Goal: Task Accomplishment & Management: Manage account settings

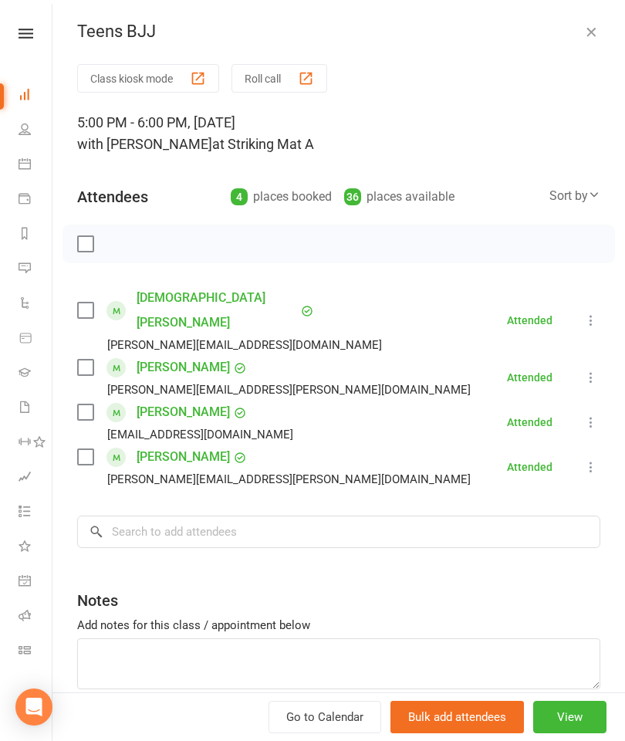
scroll to position [1402, 0]
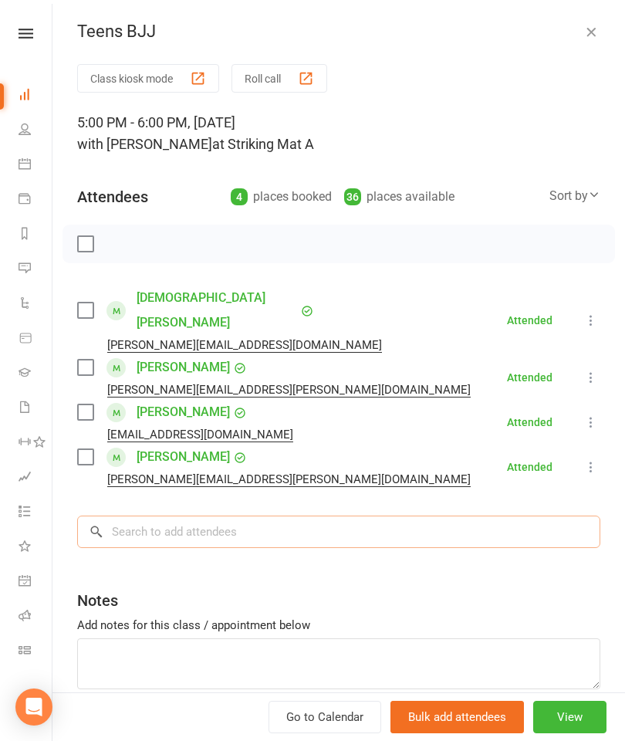
click at [310, 516] on input "search" at bounding box center [338, 532] width 523 height 32
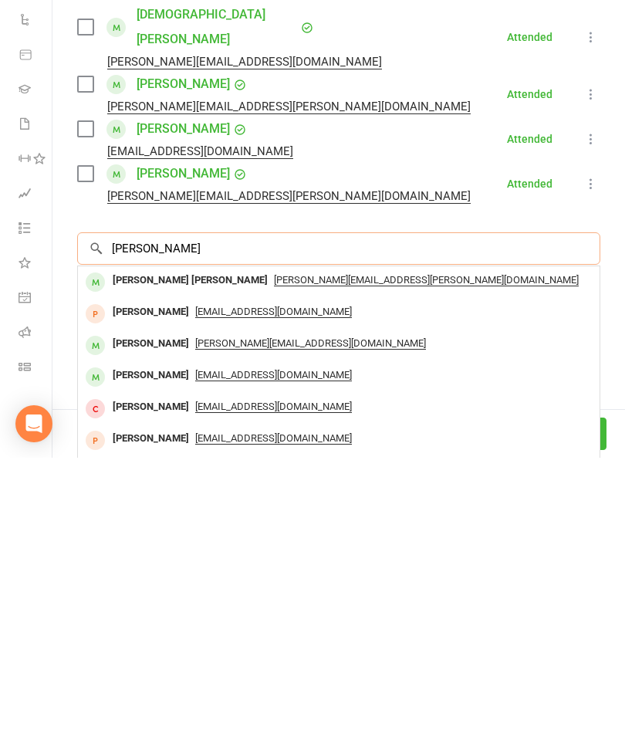
type input "Anderson"
click at [157, 553] on div "[PERSON_NAME] [PERSON_NAME]" at bounding box center [191, 564] width 168 height 22
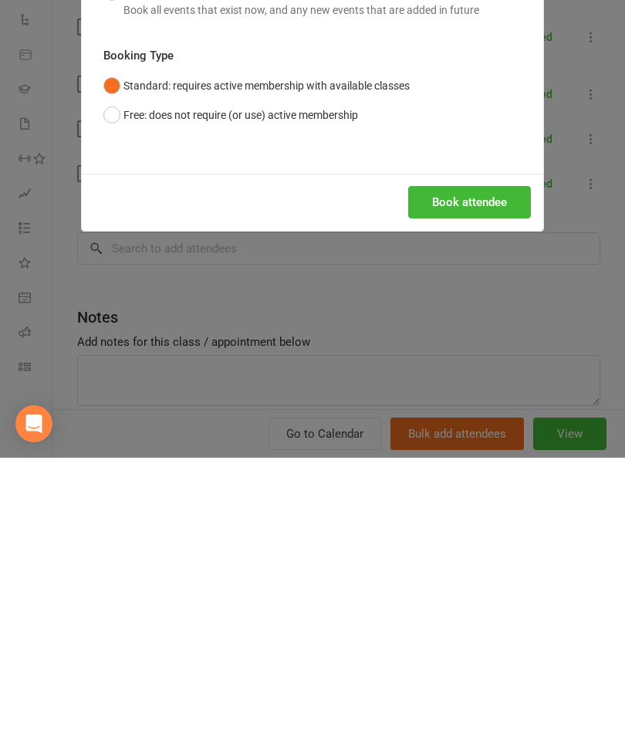
scroll to position [1614, 0]
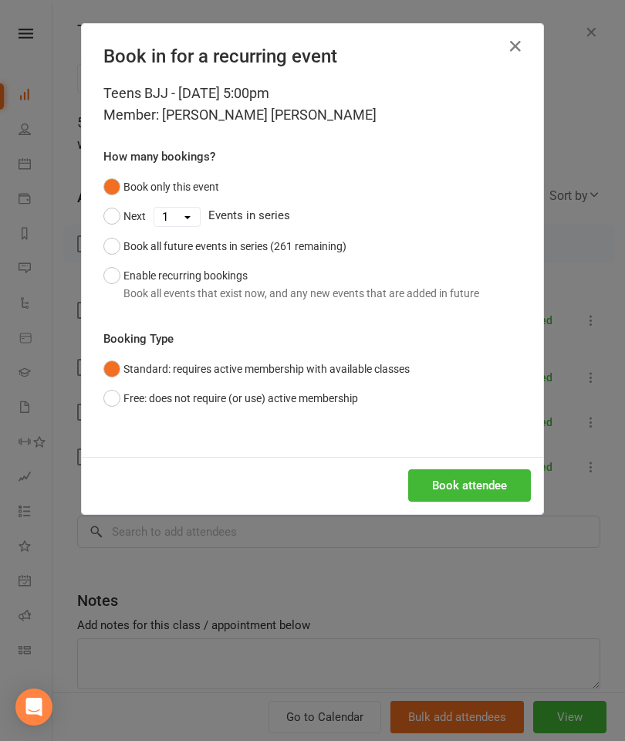
click at [479, 486] on button "Book attendee" at bounding box center [469, 485] width 123 height 32
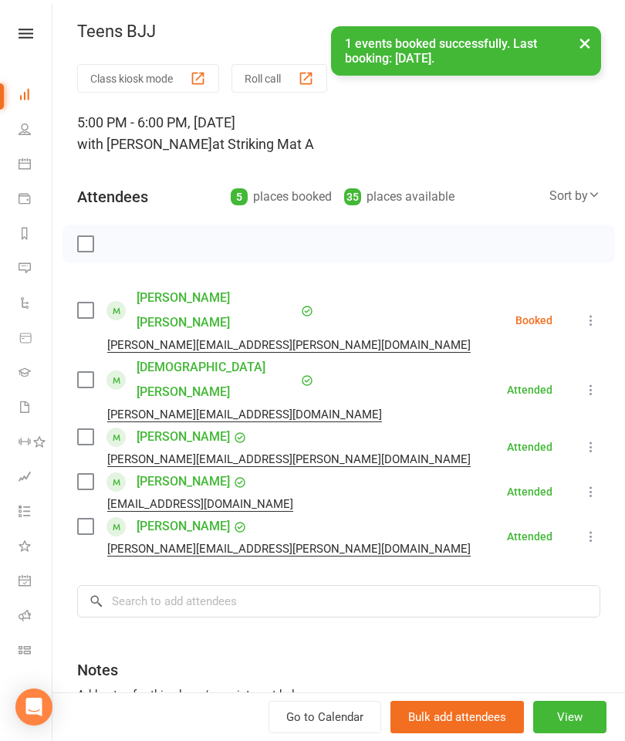
click at [90, 303] on label at bounding box center [84, 310] width 15 height 15
click at [198, 585] on input "search" at bounding box center [338, 601] width 523 height 32
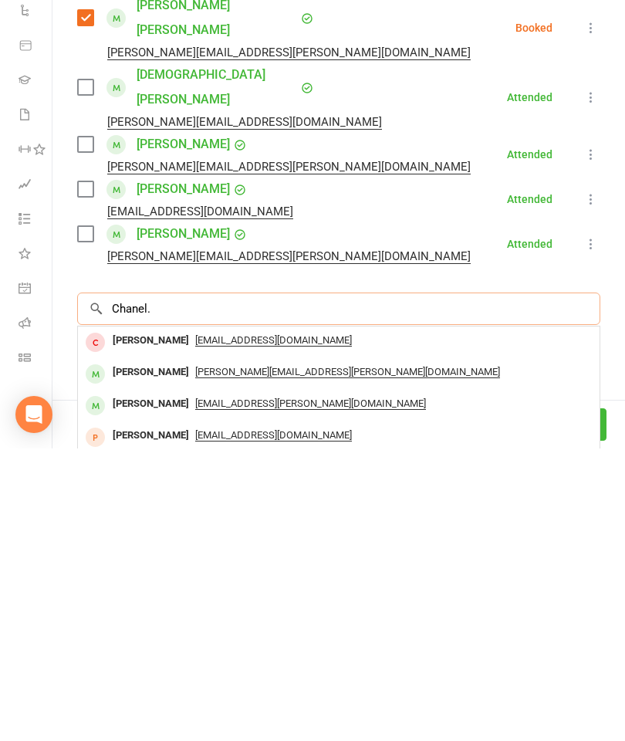
type input "Chanel."
click at [152, 654] on div "[PERSON_NAME]" at bounding box center [151, 665] width 89 height 22
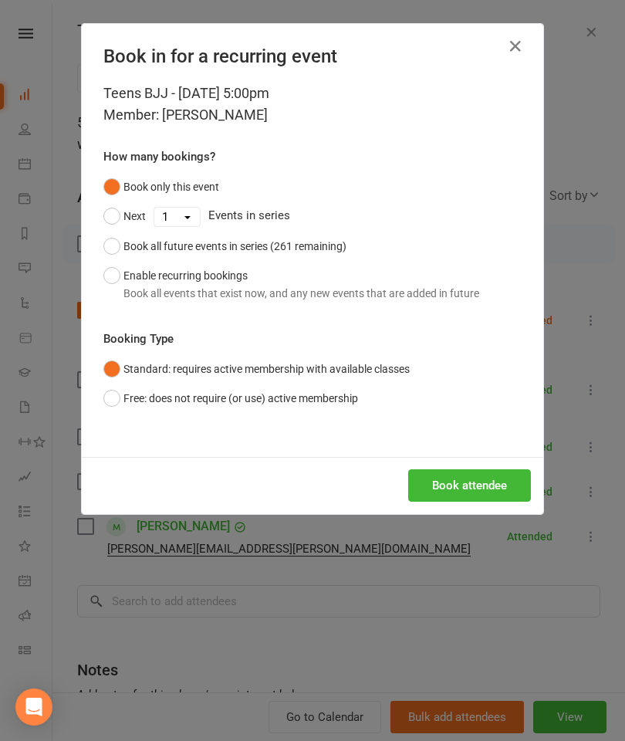
click at [451, 479] on button "Book attendee" at bounding box center [469, 485] width 123 height 32
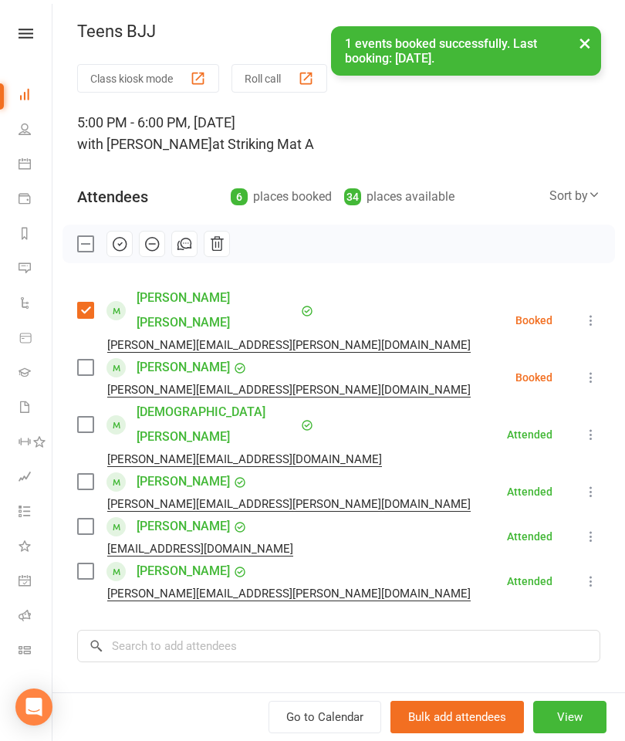
click at [92, 360] on label at bounding box center [84, 367] width 15 height 15
click at [221, 630] on input "search" at bounding box center [338, 646] width 523 height 32
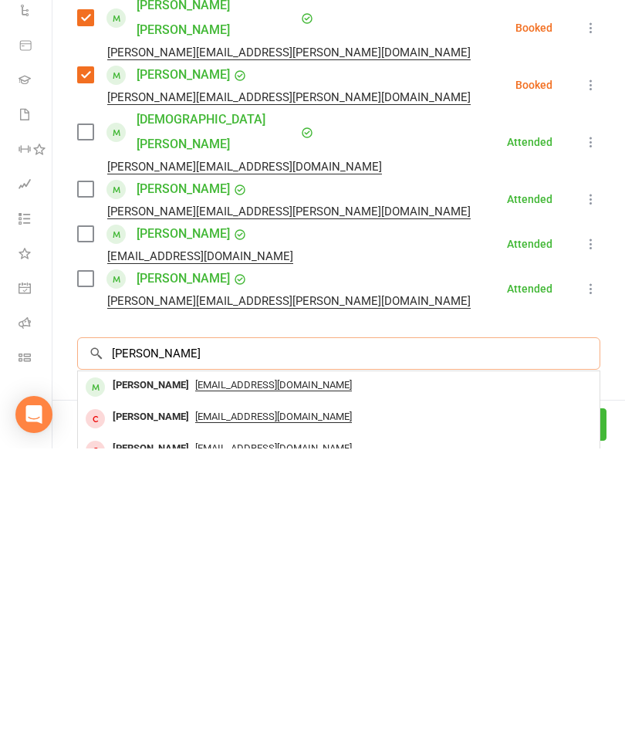
type input "Youssef zey"
click at [157, 667] on div "Youssef Zeynoun" at bounding box center [151, 678] width 89 height 22
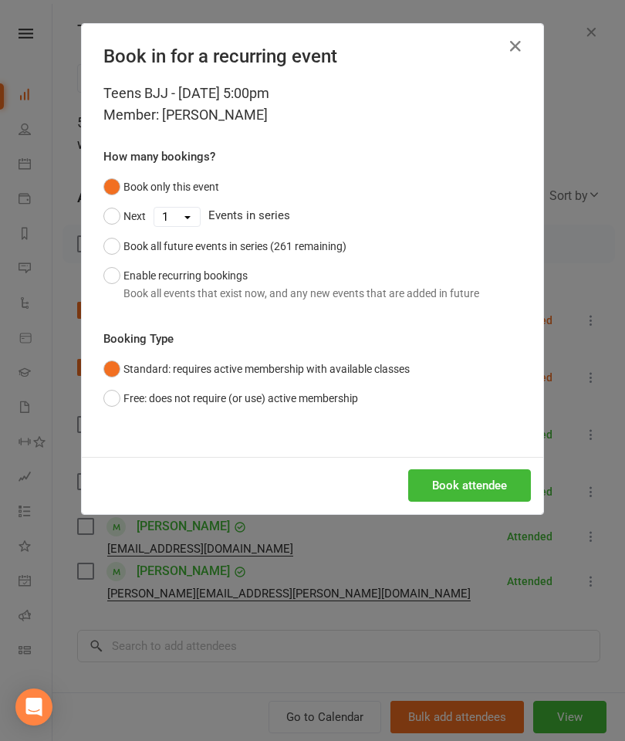
click at [473, 481] on button "Book attendee" at bounding box center [469, 485] width 123 height 32
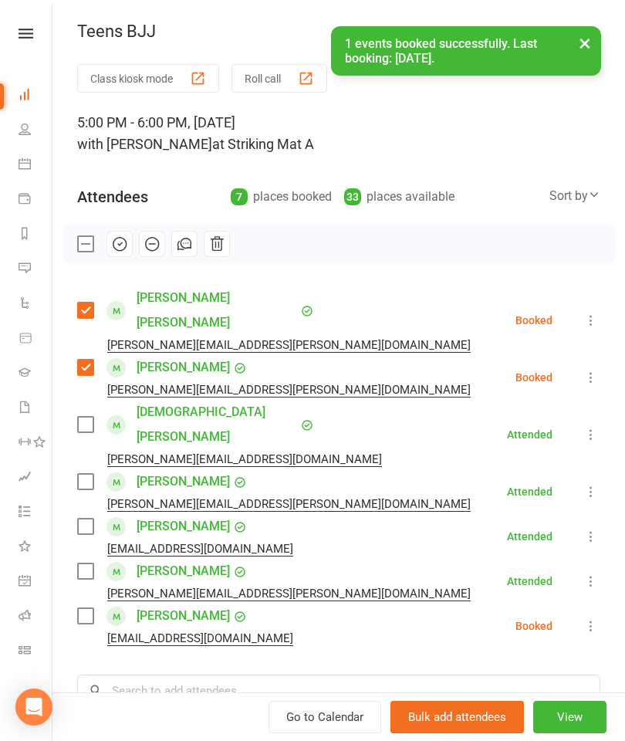
click at [83, 608] on label at bounding box center [84, 615] width 15 height 15
click at [237, 675] on input "search" at bounding box center [338, 691] width 523 height 32
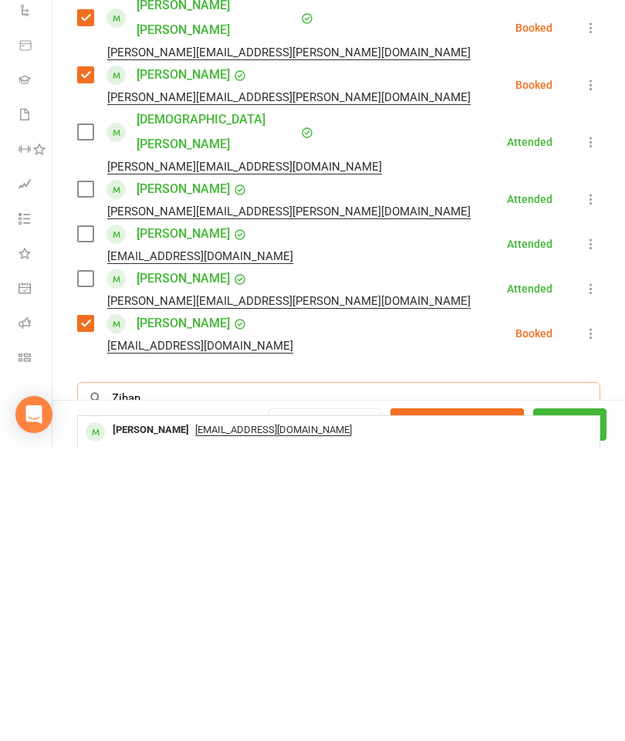
type input "Zihan"
click at [139, 712] on div "Zihan Wang" at bounding box center [151, 723] width 89 height 22
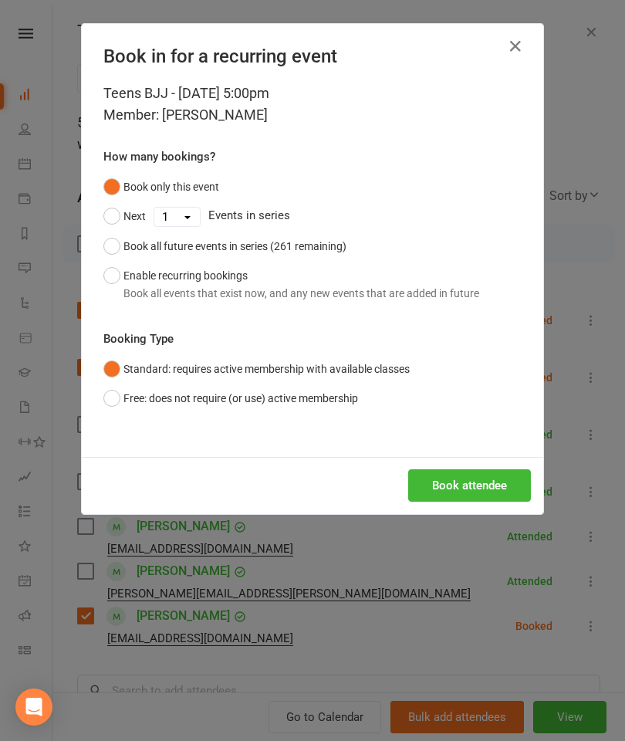
click at [466, 483] on button "Book attendee" at bounding box center [469, 485] width 123 height 32
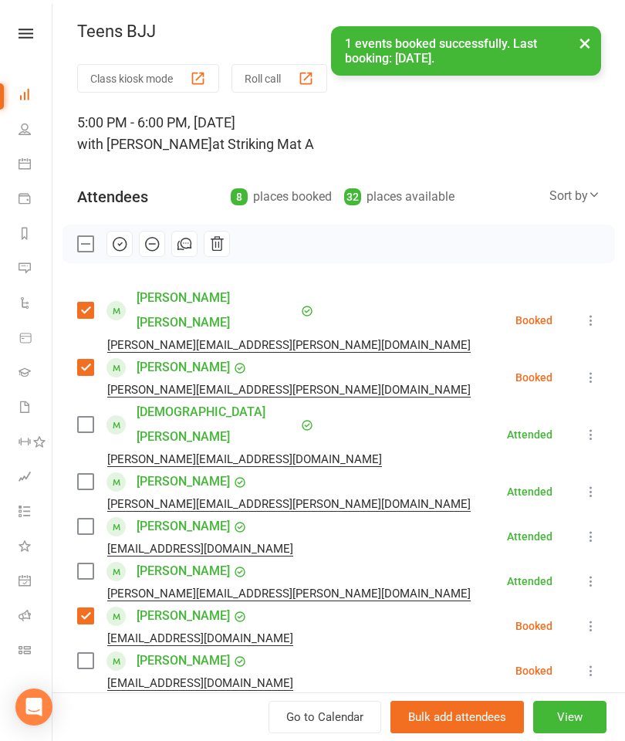
click at [85, 653] on label at bounding box center [84, 660] width 15 height 15
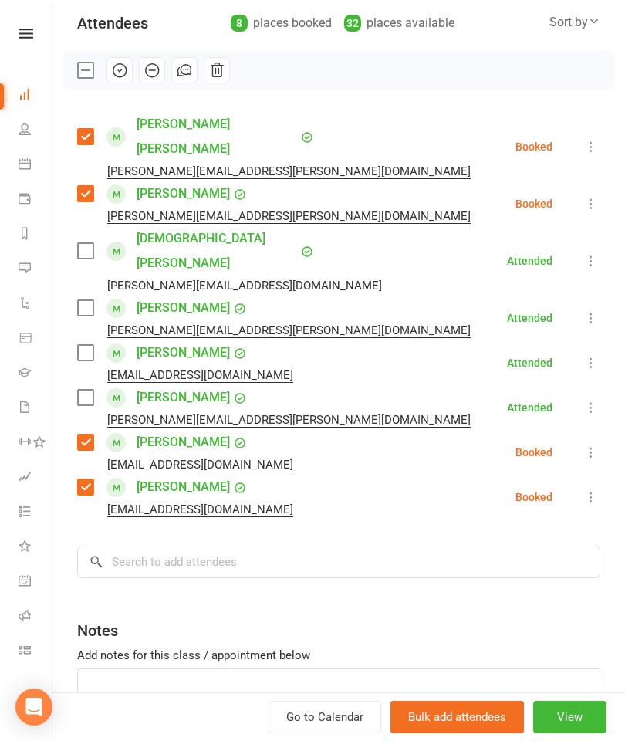
scroll to position [178, 0]
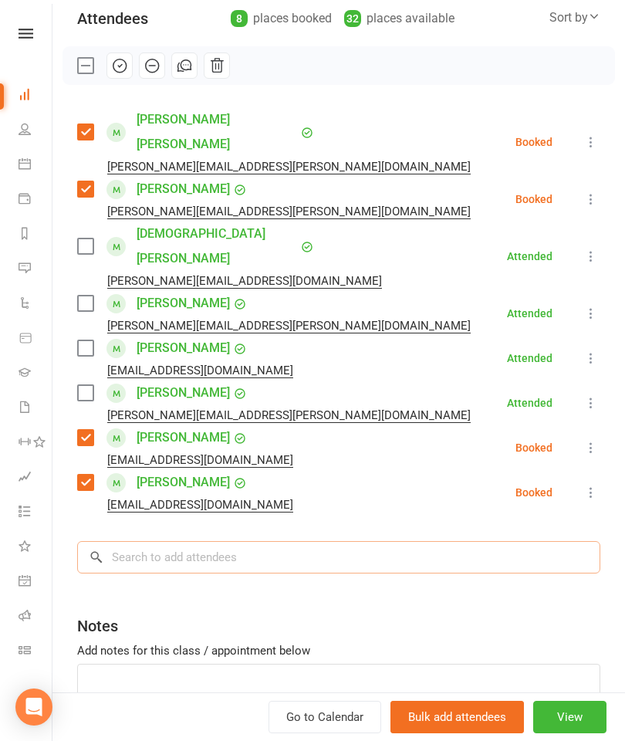
click at [303, 541] on input "search" at bounding box center [338, 557] width 523 height 32
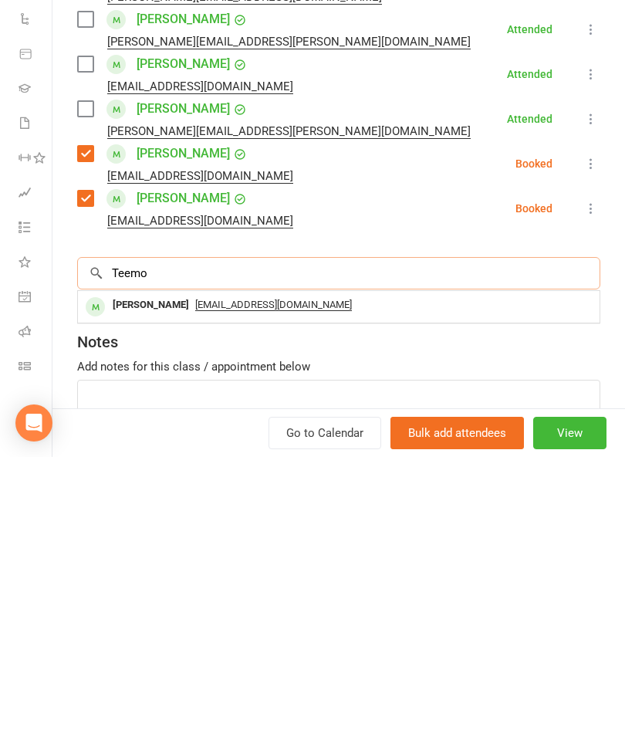
type input "Teemo"
click at [195, 583] on span "zoro273@gmail.com" at bounding box center [273, 589] width 157 height 12
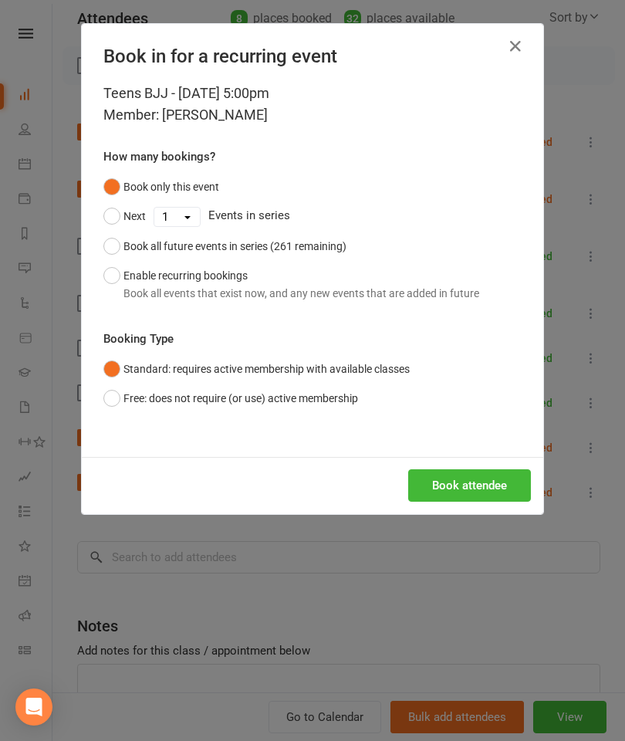
click at [488, 469] on button "Book attendee" at bounding box center [469, 485] width 123 height 32
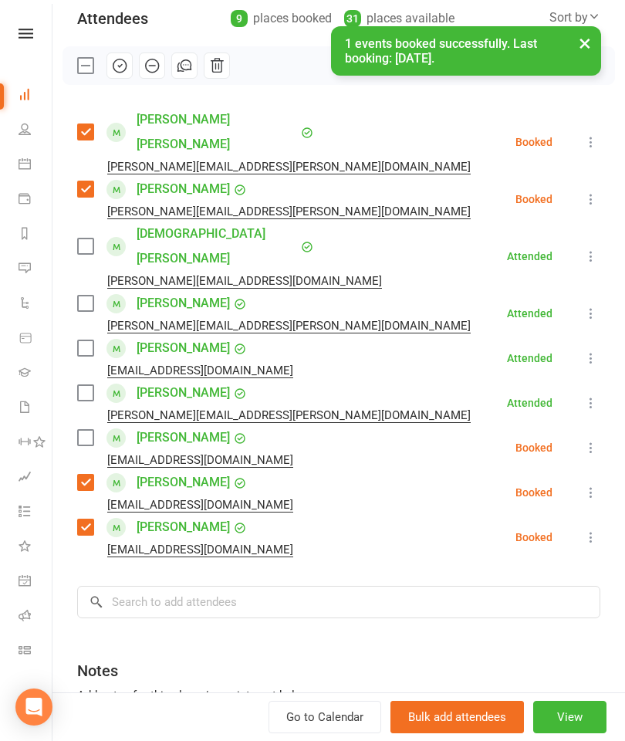
click at [84, 430] on label at bounding box center [84, 437] width 15 height 15
click at [246, 586] on input "search" at bounding box center [338, 602] width 523 height 32
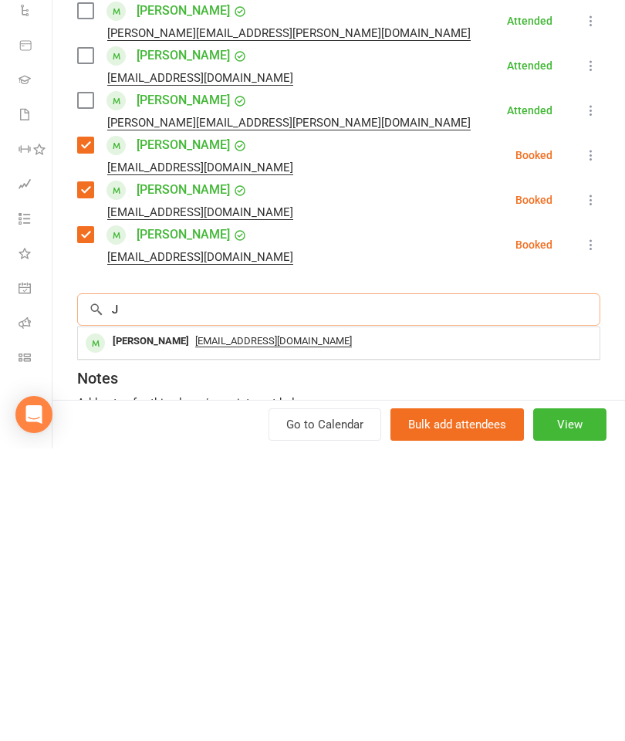
scroll to position [1614, 0]
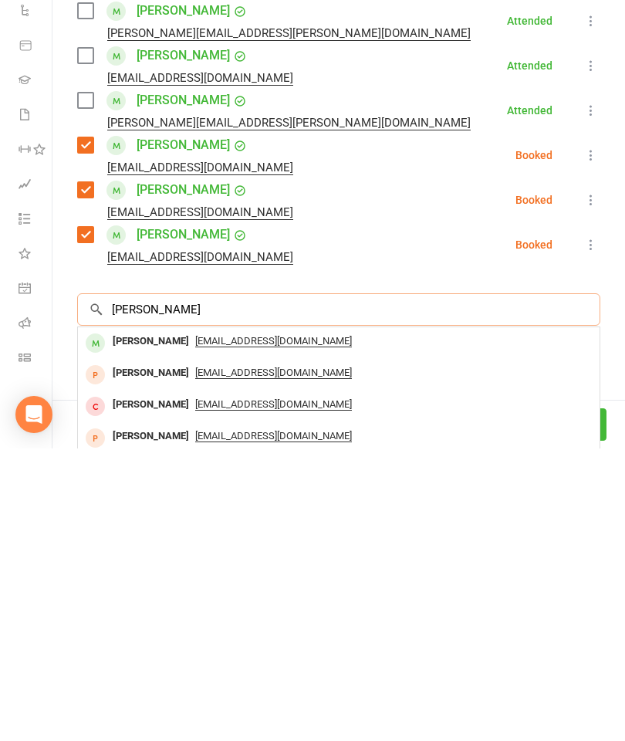
type input "Justine lau"
click at [144, 623] on div "Justine Lau" at bounding box center [151, 634] width 89 height 22
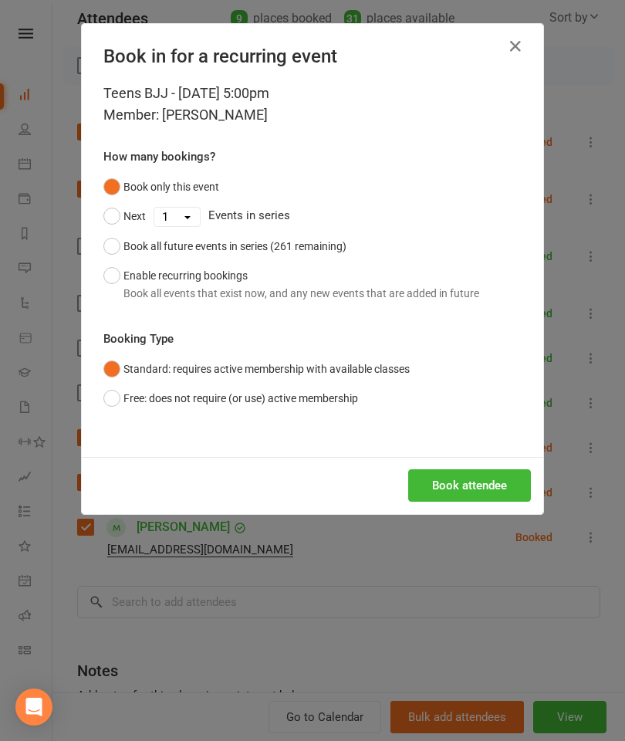
click at [486, 490] on button "Book attendee" at bounding box center [469, 485] width 123 height 32
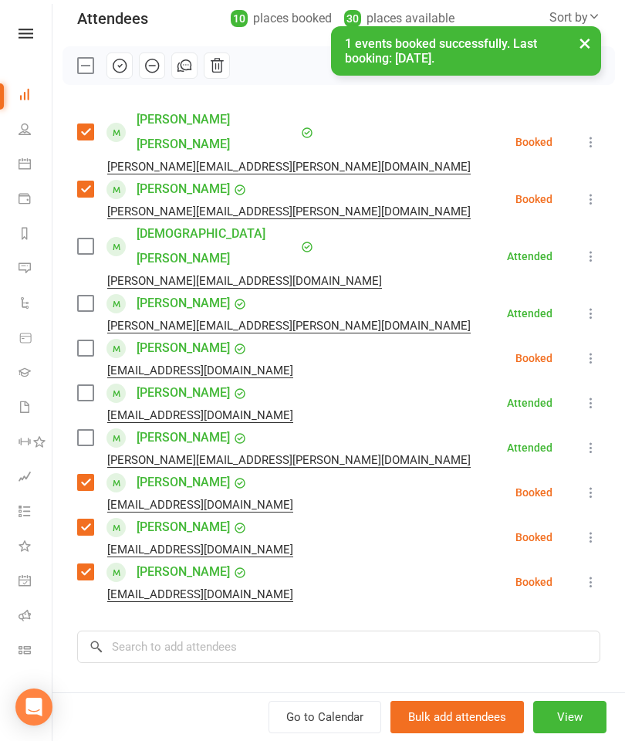
click at [80, 340] on label at bounding box center [84, 347] width 15 height 15
click at [254, 631] on input "search" at bounding box center [338, 647] width 523 height 32
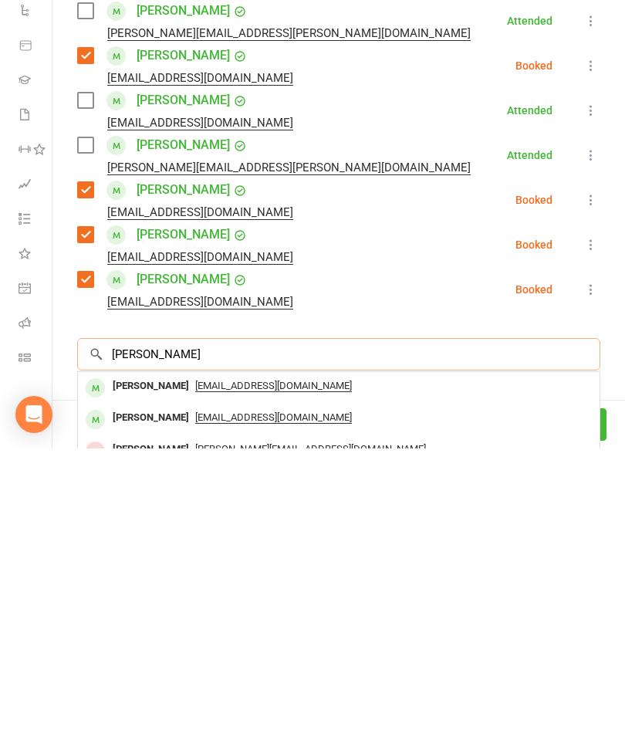
type input "Anna banovic"
click at [149, 668] on div "Anna Banovic" at bounding box center [151, 679] width 89 height 22
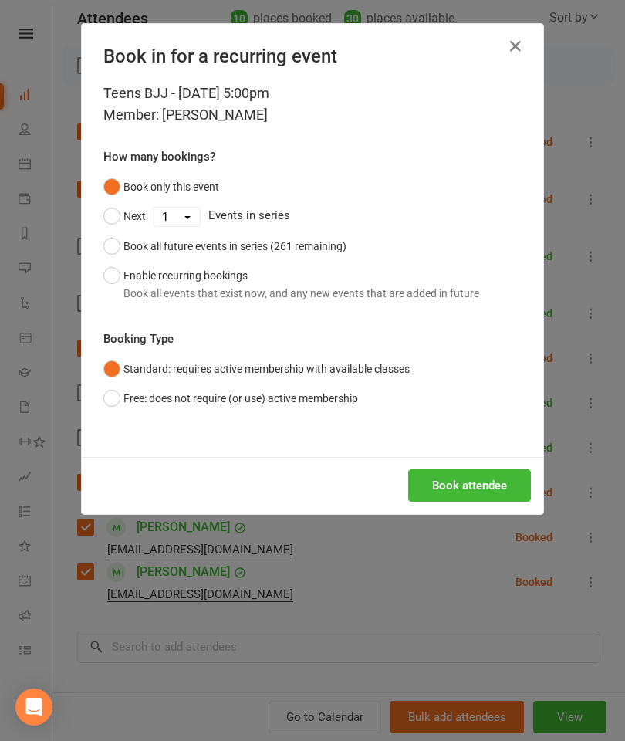
click at [465, 491] on button "Book attendee" at bounding box center [469, 485] width 123 height 32
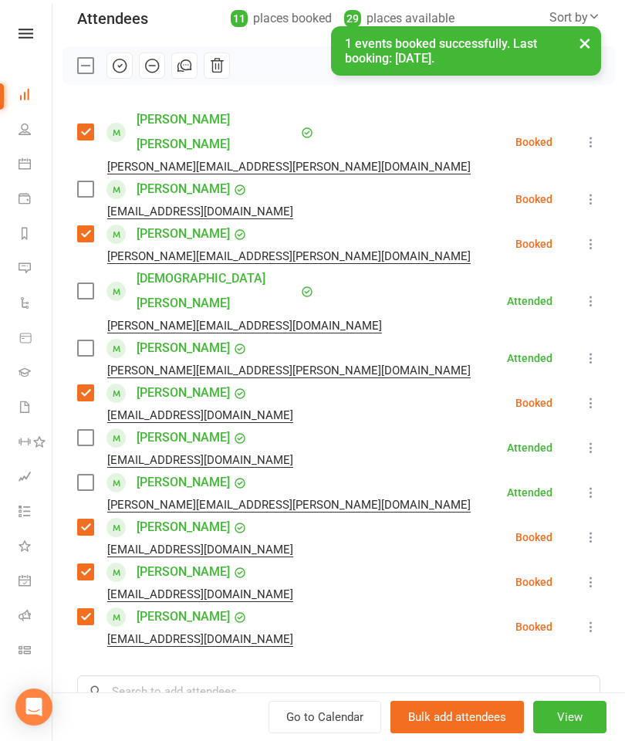
click at [90, 181] on label at bounding box center [84, 188] width 15 height 15
click at [257, 619] on div "Class kiosk mode Roll call 5:00 PM - 6:00 PM, Tuesday, October, 14, 2025 with W…" at bounding box center [338, 406] width 573 height 1041
click at [348, 675] on input "search" at bounding box center [338, 691] width 523 height 32
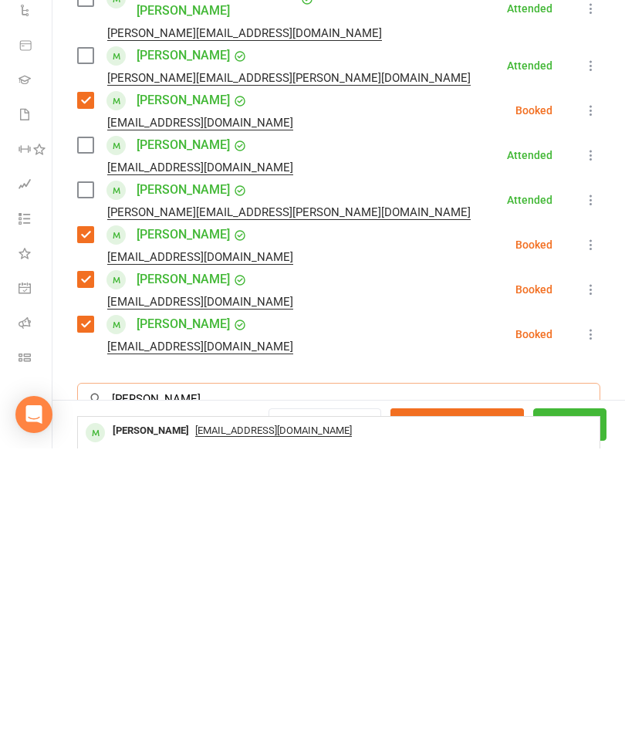
type input "Jude ha"
click at [134, 713] on div "Jude Ha" at bounding box center [151, 724] width 89 height 22
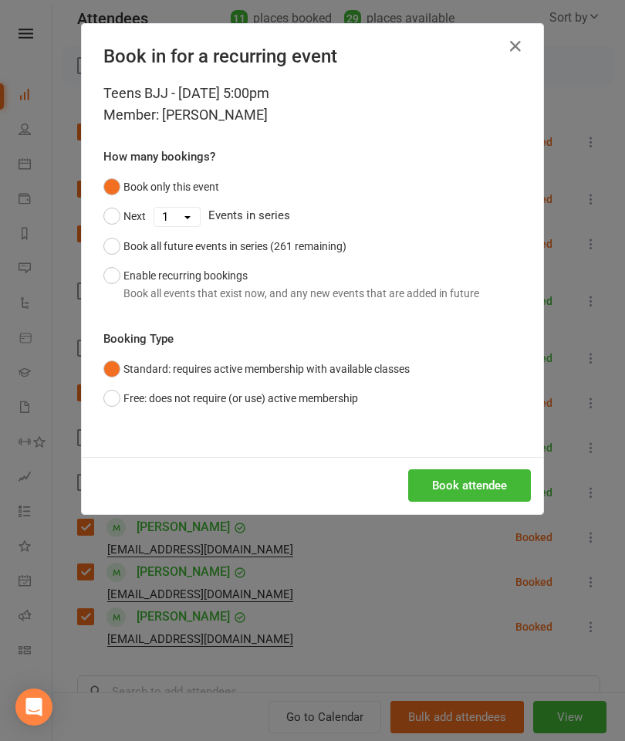
click at [504, 493] on button "Book attendee" at bounding box center [469, 485] width 123 height 32
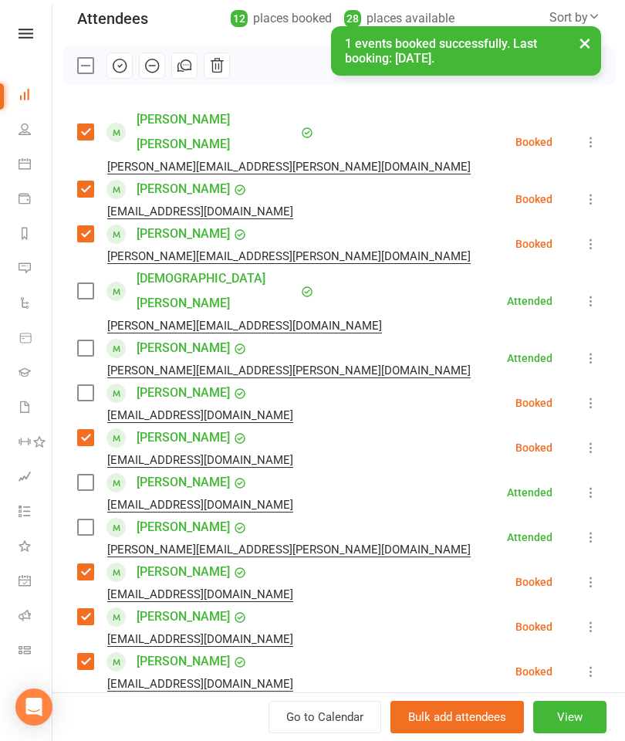
click at [86, 385] on label at bounding box center [84, 392] width 15 height 15
click at [83, 340] on label at bounding box center [84, 347] width 15 height 15
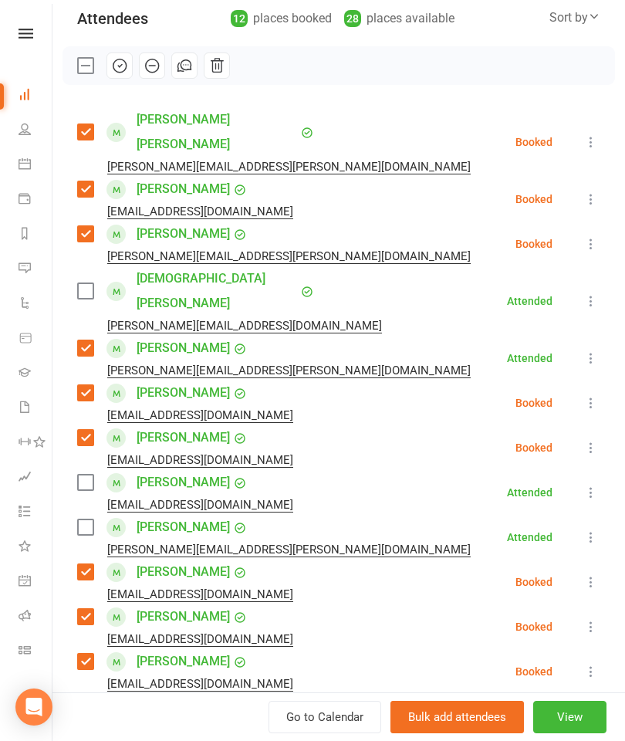
click at [80, 475] on label at bounding box center [84, 482] width 15 height 15
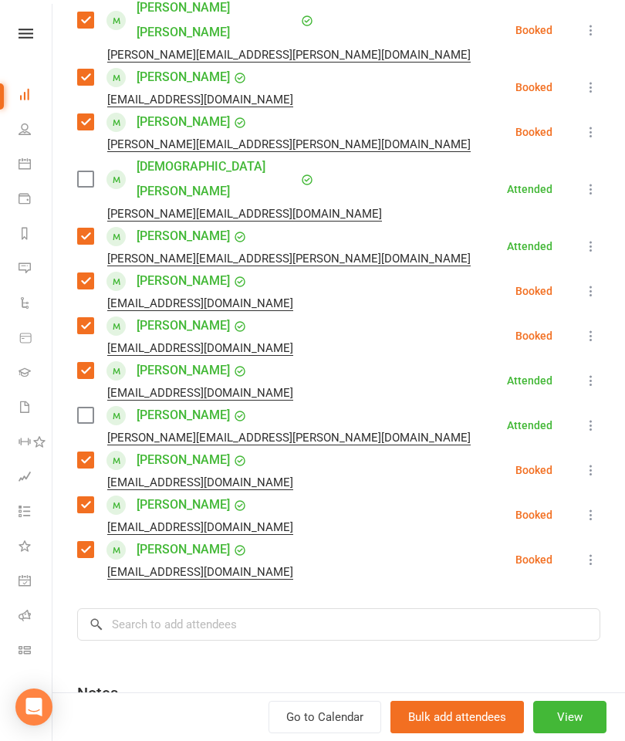
click at [193, 604] on div "Class kiosk mode Roll call 5:00 PM - 6:00 PM, Tuesday, October, 14, 2025 with W…" at bounding box center [338, 316] width 573 height 1085
click at [229, 608] on input "search" at bounding box center [338, 624] width 523 height 32
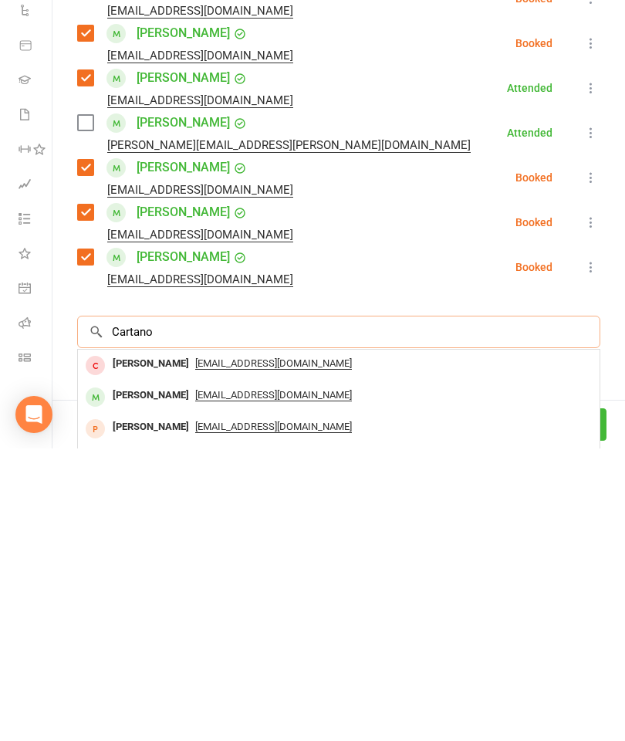
type input "Cartano"
click at [141, 677] on div "Caetano Valente" at bounding box center [151, 688] width 89 height 22
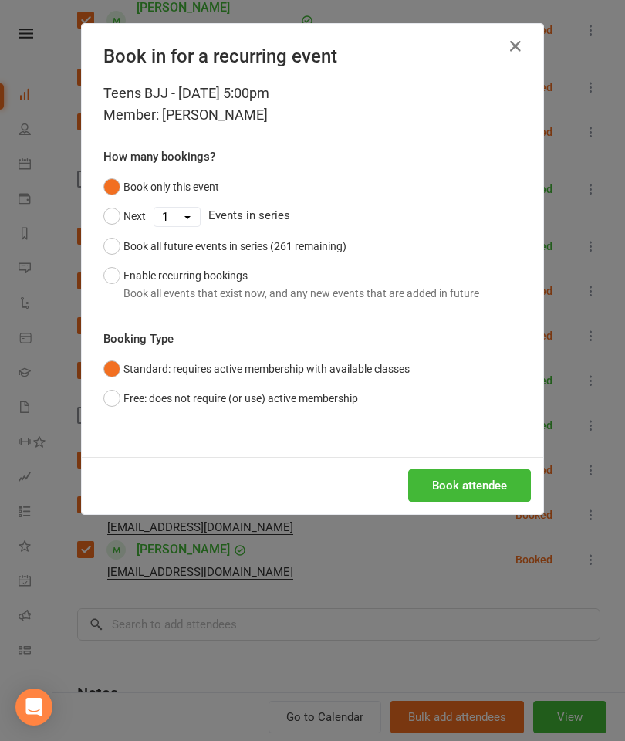
click at [477, 459] on div "Book attendee" at bounding box center [313, 485] width 462 height 57
click at [491, 495] on button "Book attendee" at bounding box center [469, 485] width 123 height 32
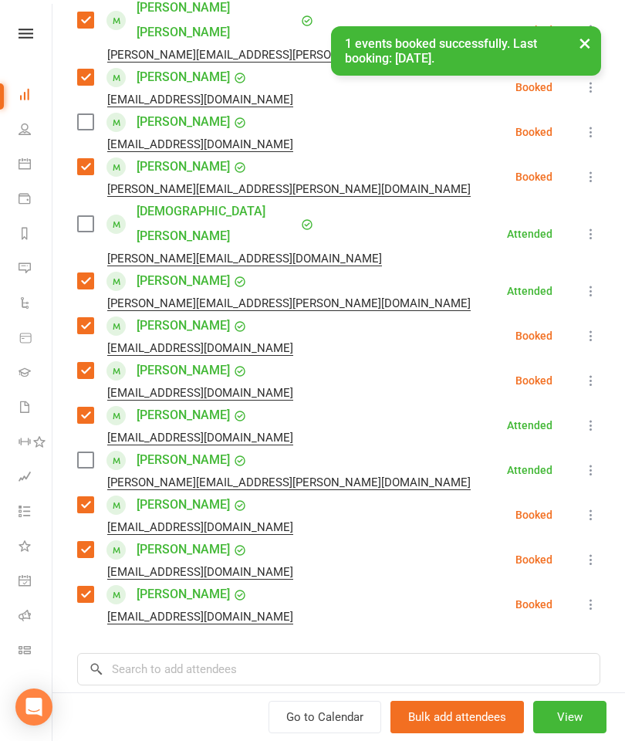
click at [82, 114] on label at bounding box center [84, 121] width 15 height 15
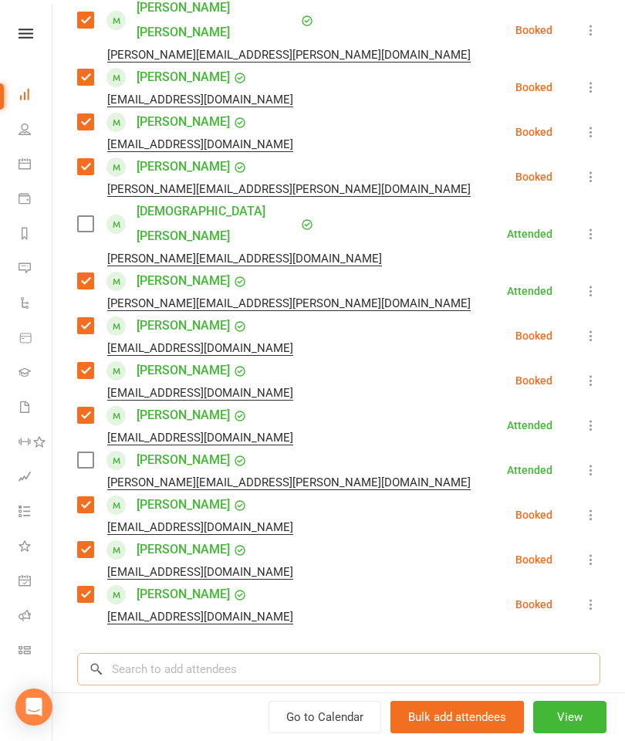
click at [266, 653] on input "search" at bounding box center [338, 669] width 523 height 32
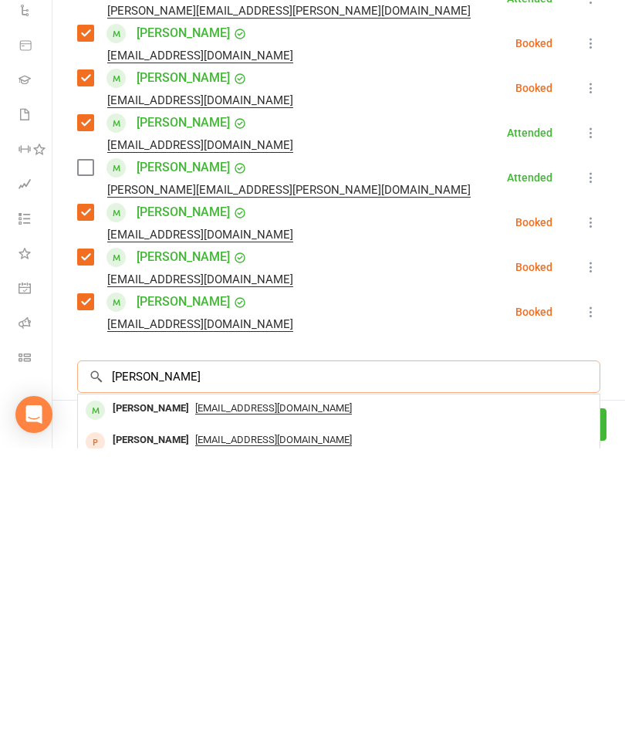
type input "Jodie lau"
click at [139, 690] on div "Jodie Lau" at bounding box center [151, 701] width 89 height 22
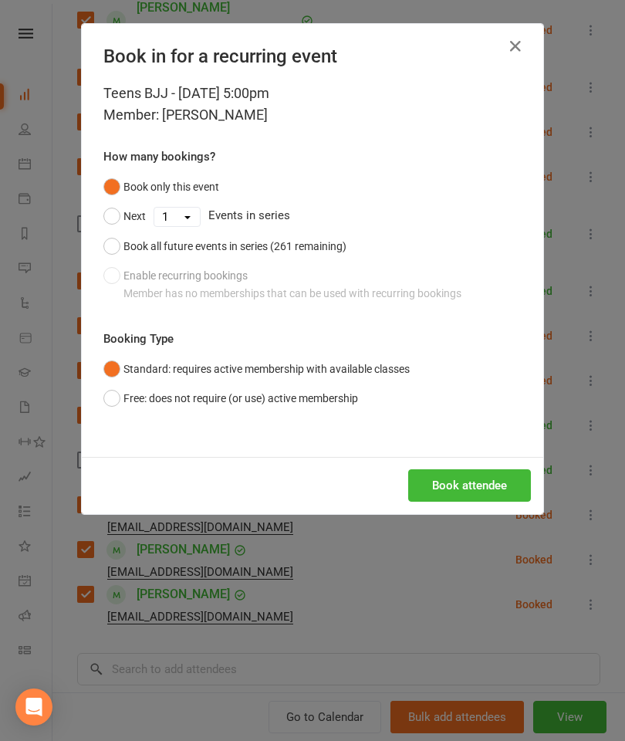
click at [489, 489] on button "Book attendee" at bounding box center [469, 485] width 123 height 32
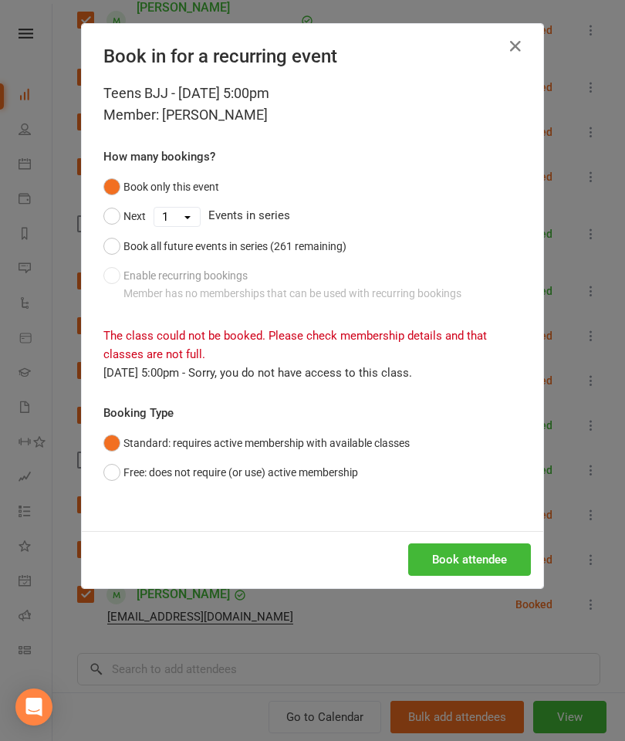
click at [340, 468] on button "Free: does not require (or use) active membership" at bounding box center [230, 472] width 255 height 29
click at [450, 559] on button "Book attendee" at bounding box center [469, 559] width 123 height 32
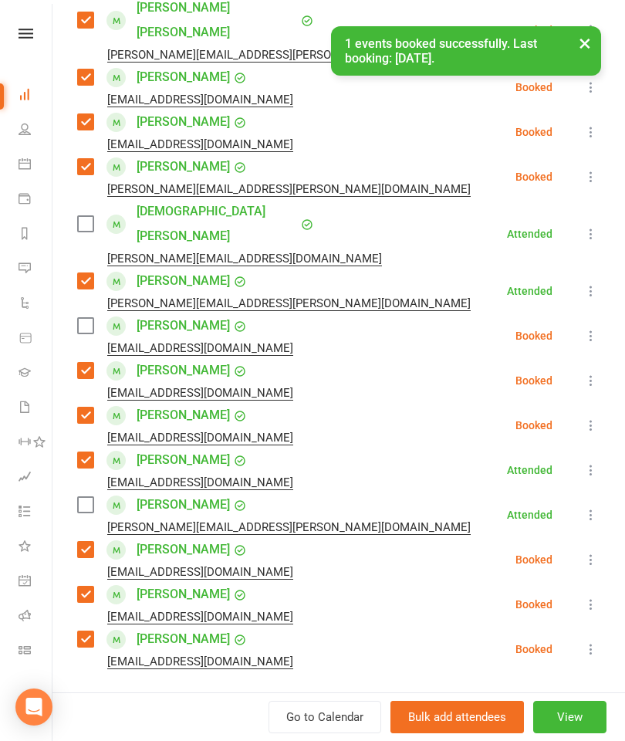
click at [87, 318] on label at bounding box center [84, 325] width 15 height 15
click at [230, 698] on input "search" at bounding box center [338, 714] width 523 height 32
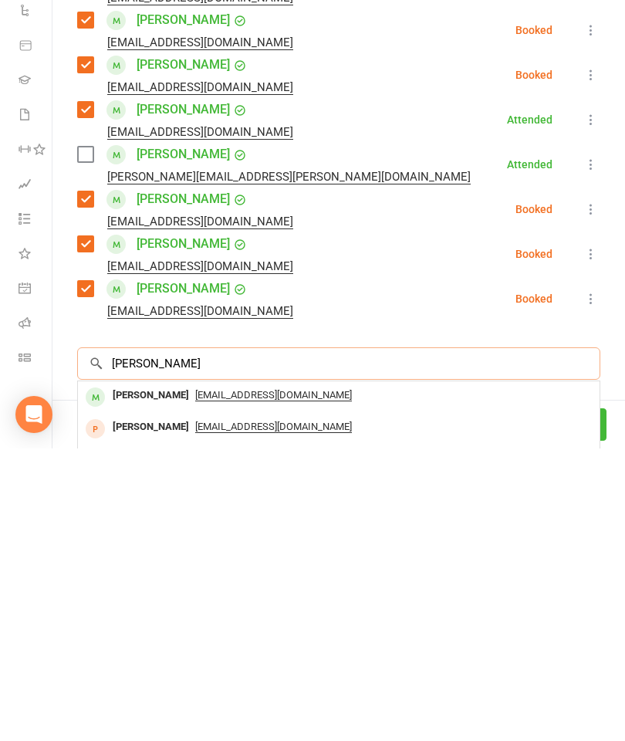
scroll to position [1614, 0]
type input "Nicole yee"
click at [129, 677] on div "Nicole Yee" at bounding box center [151, 688] width 89 height 22
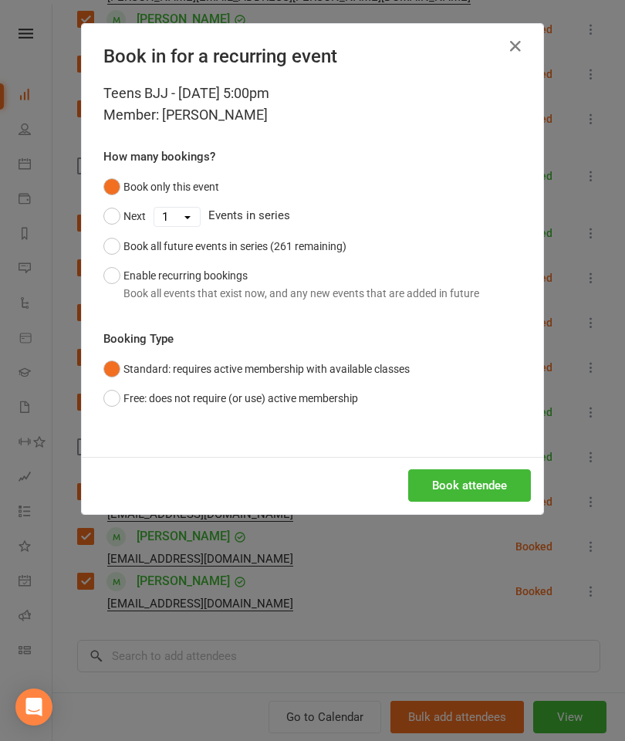
click at [502, 494] on button "Book attendee" at bounding box center [469, 485] width 123 height 32
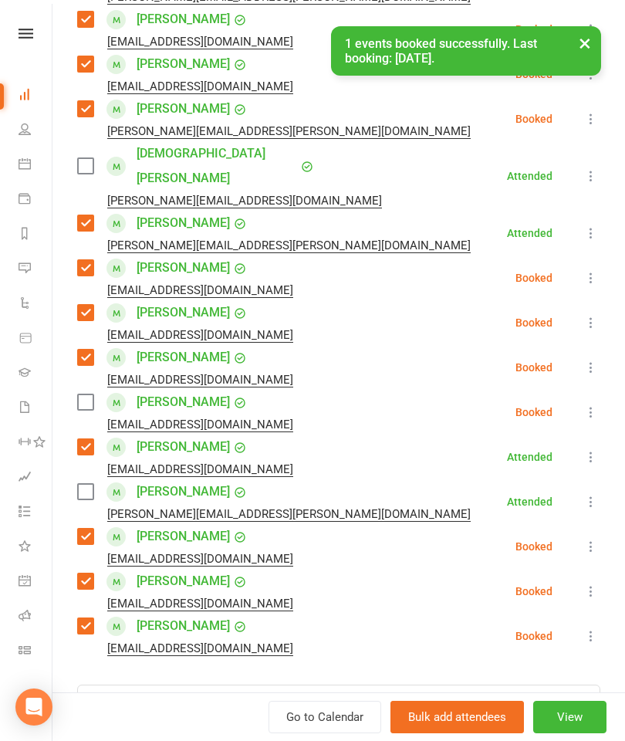
click at [85, 394] on label at bounding box center [84, 401] width 15 height 15
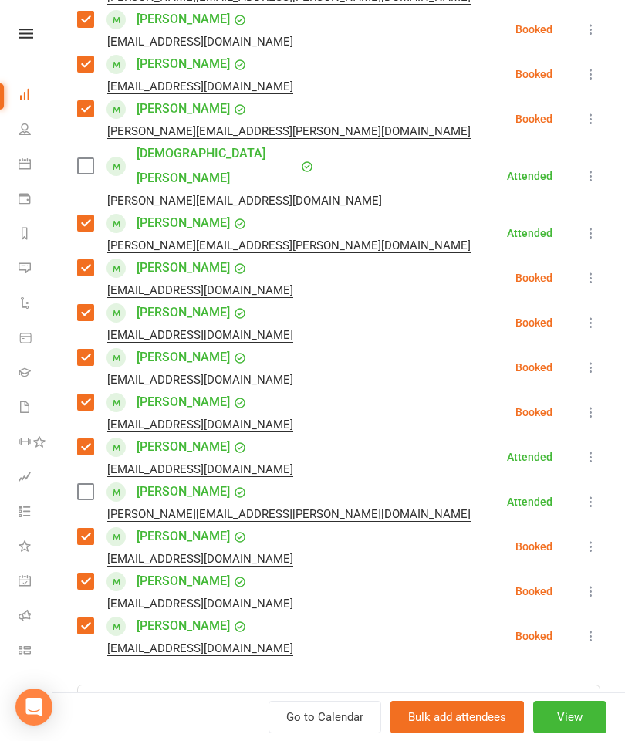
click at [615, 454] on div "Class kiosk mode Roll call 5:00 PM - 6:00 PM, Tuesday, October, 14, 2025 with W…" at bounding box center [338, 326] width 573 height 1220
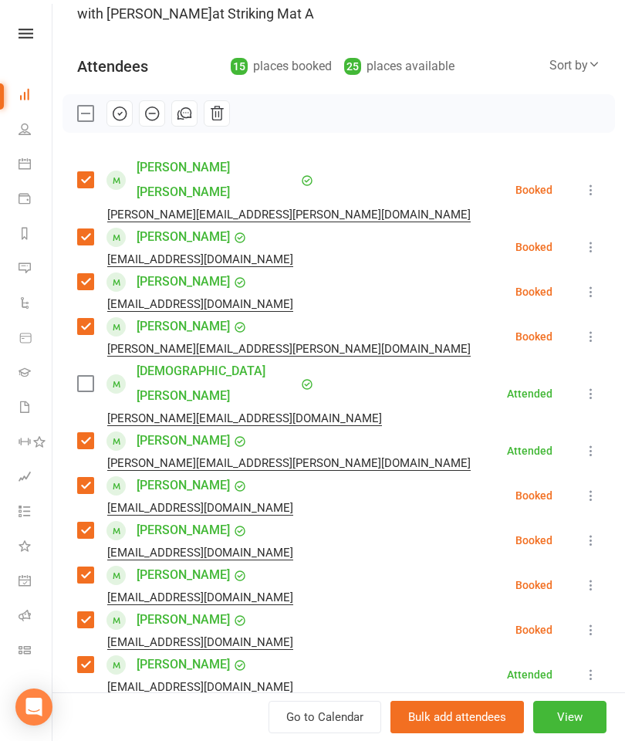
scroll to position [135, 0]
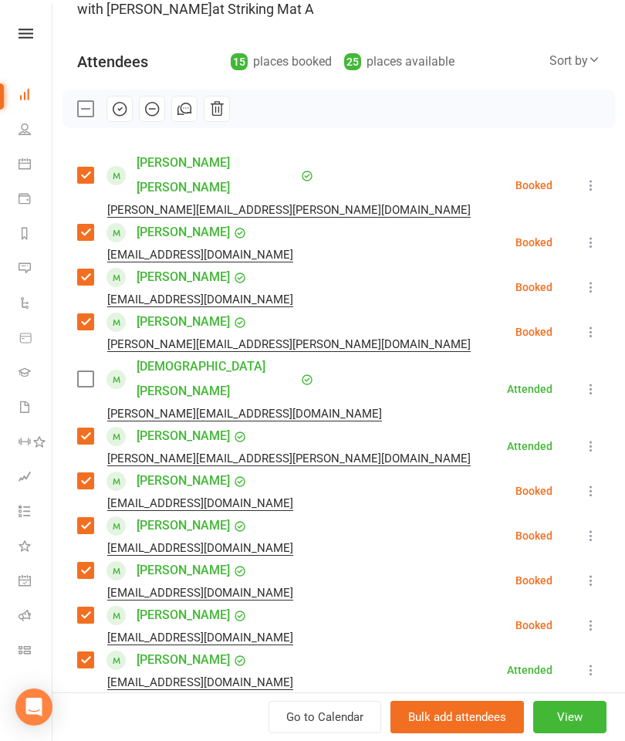
click at [83, 371] on label at bounding box center [84, 378] width 15 height 15
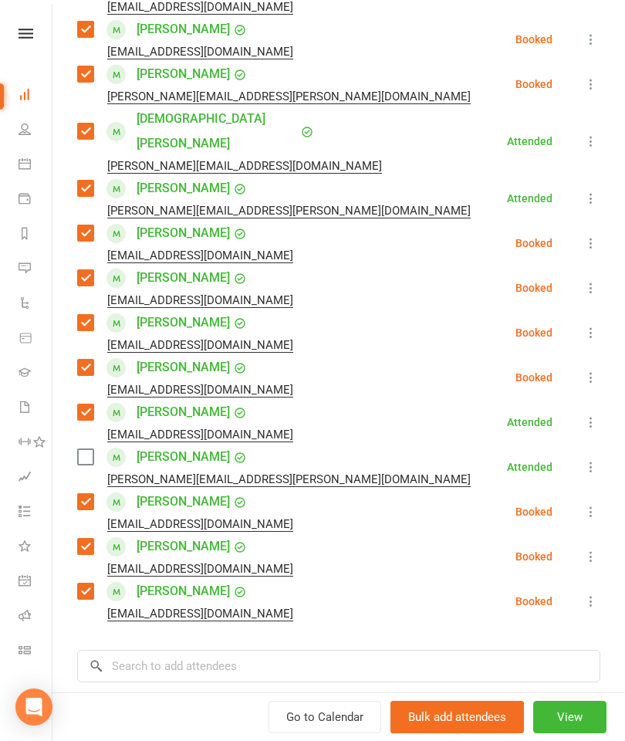
scroll to position [381, 0]
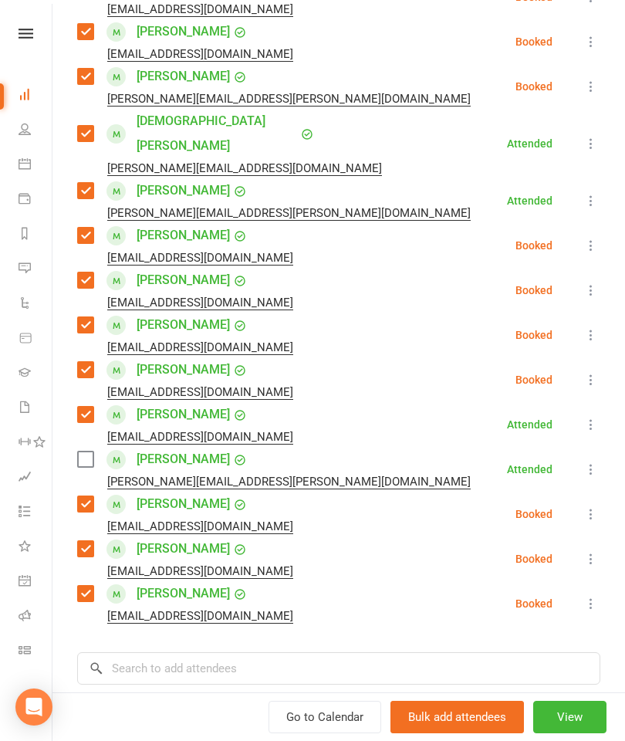
click at [594, 462] on icon at bounding box center [591, 469] width 15 height 15
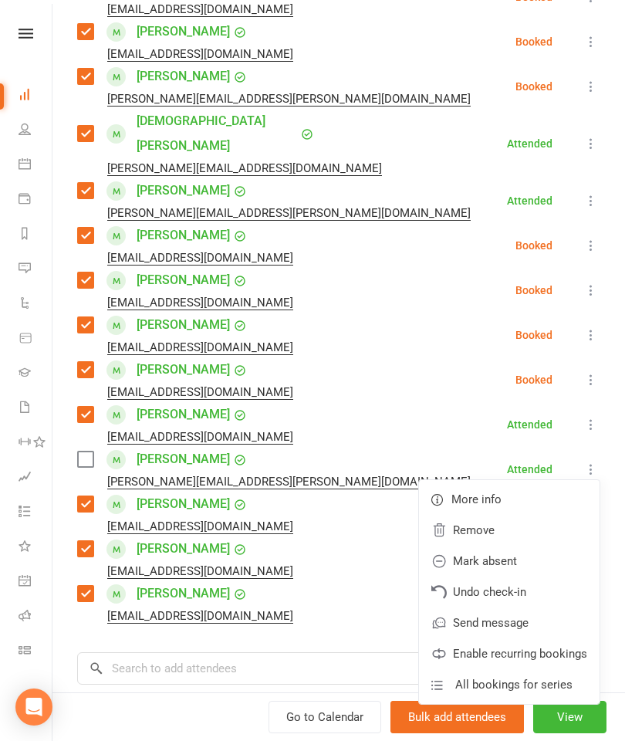
click at [480, 515] on link "Remove" at bounding box center [509, 530] width 181 height 31
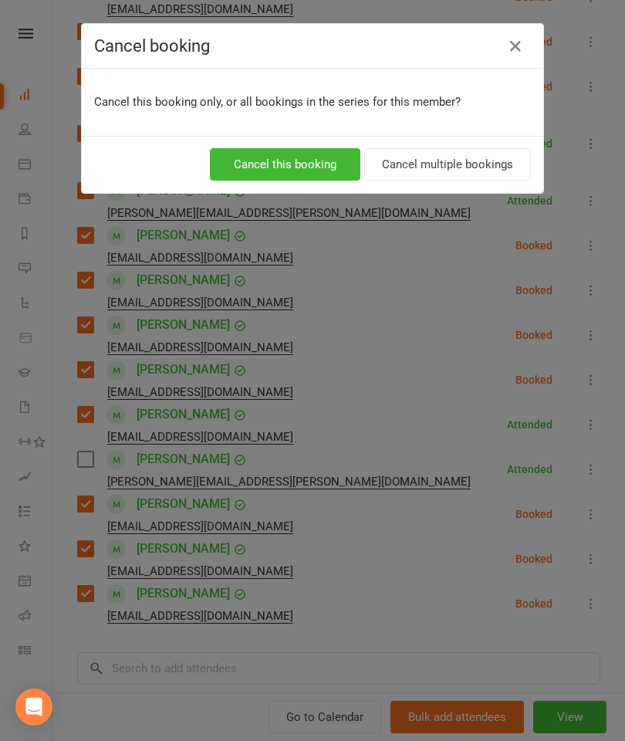
click at [317, 164] on button "Cancel this booking" at bounding box center [285, 164] width 151 height 32
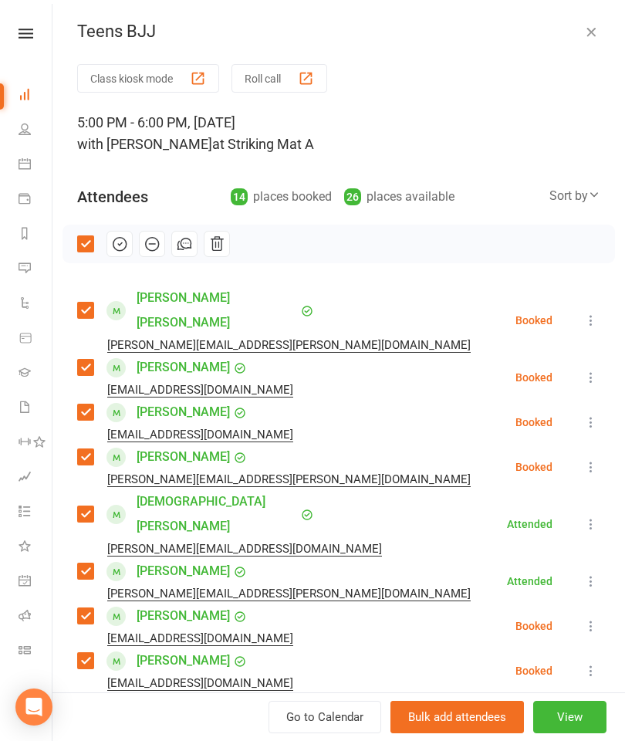
scroll to position [0, 0]
click at [111, 251] on icon "button" at bounding box center [119, 243] width 17 height 17
click at [587, 17] on div "Teens BJJ Class kiosk mode Roll call 5:00 PM - 6:00 PM, Tuesday, October, 14, 2…" at bounding box center [338, 370] width 573 height 741
click at [600, 37] on button "button" at bounding box center [591, 31] width 19 height 19
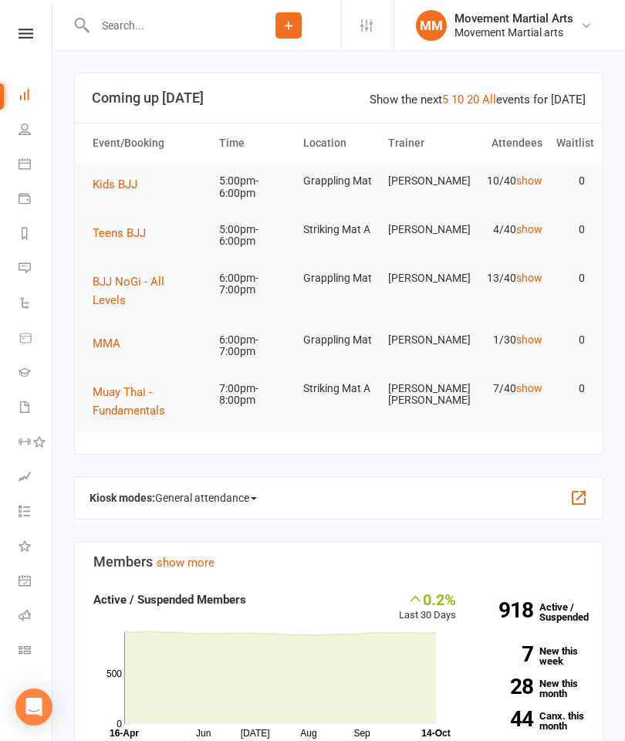
click at [120, 168] on td "Kids BJJ" at bounding box center [149, 184] width 127 height 43
click at [128, 161] on th "Event/Booking" at bounding box center [149, 143] width 127 height 39
click at [124, 182] on span "Kids BJJ" at bounding box center [115, 185] width 45 height 14
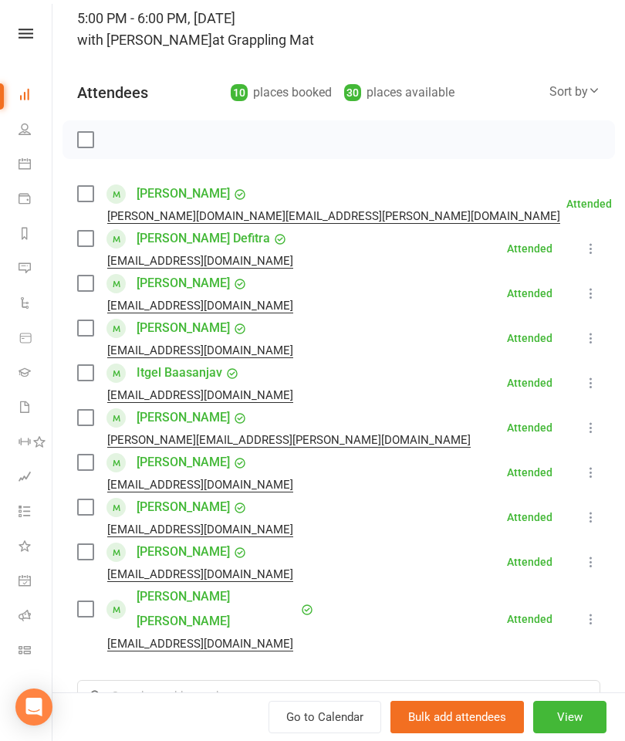
scroll to position [107, 0]
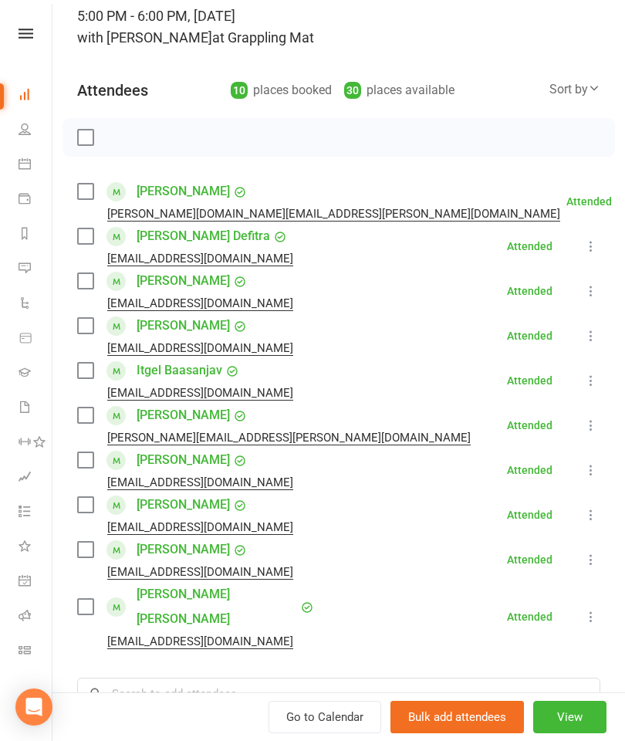
click at [82, 513] on label at bounding box center [84, 504] width 15 height 15
click at [233, 680] on input "search" at bounding box center [338, 694] width 523 height 32
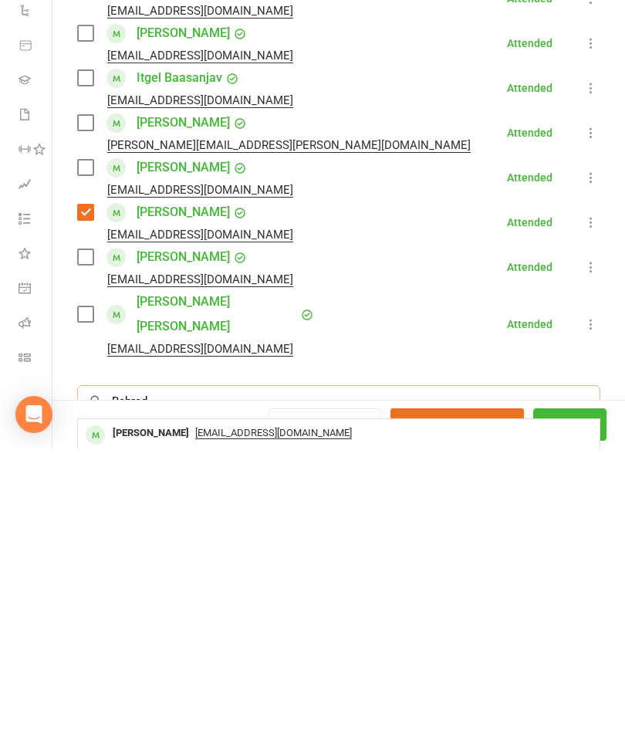
type input "Behrad"
click at [188, 715] on div "Behrad Abouhamzeh" at bounding box center [151, 726] width 89 height 22
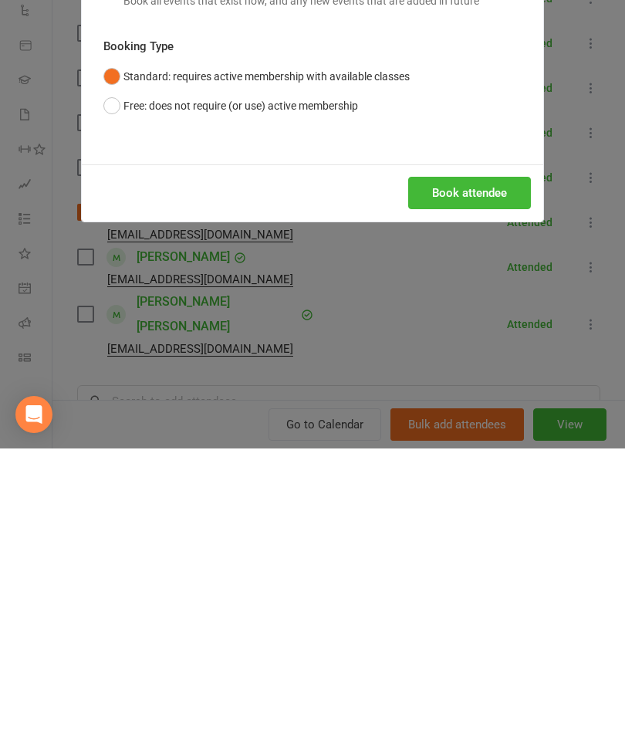
scroll to position [445, 0]
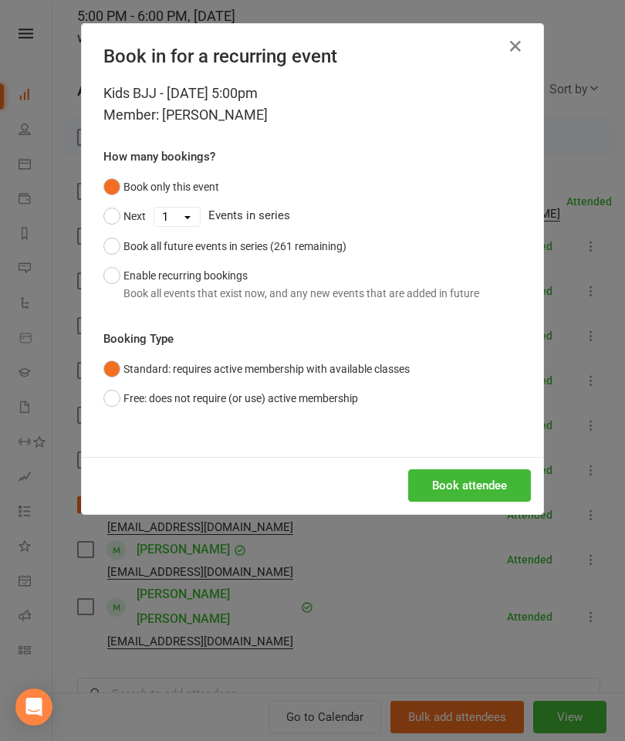
click at [480, 495] on button "Book attendee" at bounding box center [469, 485] width 123 height 32
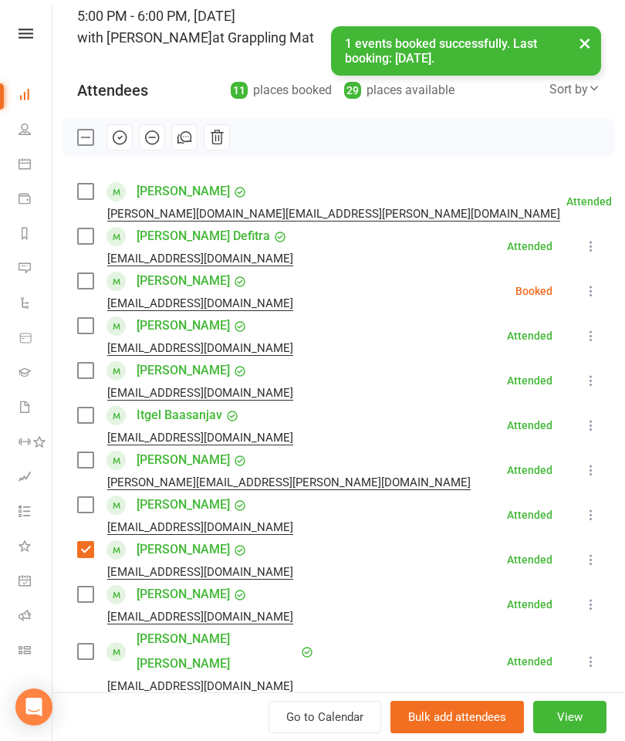
click at [86, 285] on label at bounding box center [84, 280] width 15 height 15
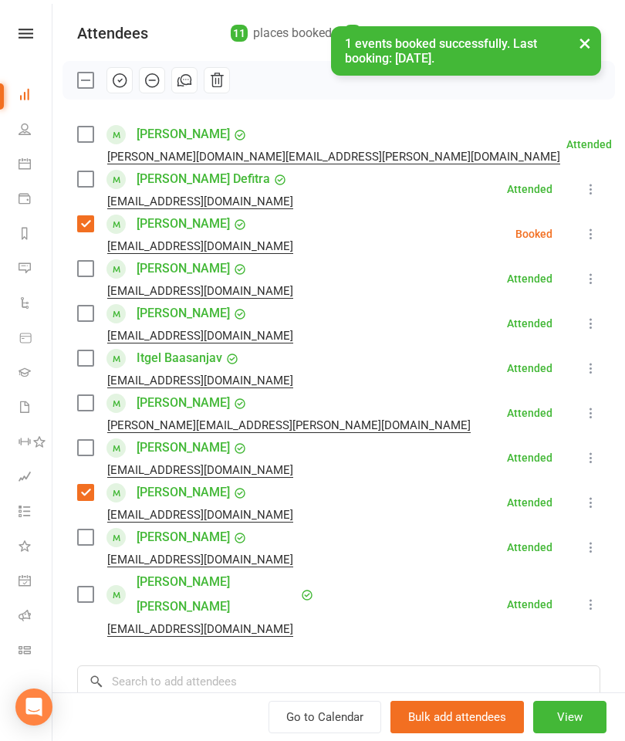
scroll to position [168, 0]
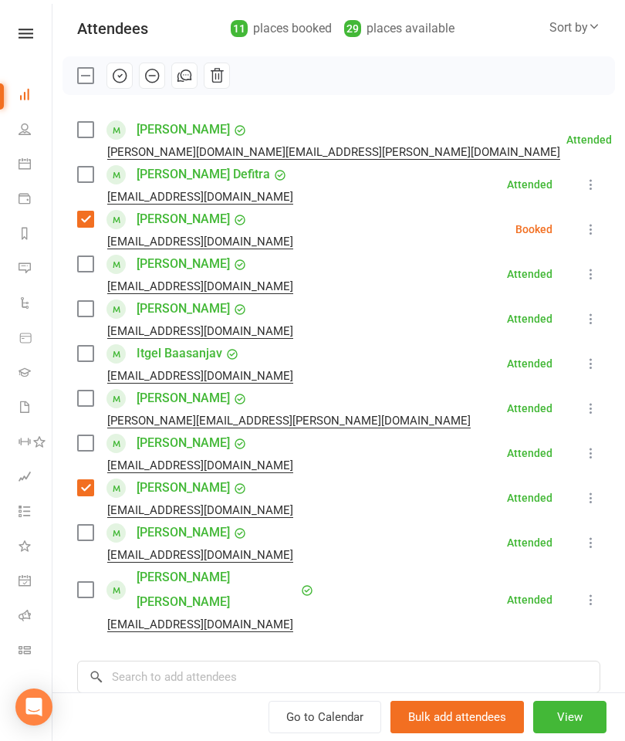
click at [79, 582] on label at bounding box center [84, 589] width 15 height 15
click at [289, 661] on input "search" at bounding box center [338, 677] width 523 height 32
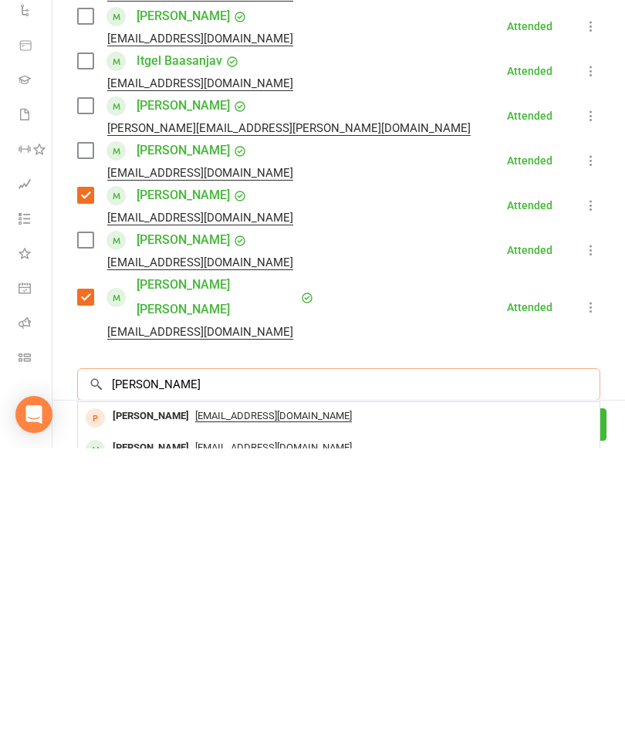
type input "James lau"
click at [140, 730] on div "James Lau" at bounding box center [151, 741] width 89 height 22
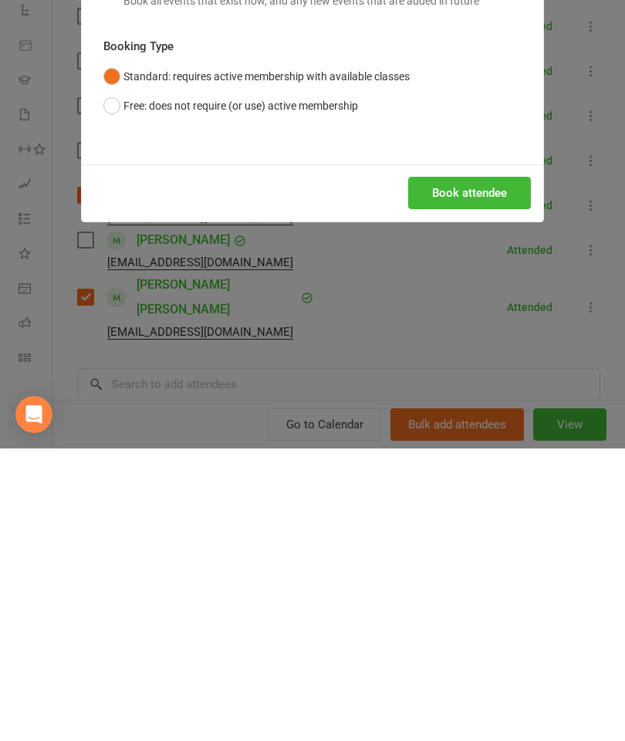
scroll to position [874, 0]
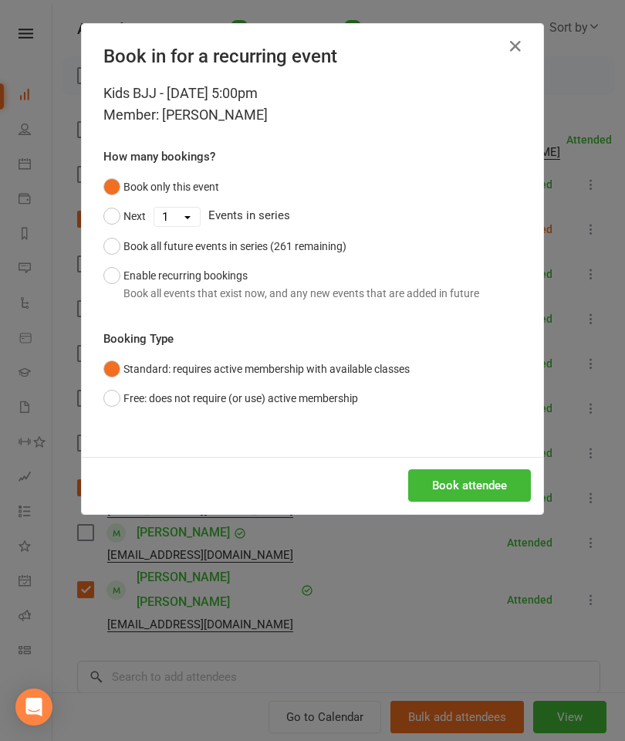
click at [500, 479] on button "Book attendee" at bounding box center [469, 485] width 123 height 32
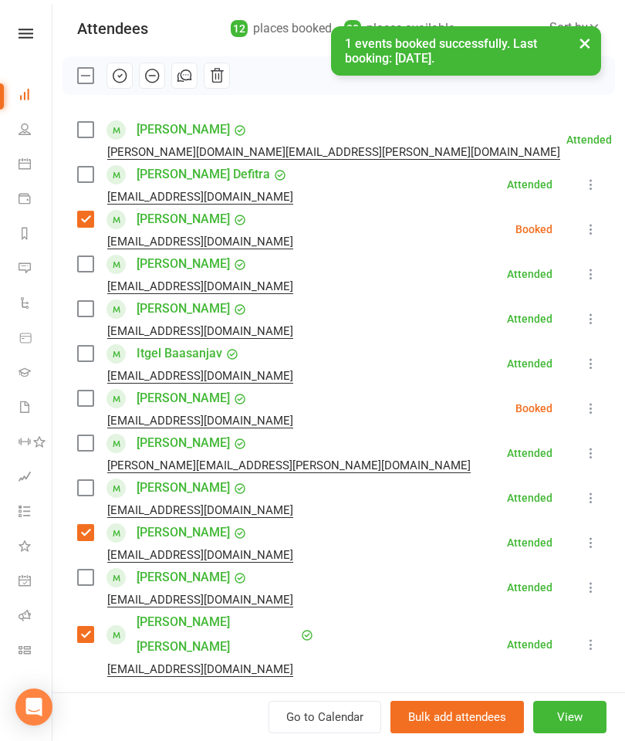
click at [81, 400] on label at bounding box center [84, 398] width 15 height 15
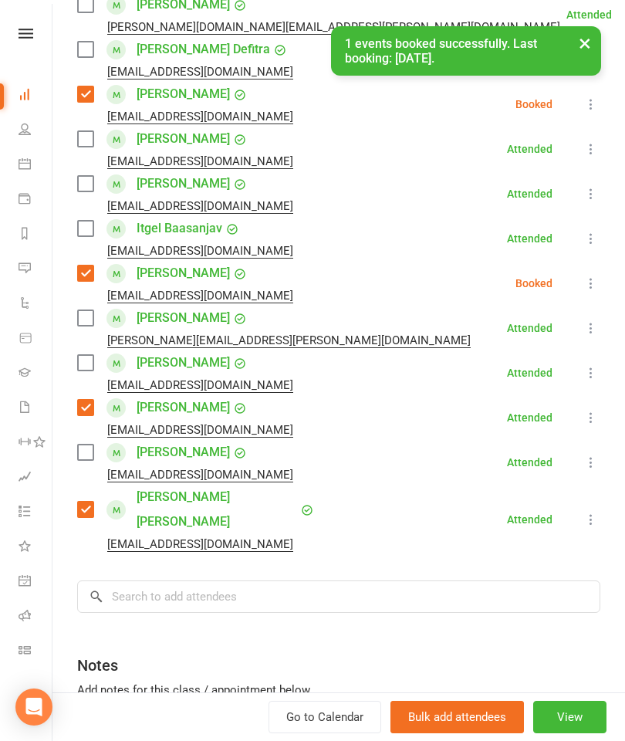
scroll to position [327, 0]
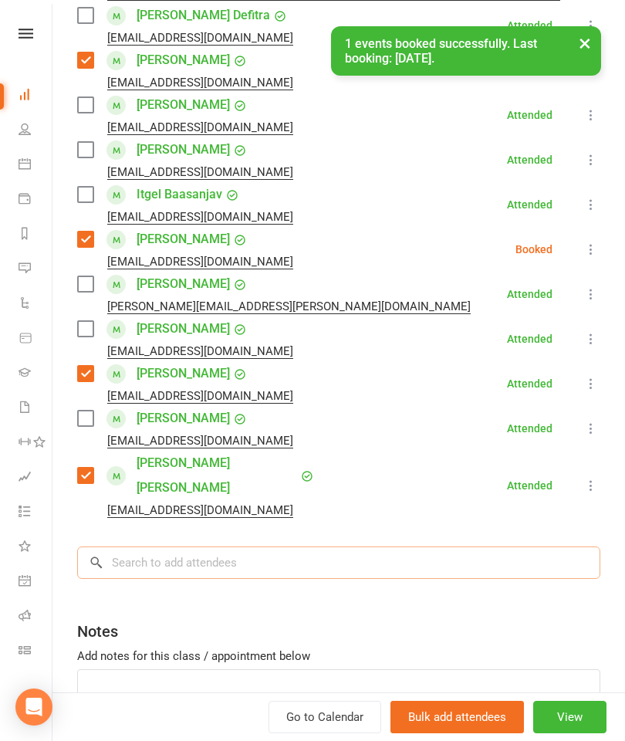
click at [255, 547] on input "search" at bounding box center [338, 563] width 523 height 32
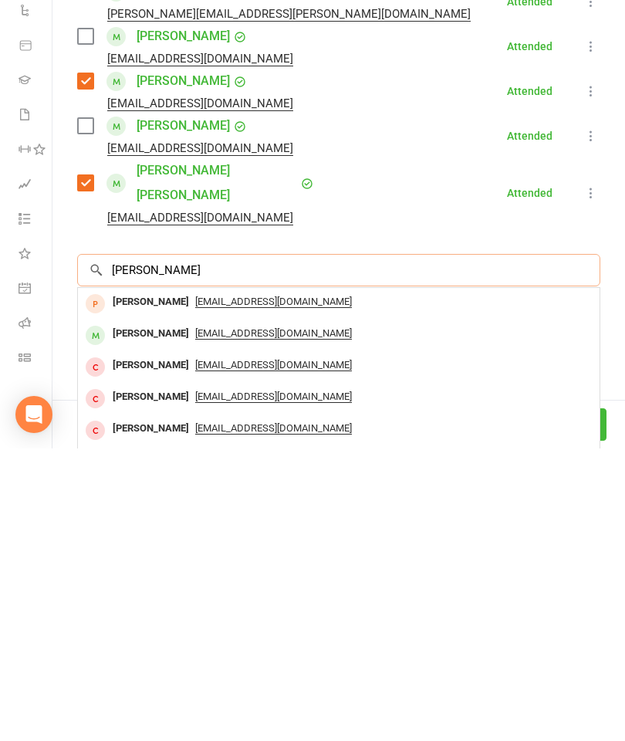
scroll to position [895, 0]
type input "Zayd al"
click at [140, 647] on div "Zaid Al Haridi" at bounding box center [151, 658] width 89 height 22
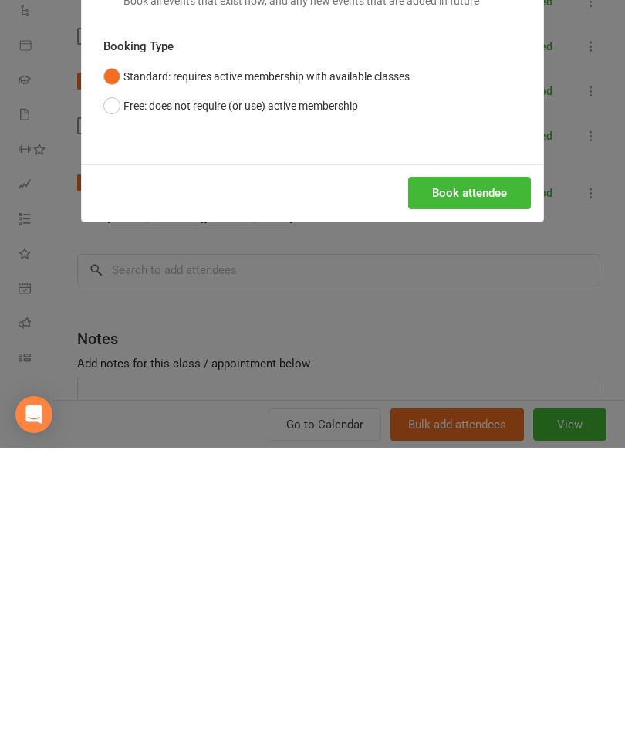
scroll to position [1188, 0]
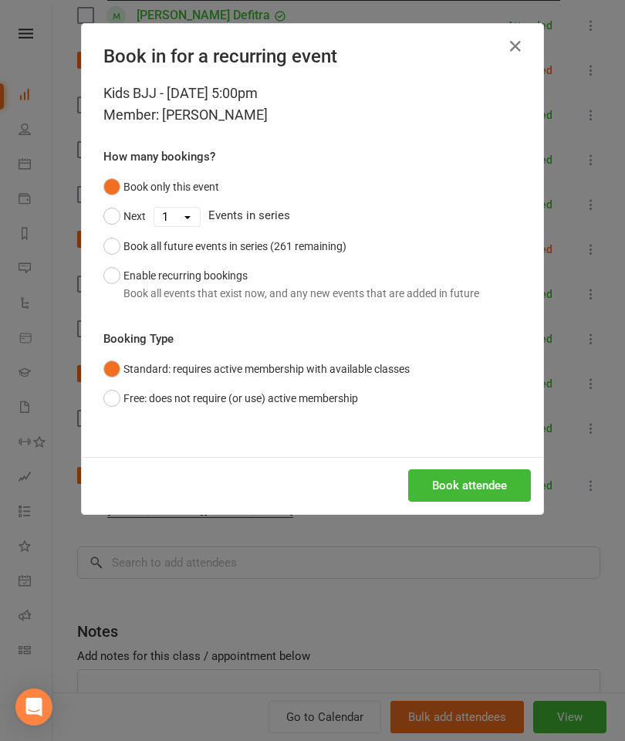
click at [482, 489] on button "Book attendee" at bounding box center [469, 485] width 123 height 32
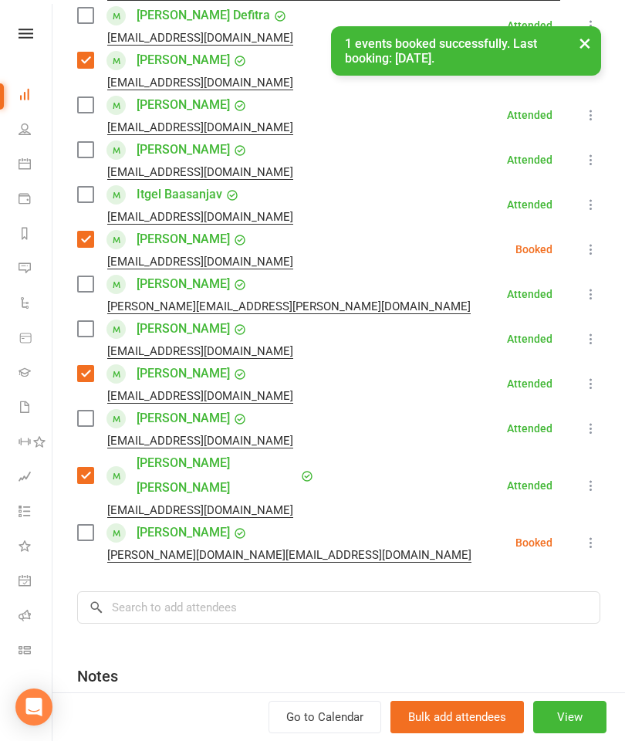
click at [78, 525] on label at bounding box center [84, 532] width 15 height 15
click at [187, 596] on input "search" at bounding box center [338, 607] width 523 height 32
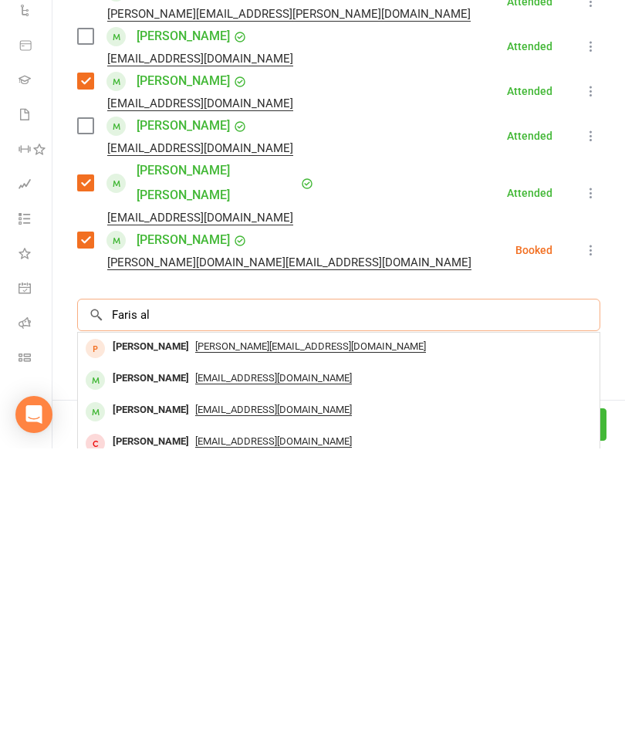
type input "Faris al"
click at [147, 660] on div "Faris AlHaridi" at bounding box center [151, 671] width 89 height 22
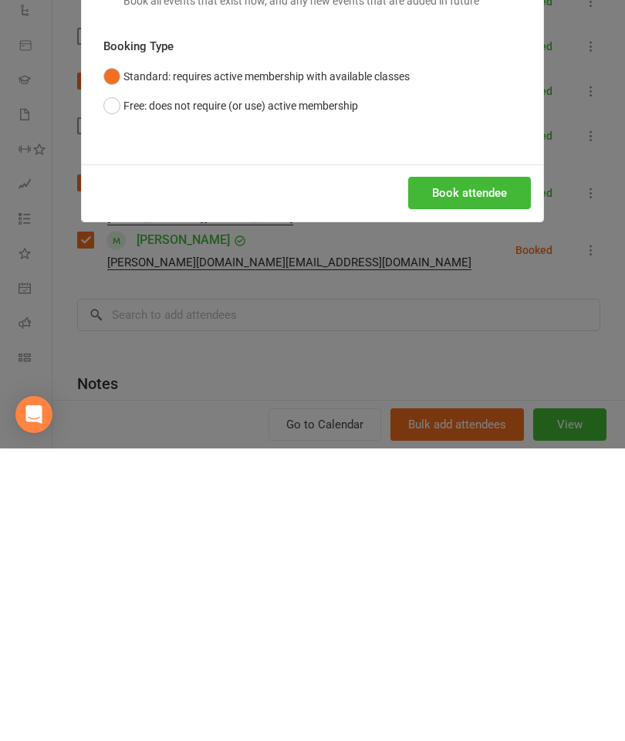
scroll to position [1547, 0]
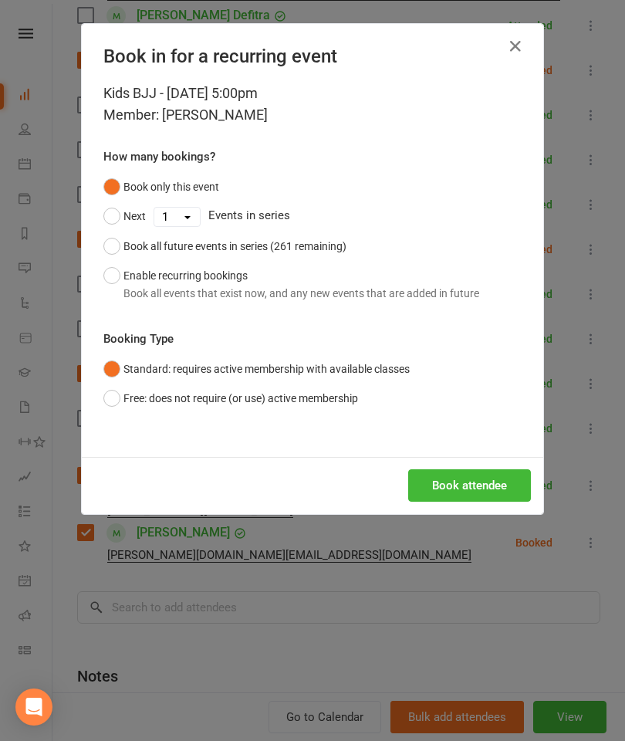
click at [494, 491] on button "Book attendee" at bounding box center [469, 485] width 123 height 32
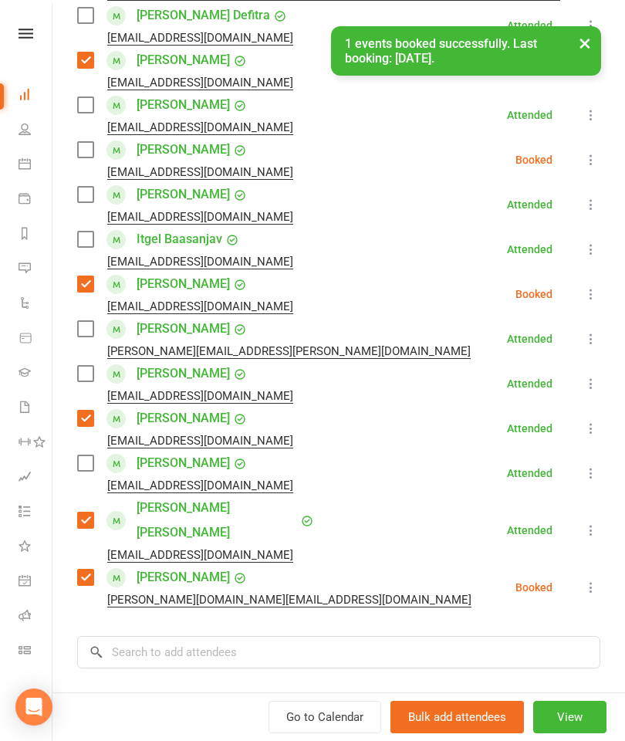
click at [84, 145] on label at bounding box center [84, 149] width 15 height 15
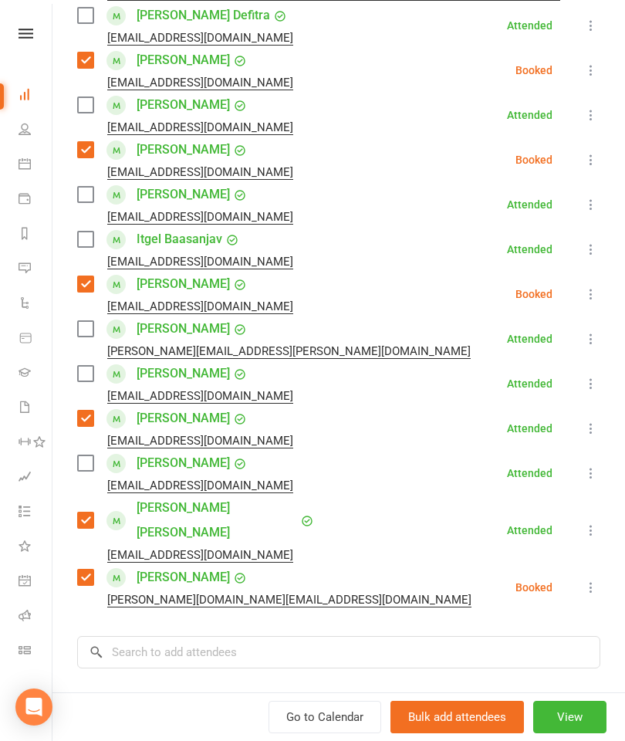
click at [84, 103] on label at bounding box center [84, 104] width 15 height 15
click at [89, 237] on label at bounding box center [84, 239] width 15 height 15
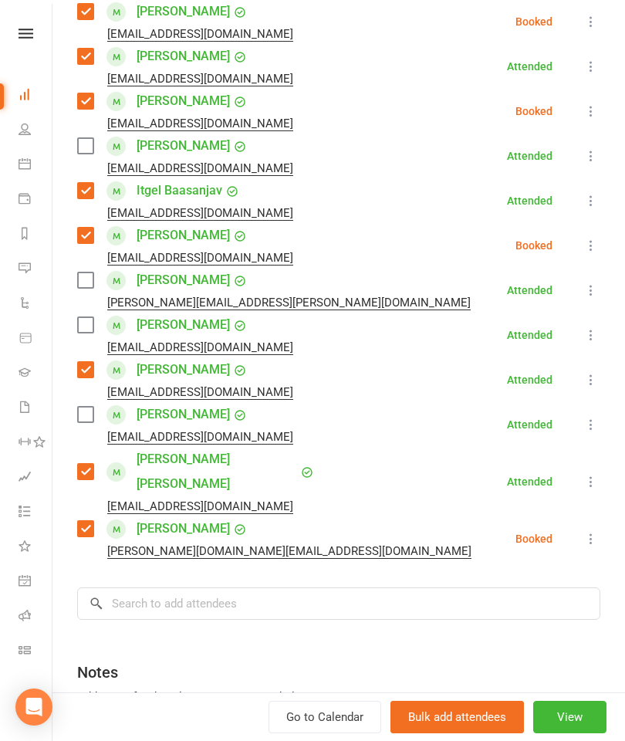
scroll to position [412, 0]
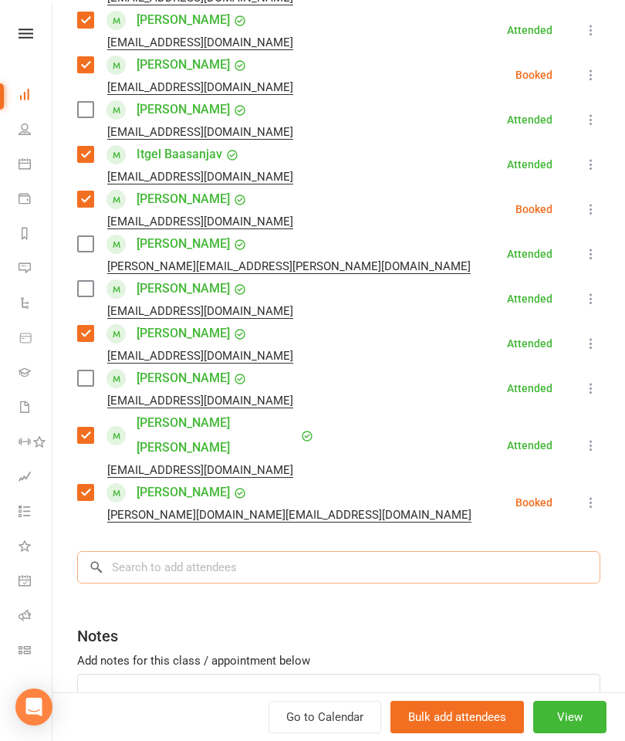
click at [282, 551] on input "search" at bounding box center [338, 567] width 523 height 32
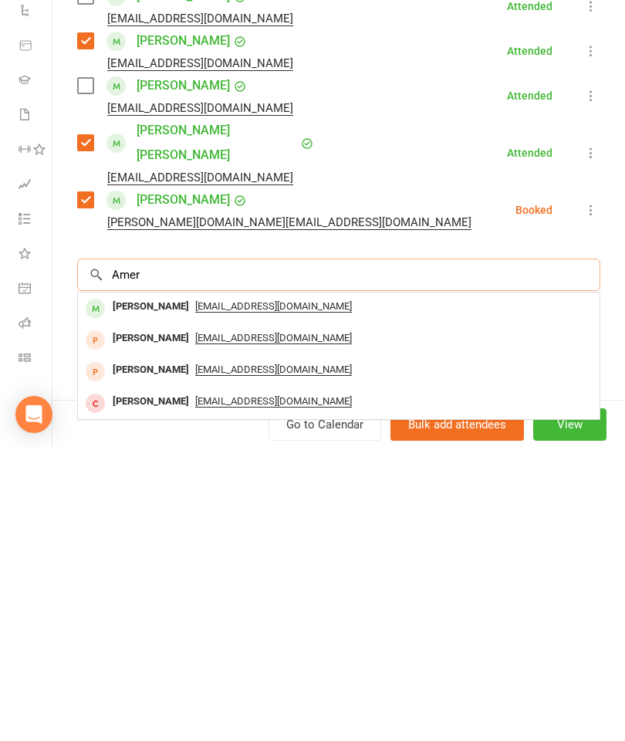
type input "Amer"
click at [154, 588] on div "Amer Albshi" at bounding box center [151, 599] width 89 height 22
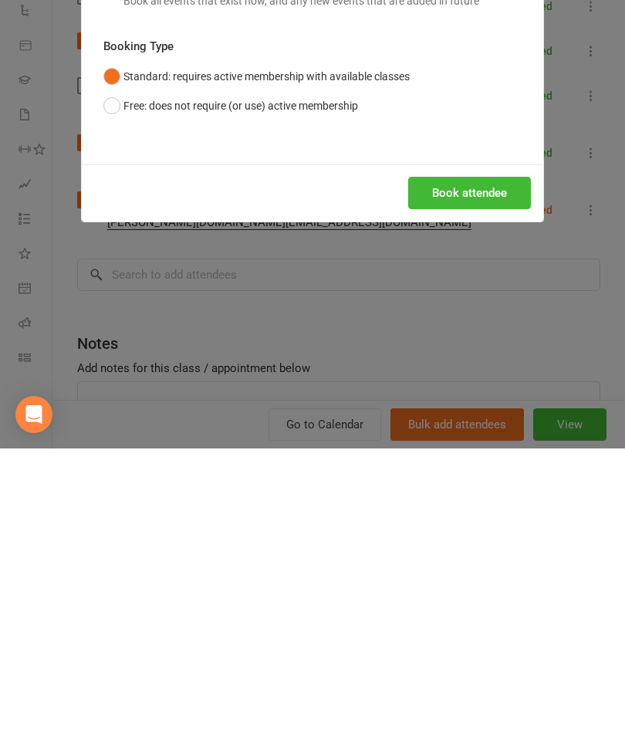
scroll to position [1614, 0]
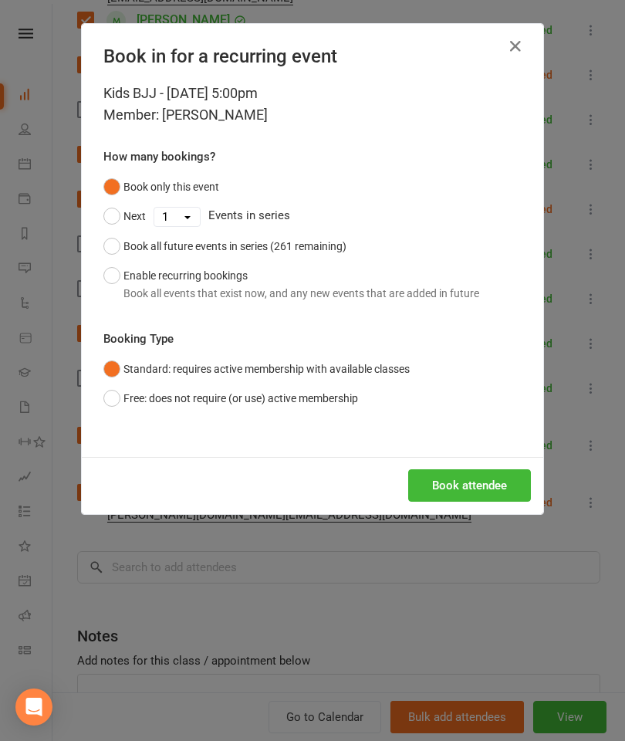
click at [493, 488] on button "Book attendee" at bounding box center [469, 485] width 123 height 32
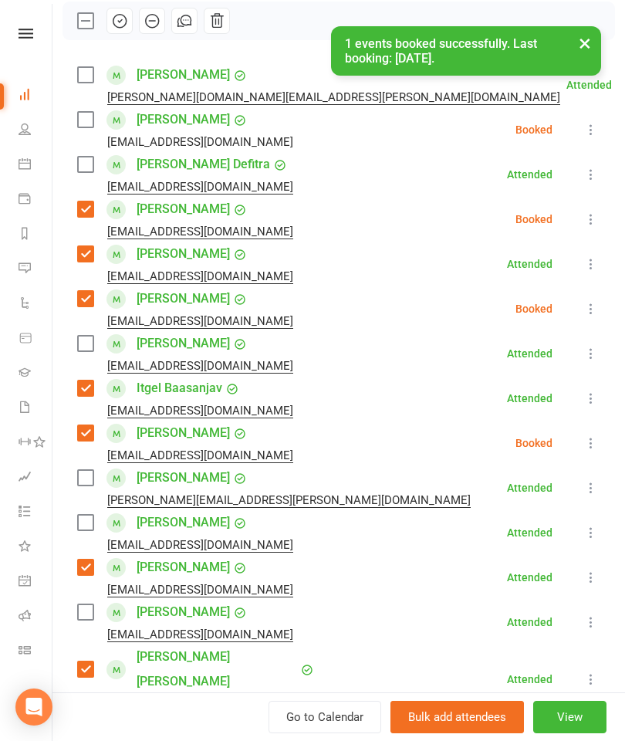
scroll to position [78, 0]
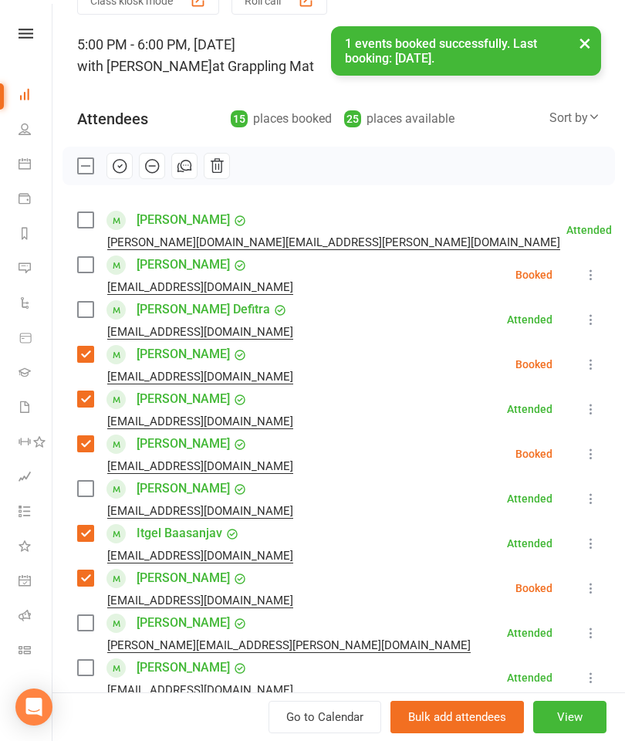
click at [87, 266] on label at bounding box center [84, 264] width 15 height 15
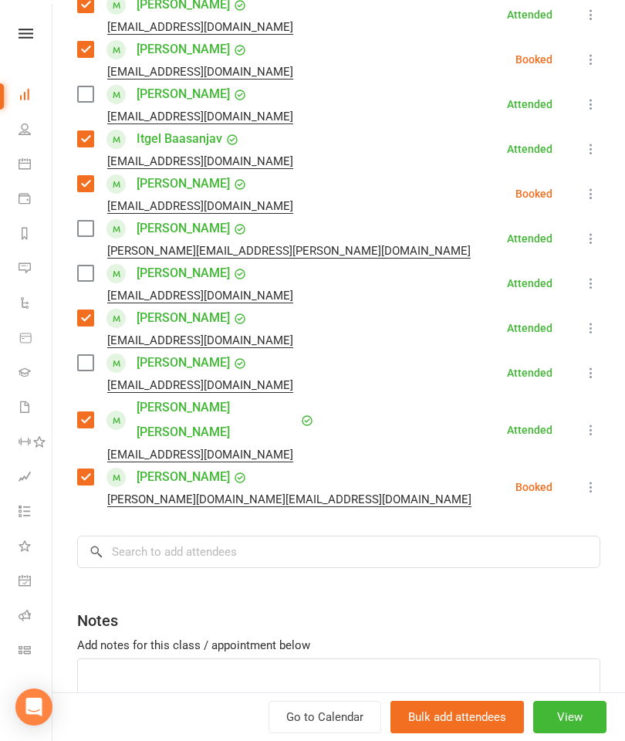
scroll to position [494, 0]
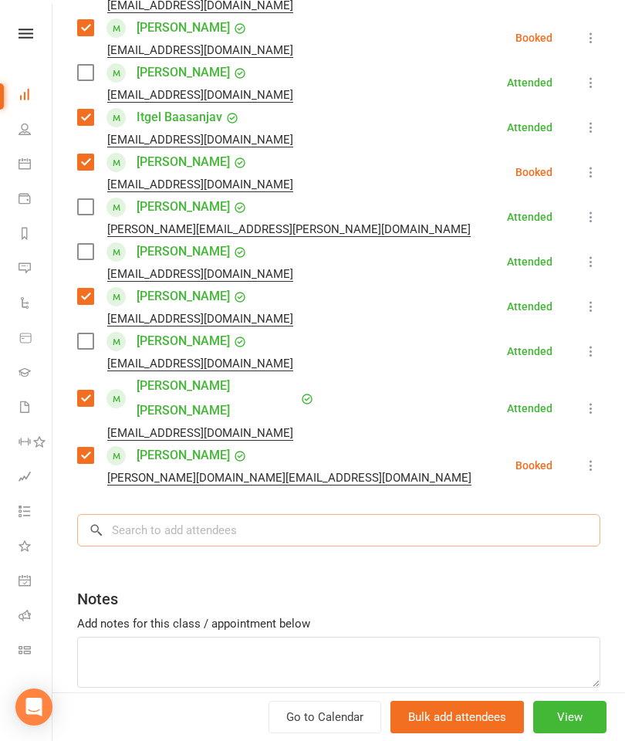
click at [307, 514] on input "search" at bounding box center [338, 530] width 523 height 32
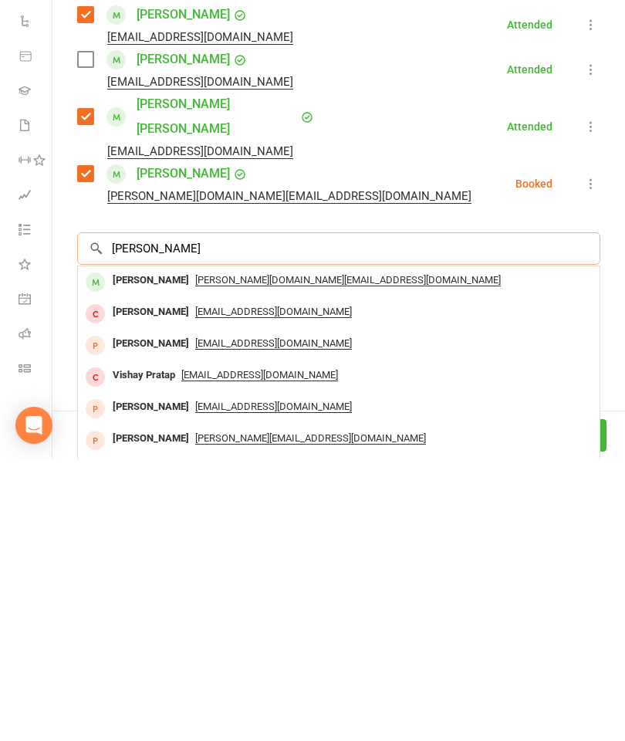
type input "Prisha"
click at [157, 548] on div "Prisha Dixit abhijeet.global@gmail.com" at bounding box center [339, 564] width 522 height 32
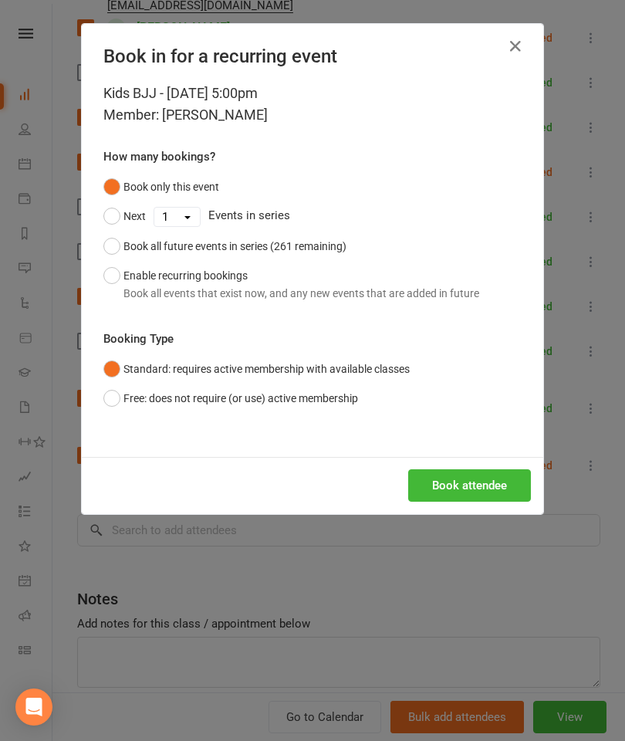
click at [479, 452] on div "Kids BJJ - Oct 14, 2025 5:00pm Member: Prisha Dixit How many bookings? Book onl…" at bounding box center [313, 270] width 462 height 374
click at [487, 486] on button "Book attendee" at bounding box center [469, 485] width 123 height 32
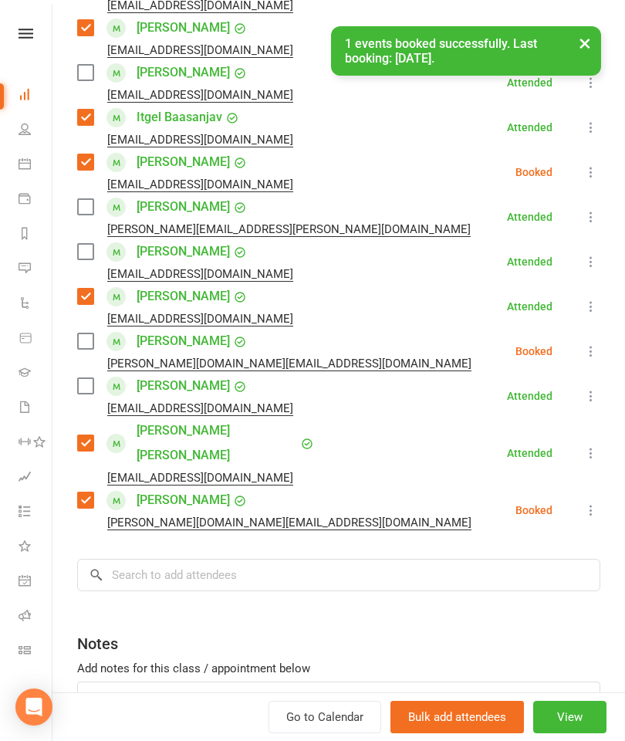
click at [82, 347] on label at bounding box center [84, 340] width 15 height 15
click at [236, 559] on input "search" at bounding box center [338, 575] width 523 height 32
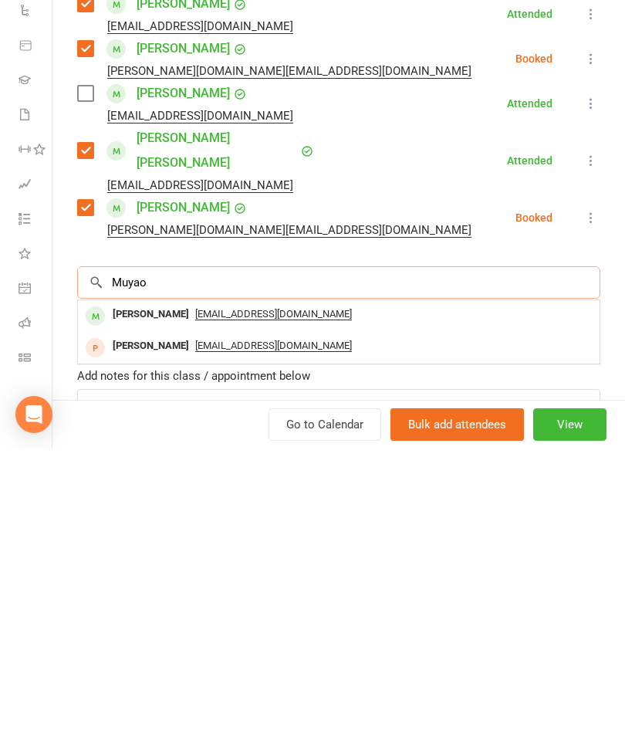
scroll to position [1614, 0]
type input "Muyao"
click at [142, 596] on div "Muyao Wang" at bounding box center [151, 607] width 89 height 22
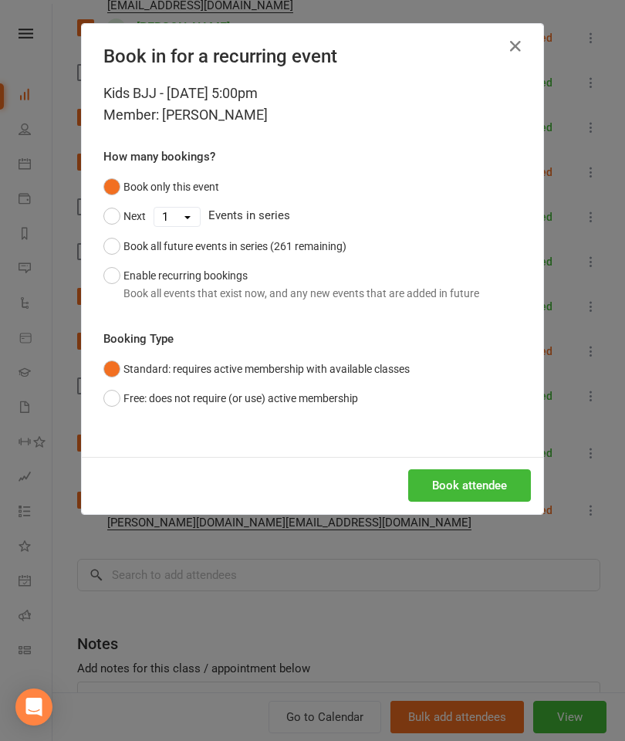
click at [474, 492] on button "Book attendee" at bounding box center [469, 485] width 123 height 32
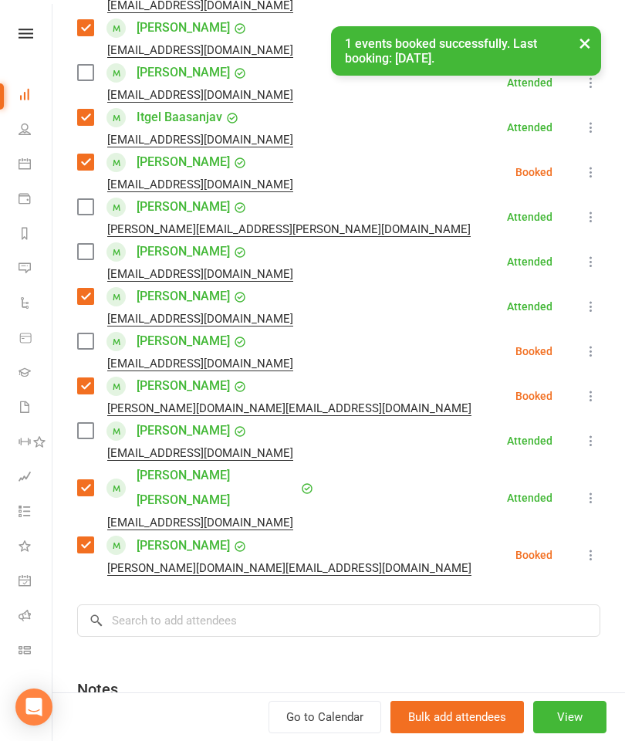
click at [86, 337] on label at bounding box center [84, 340] width 15 height 15
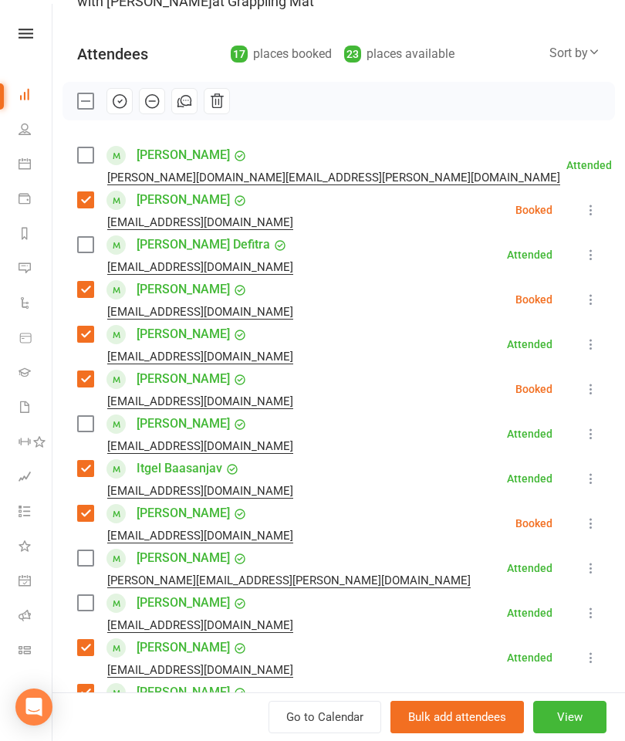
scroll to position [80, 0]
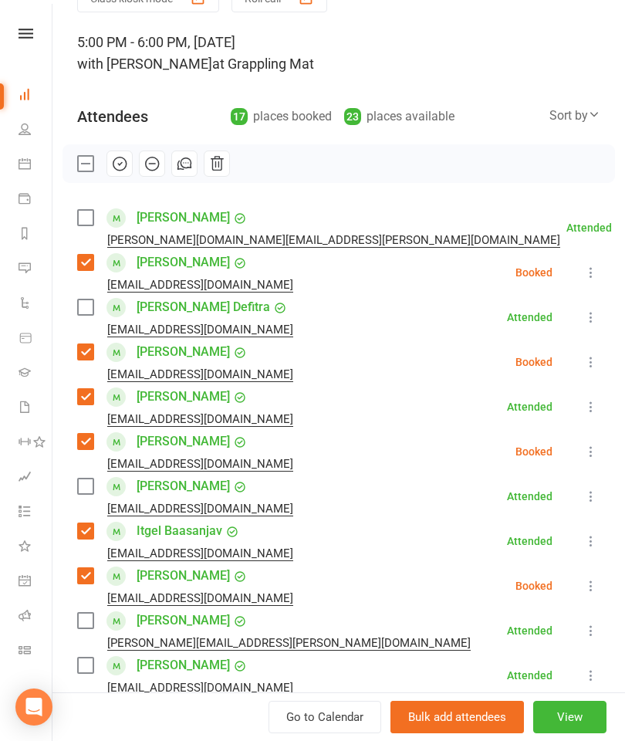
click at [90, 206] on div "Alexander Kedzierski michal.kedzierski.au@outlook.com" at bounding box center [321, 227] width 489 height 45
click at [86, 213] on label at bounding box center [84, 217] width 15 height 15
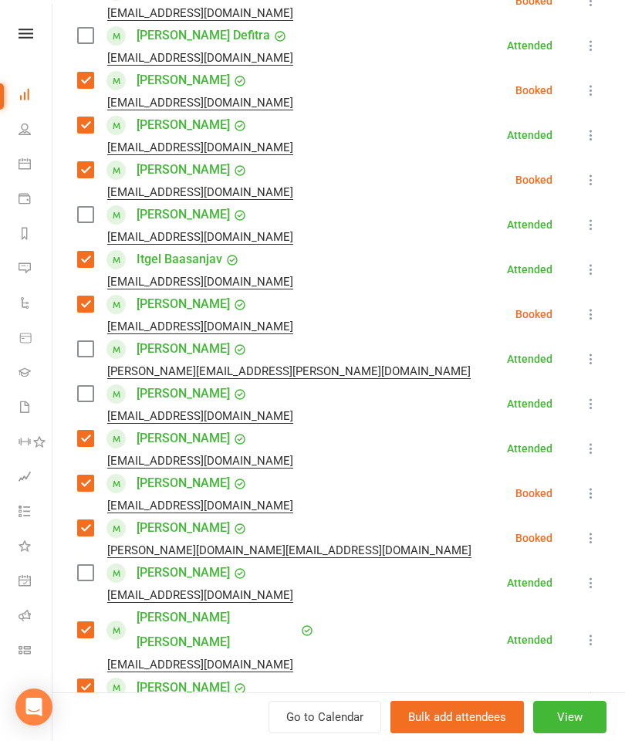
scroll to position [386, 0]
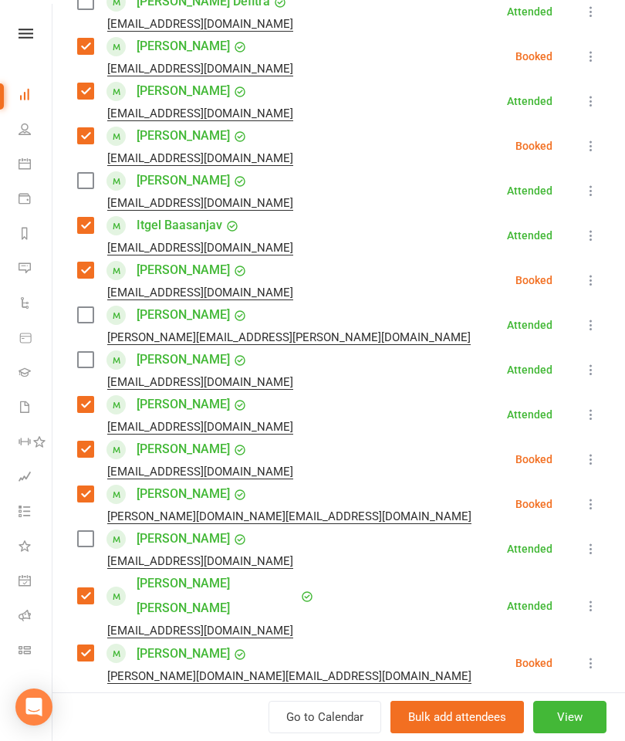
click at [84, 362] on label at bounding box center [84, 359] width 15 height 15
click at [91, 314] on label at bounding box center [84, 314] width 15 height 15
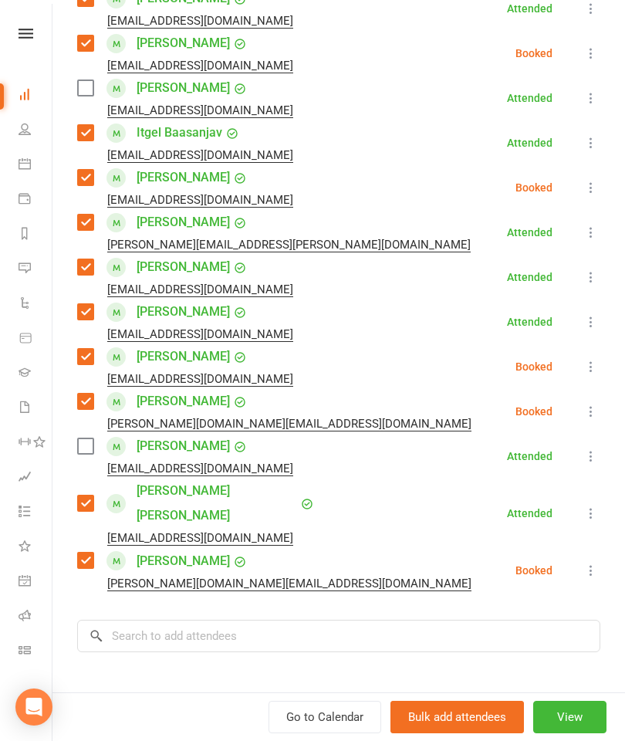
scroll to position [581, 0]
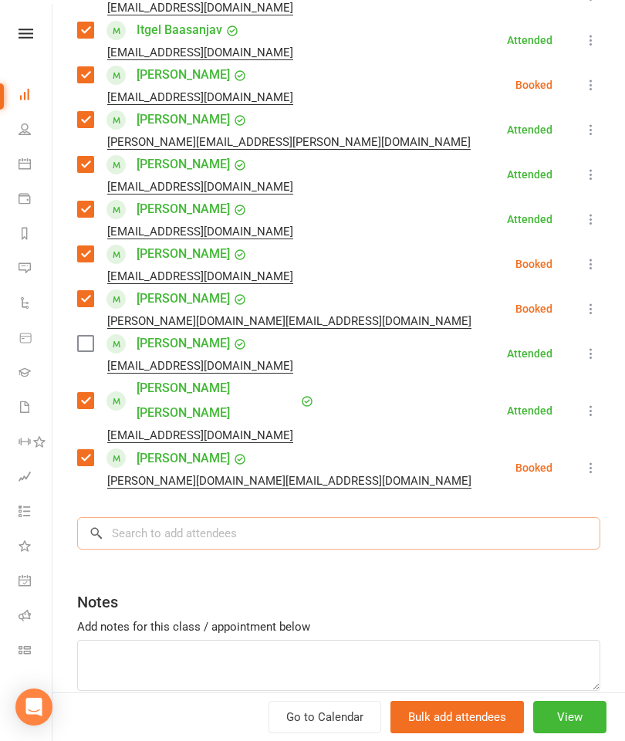
click at [284, 523] on input "search" at bounding box center [338, 533] width 523 height 32
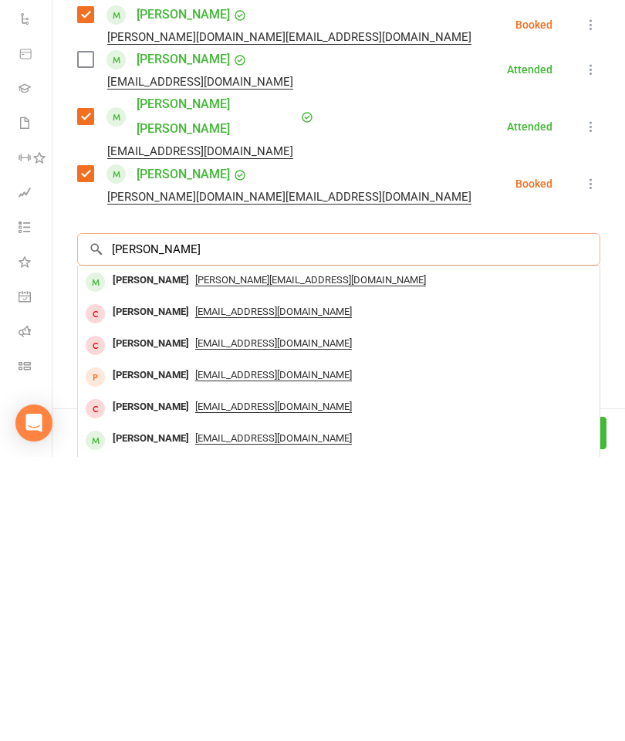
type input "Jayden nam"
click at [128, 554] on div "Jayden Nam" at bounding box center [151, 565] width 89 height 22
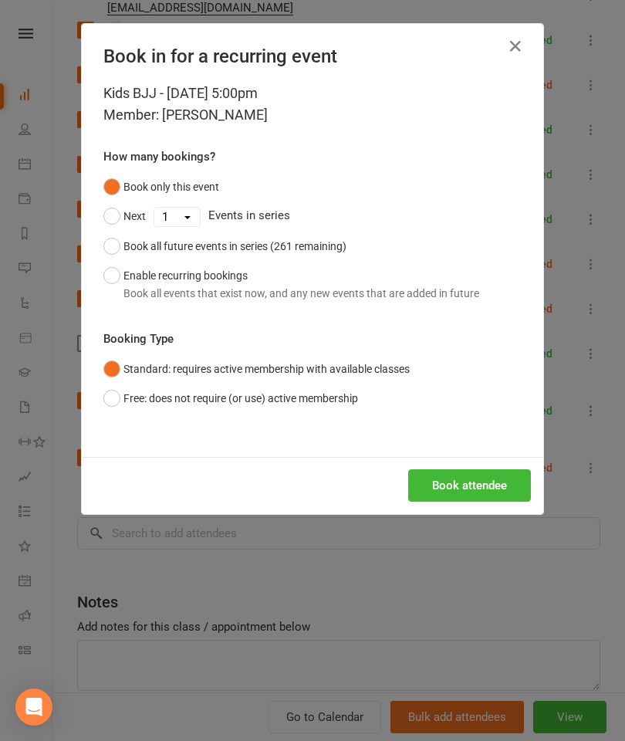
click at [465, 474] on button "Book attendee" at bounding box center [469, 485] width 123 height 32
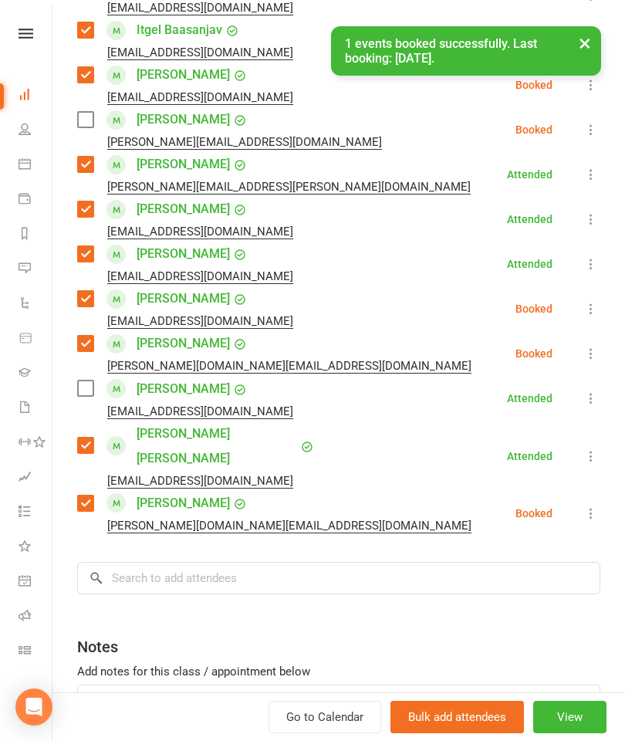
click at [93, 124] on label at bounding box center [84, 119] width 15 height 15
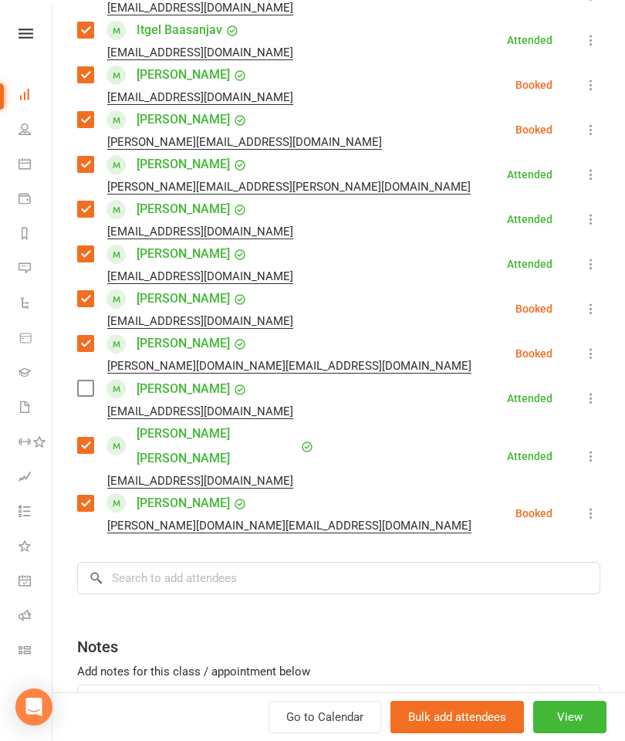
click at [269, 533] on div "Class kiosk mode Roll call 5:00 PM - 6:00 PM, Tuesday, October, 14, 2025 with A…" at bounding box center [338, 148] width 573 height 1330
click at [330, 567] on input "search" at bounding box center [338, 578] width 523 height 32
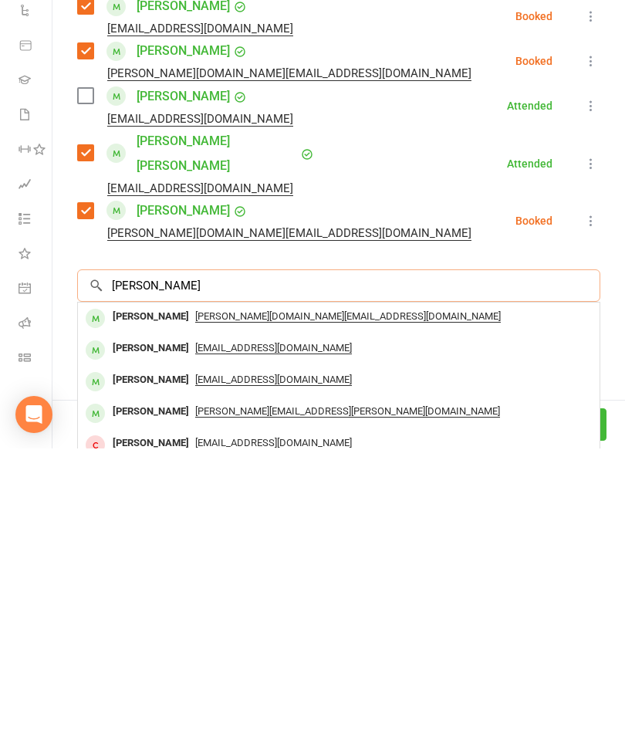
type input "Ellie lo"
click at [140, 598] on div "Ellie Lo" at bounding box center [151, 609] width 89 height 22
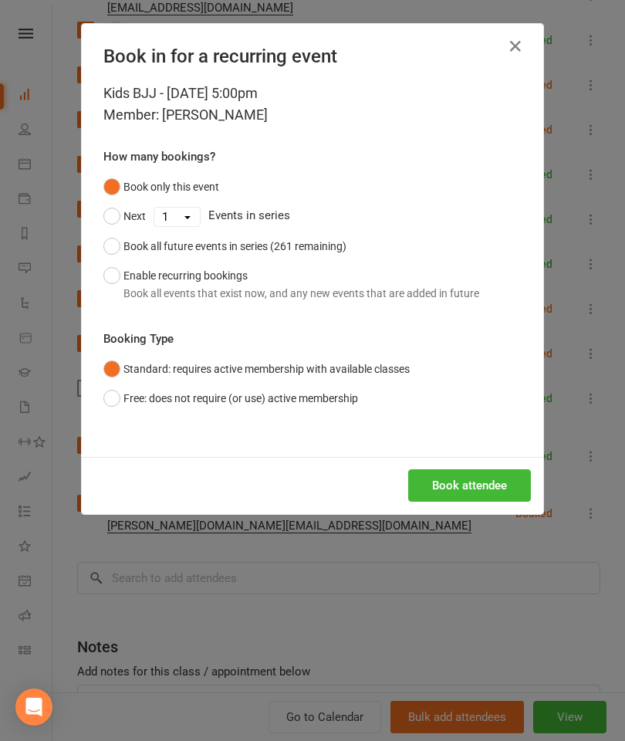
click at [489, 490] on button "Book attendee" at bounding box center [469, 485] width 123 height 32
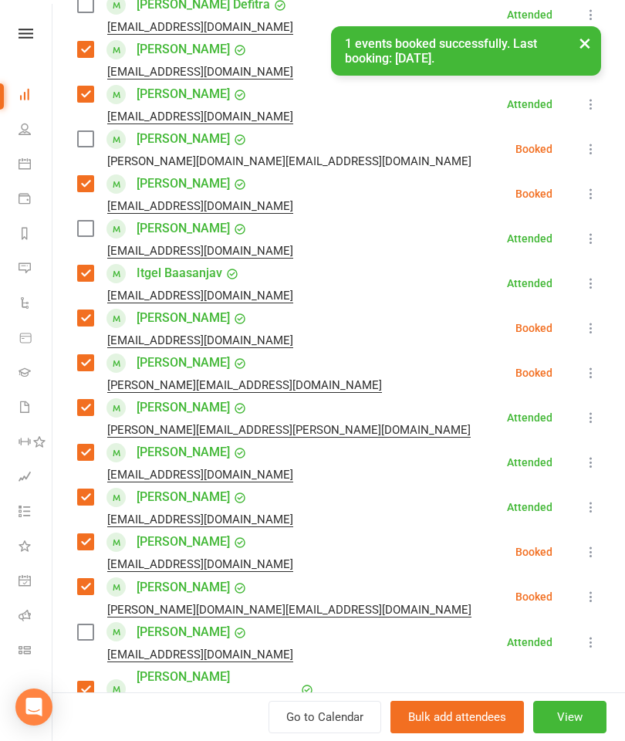
scroll to position [322, 0]
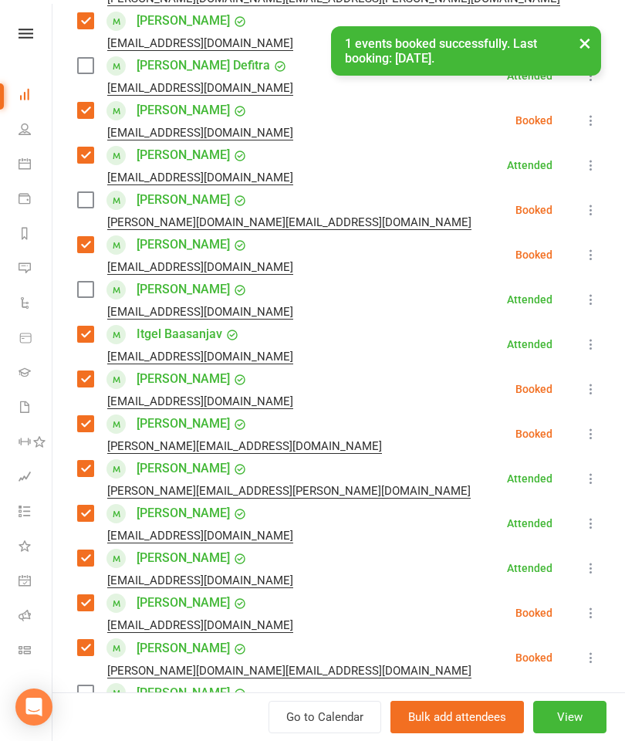
click at [93, 193] on label at bounding box center [84, 199] width 15 height 15
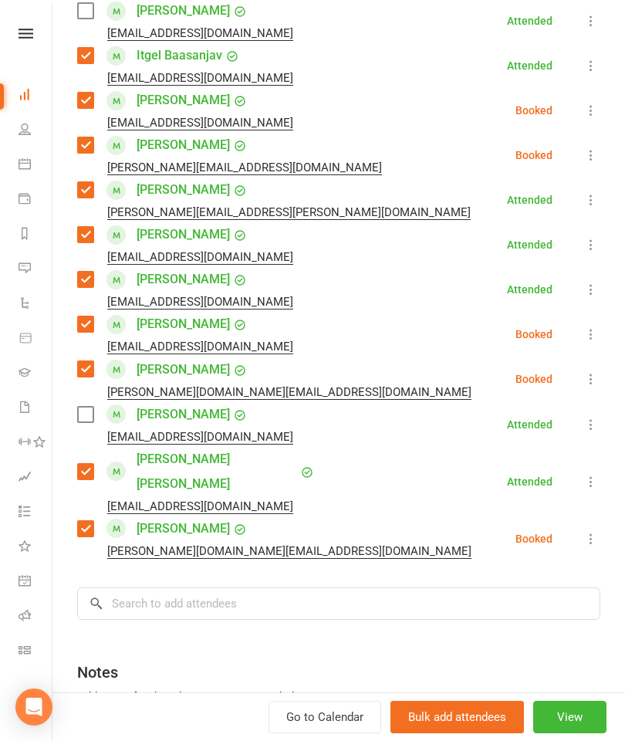
scroll to position [624, 0]
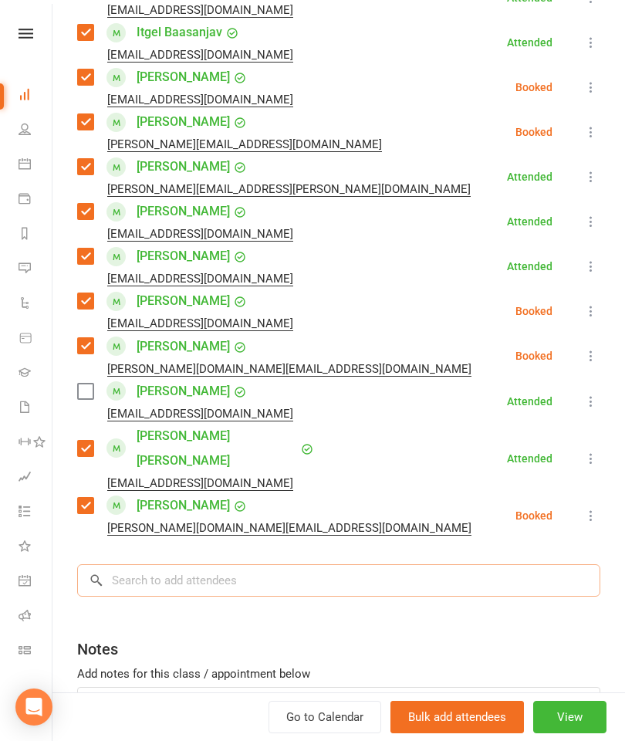
click at [262, 564] on input "search" at bounding box center [338, 580] width 523 height 32
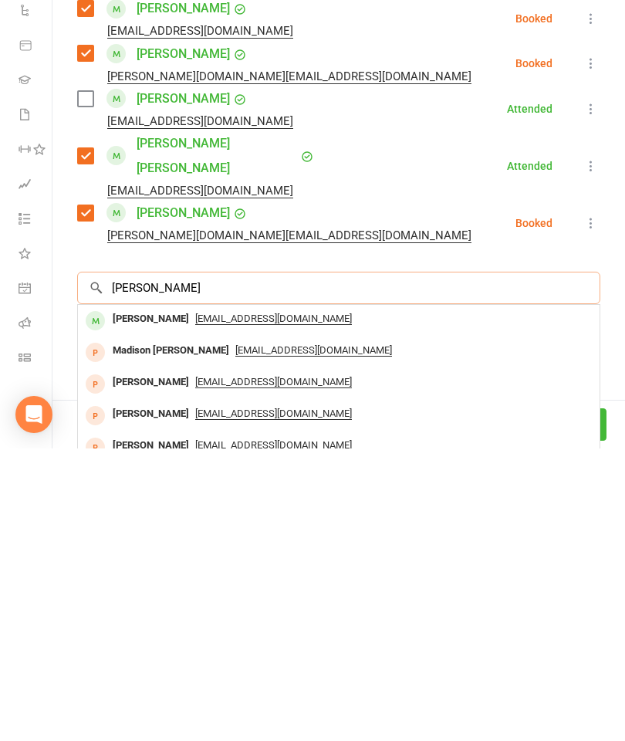
type input "Madison tang"
click at [149, 601] on div "Madison Tang" at bounding box center [151, 612] width 89 height 22
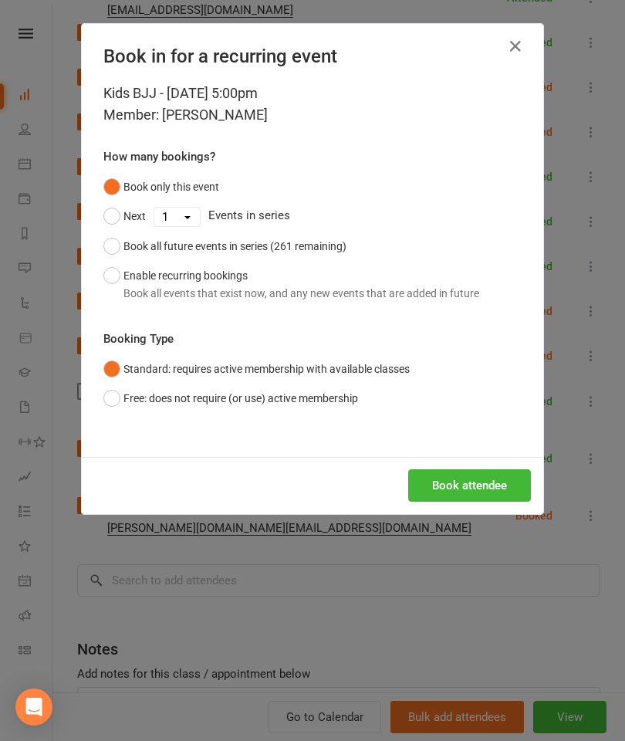
click at [448, 485] on button "Book attendee" at bounding box center [469, 485] width 123 height 32
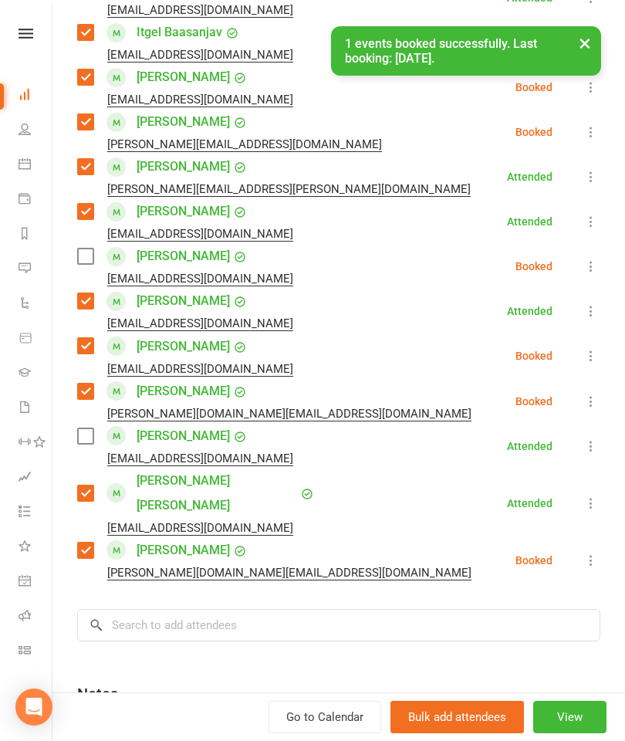
click at [85, 263] on label at bounding box center [84, 256] width 15 height 15
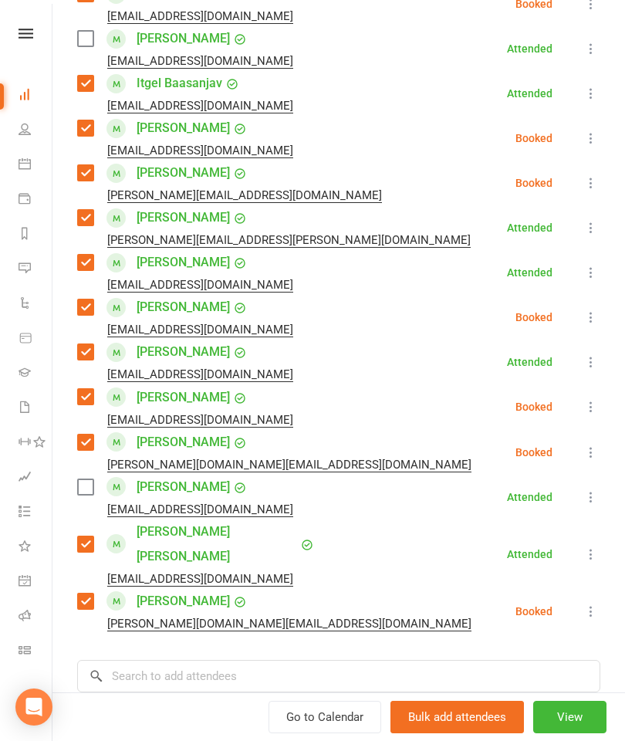
scroll to position [655, 0]
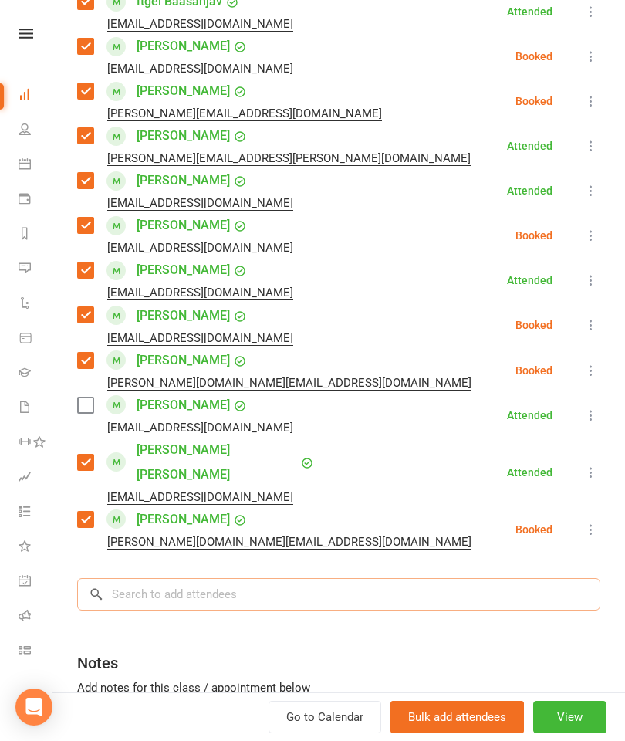
click at [301, 578] on input "search" at bounding box center [338, 594] width 523 height 32
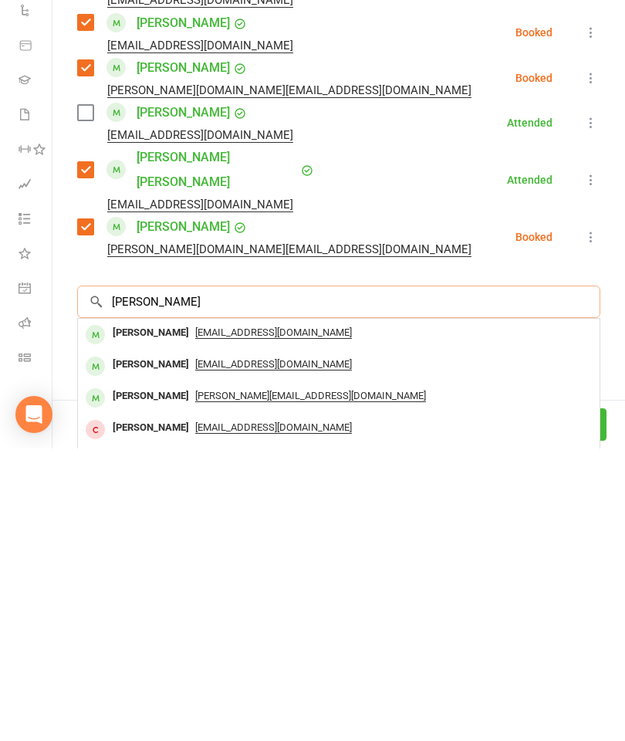
type input "Lee mato"
click at [154, 646] on div "Maria Lee Matos" at bounding box center [151, 657] width 89 height 22
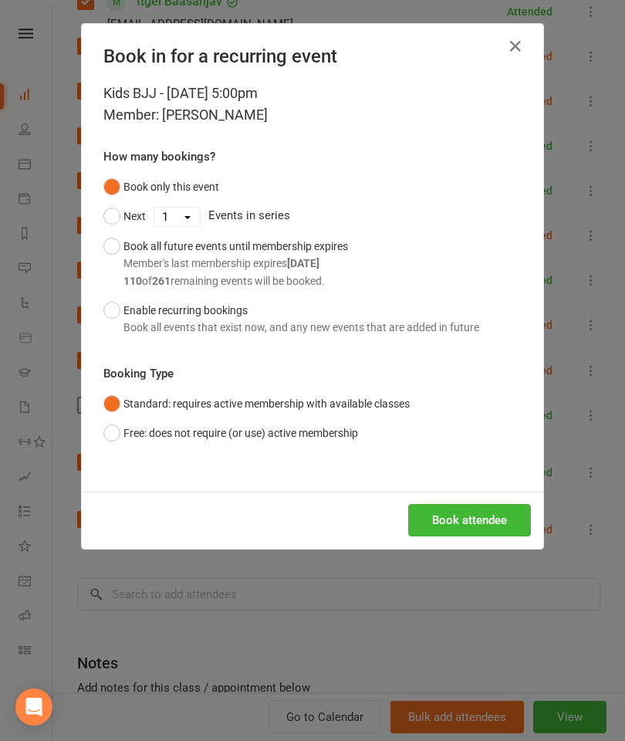
click at [449, 514] on button "Book attendee" at bounding box center [469, 520] width 123 height 32
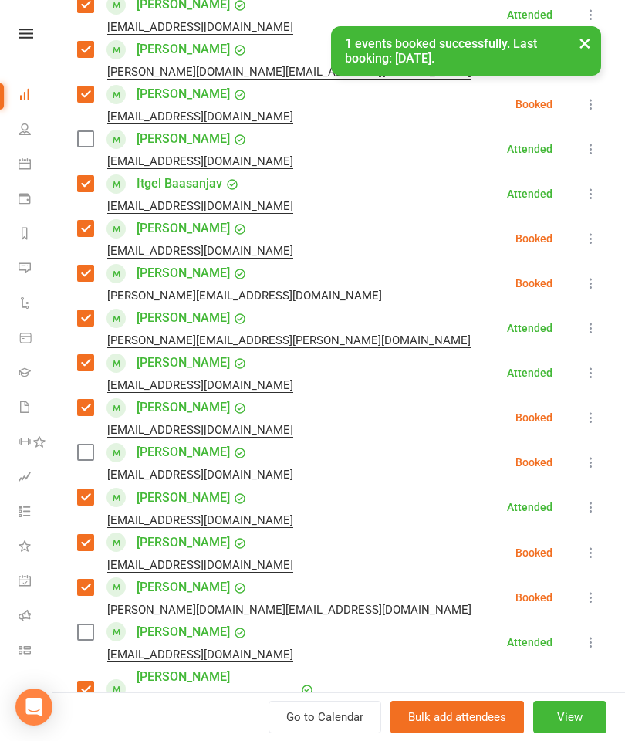
scroll to position [474, 0]
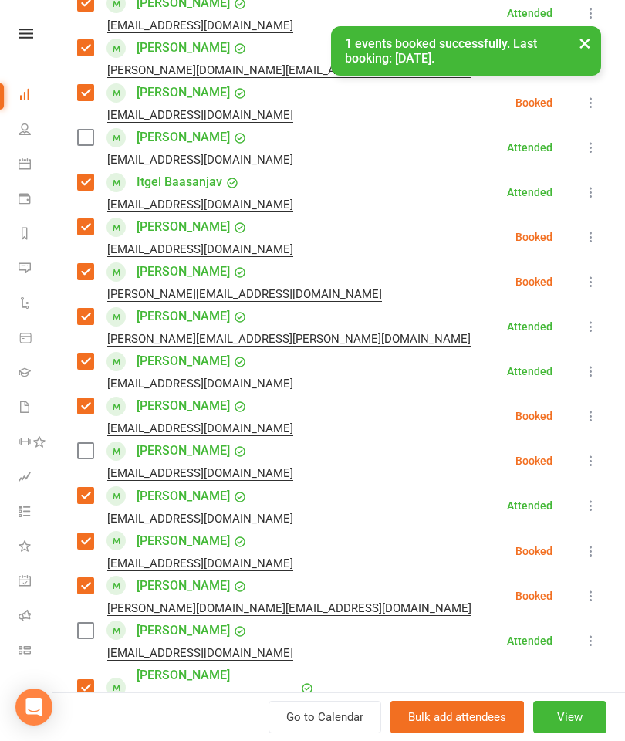
click at [79, 452] on label at bounding box center [84, 450] width 15 height 15
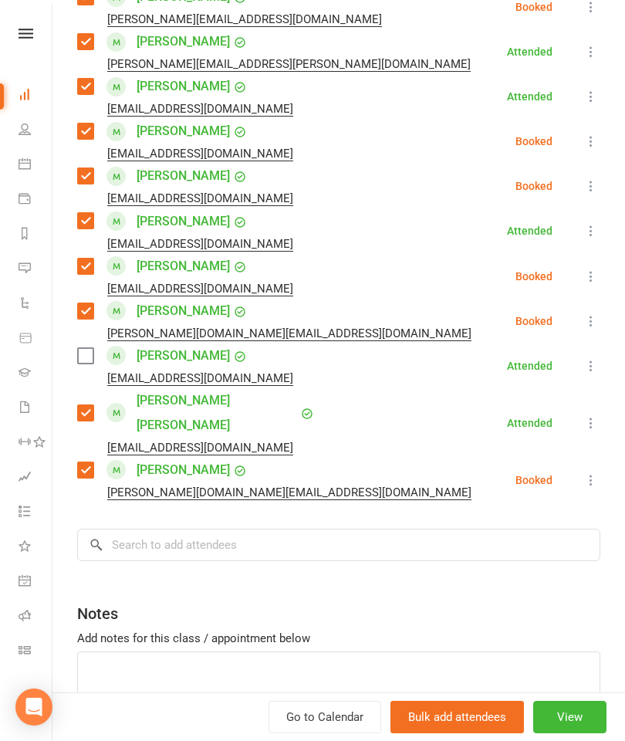
scroll to position [756, 0]
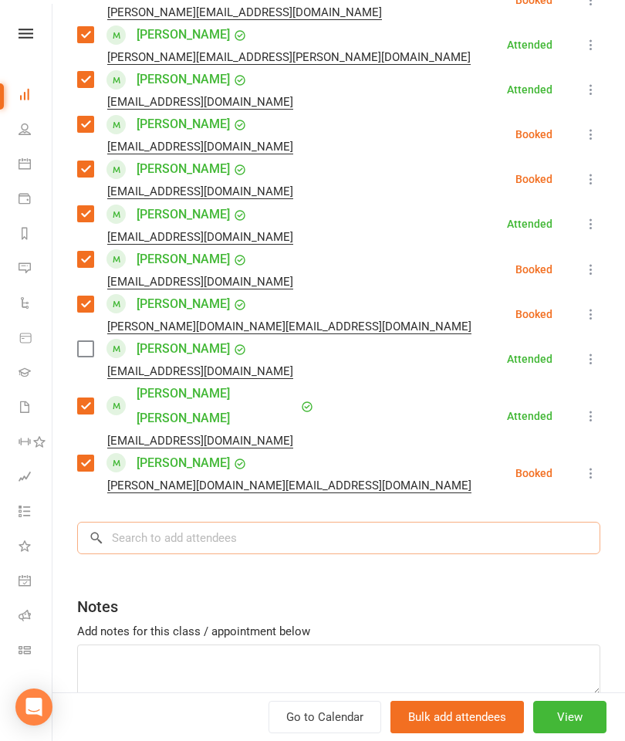
click at [381, 526] on input "search" at bounding box center [338, 538] width 523 height 32
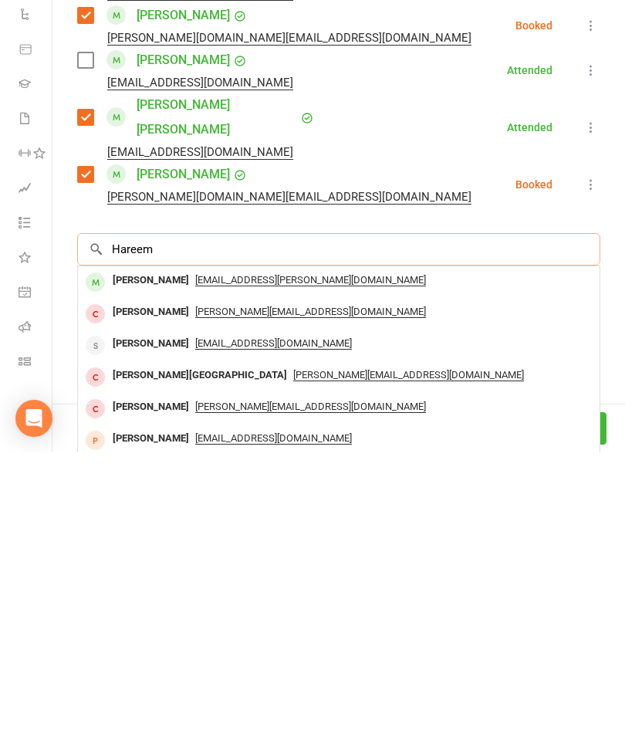
type input "Hareem"
click at [155, 558] on div "Hareem Juned" at bounding box center [151, 569] width 89 height 22
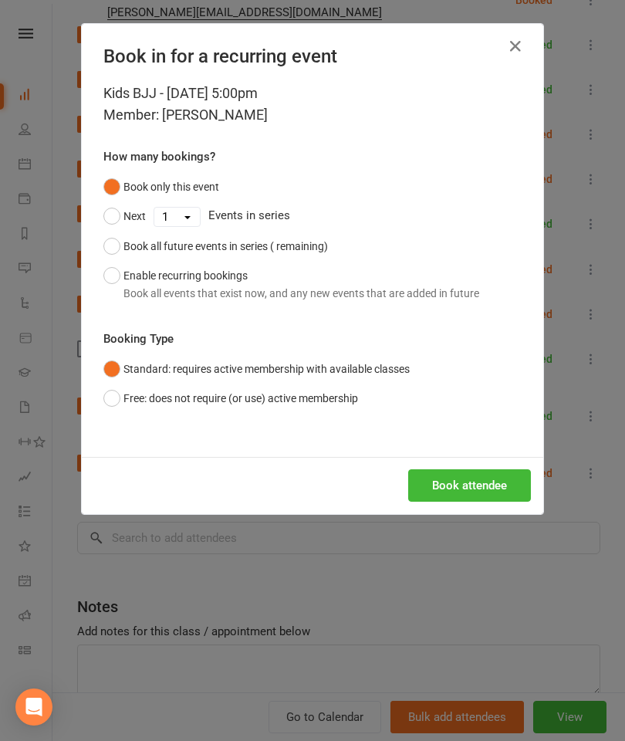
click at [468, 473] on button "Book attendee" at bounding box center [469, 485] width 123 height 32
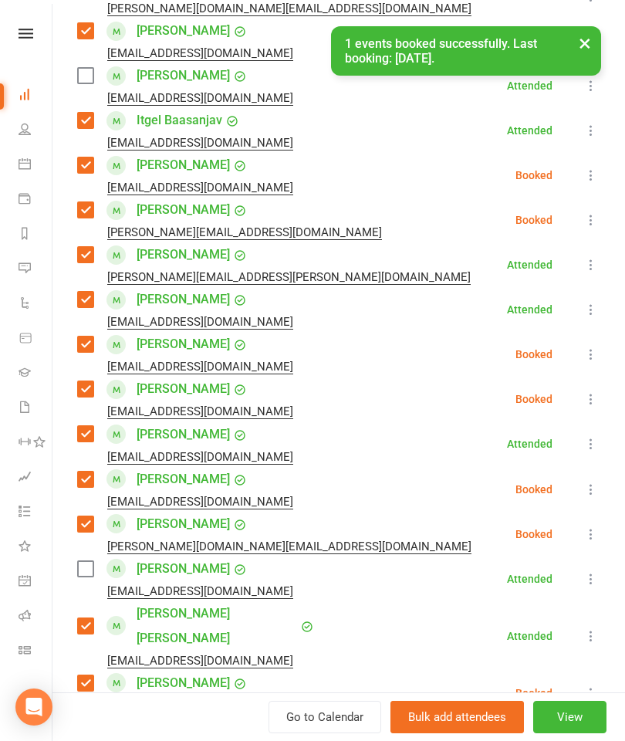
scroll to position [520, 0]
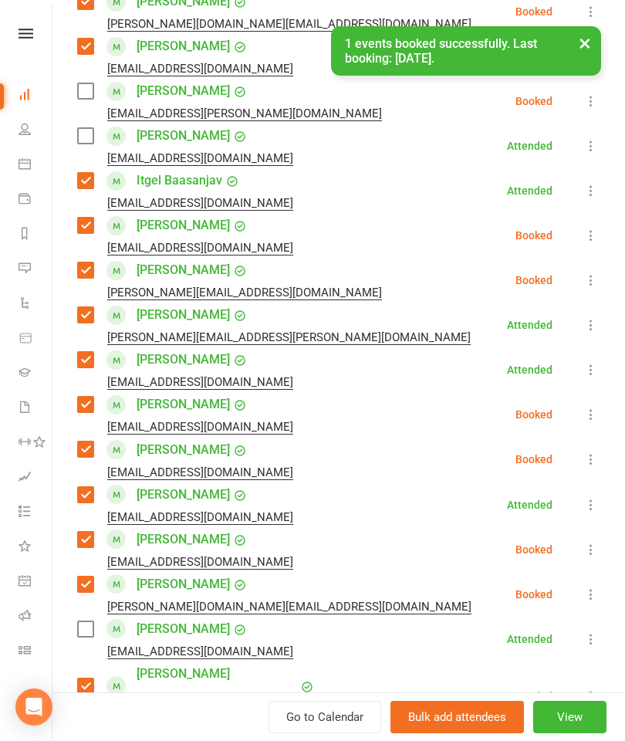
click at [91, 93] on label at bounding box center [84, 90] width 15 height 15
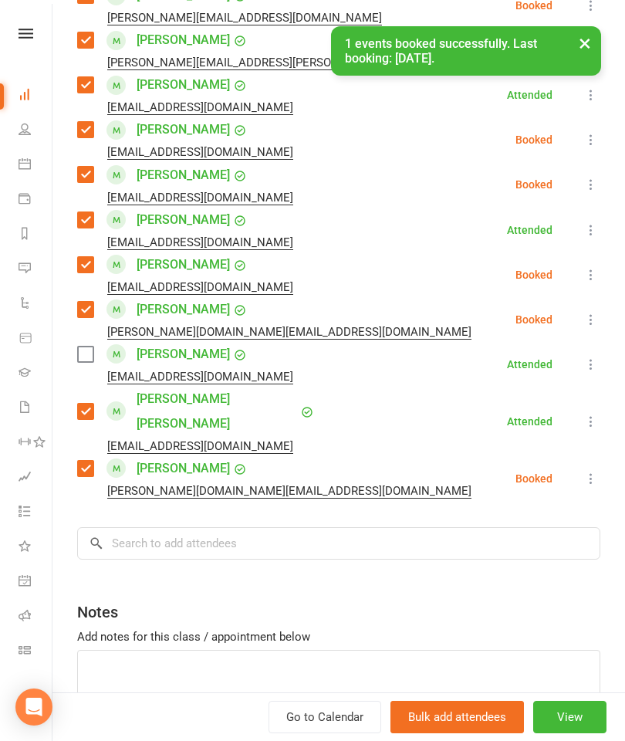
scroll to position [799, 0]
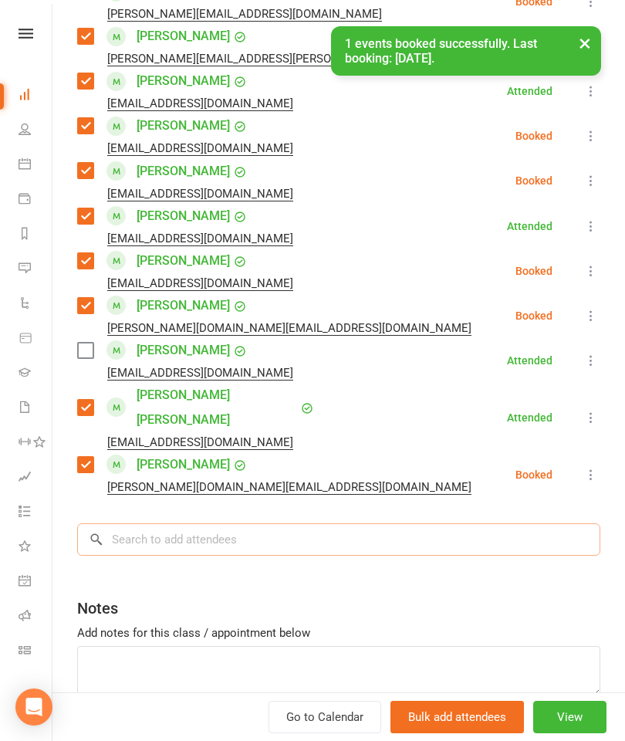
click at [301, 530] on input "search" at bounding box center [338, 539] width 523 height 32
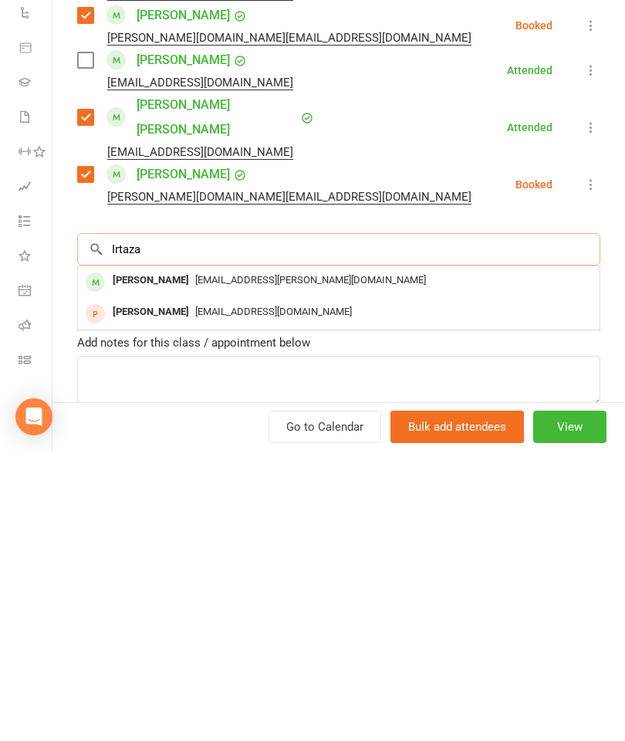
scroll to position [1614, 0]
type input "Irtaza"
click at [146, 560] on div "Muhammad Irtaza Khan" at bounding box center [151, 571] width 89 height 22
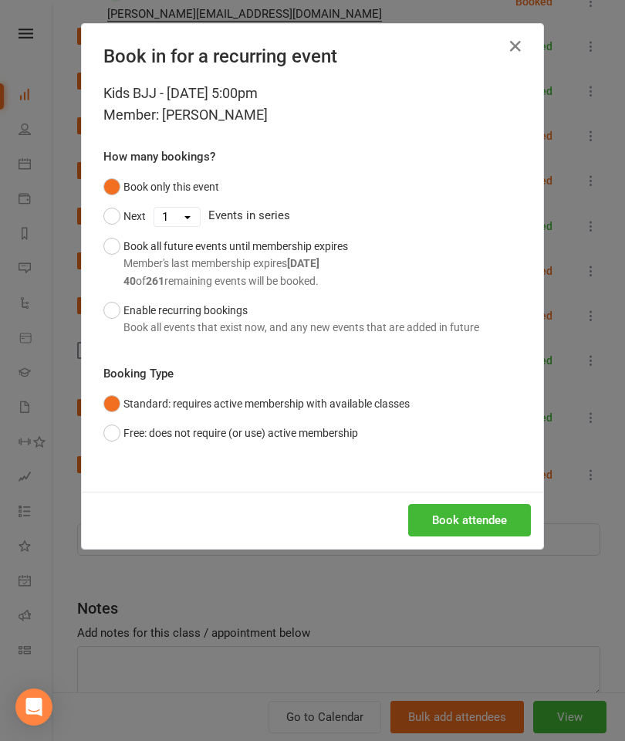
click at [482, 504] on button "Book attendee" at bounding box center [469, 520] width 123 height 32
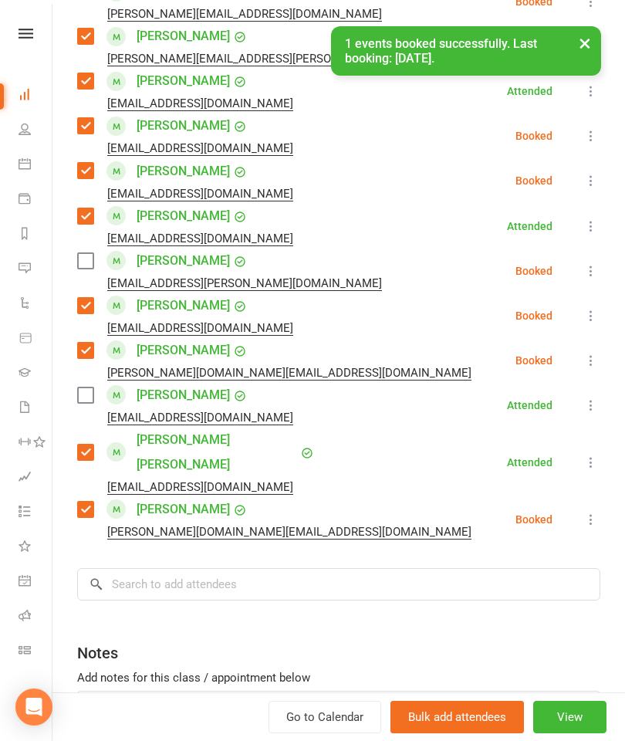
click at [83, 267] on label at bounding box center [84, 260] width 15 height 15
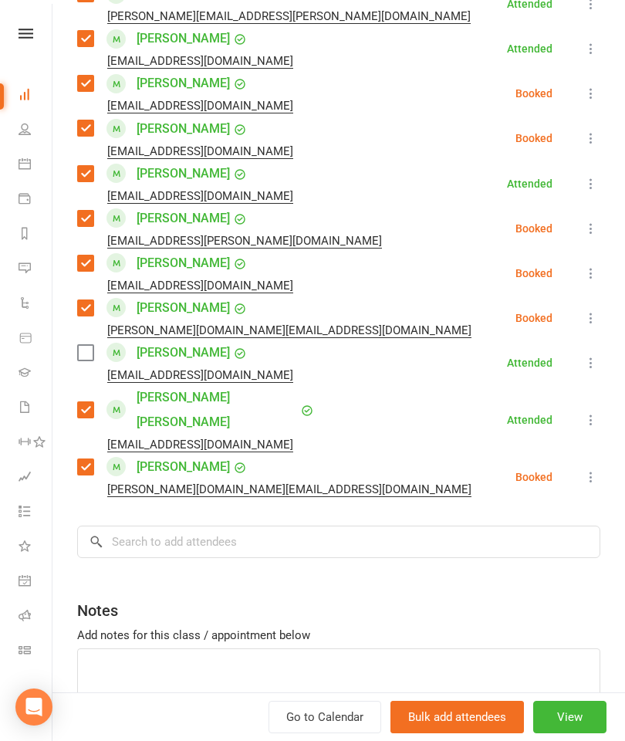
scroll to position [841, 0]
click at [90, 361] on label at bounding box center [84, 353] width 15 height 15
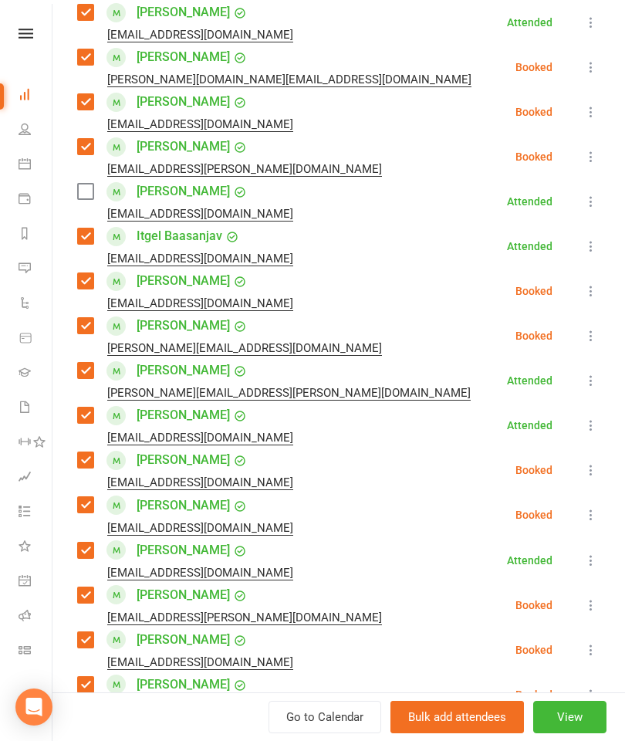
scroll to position [226, 0]
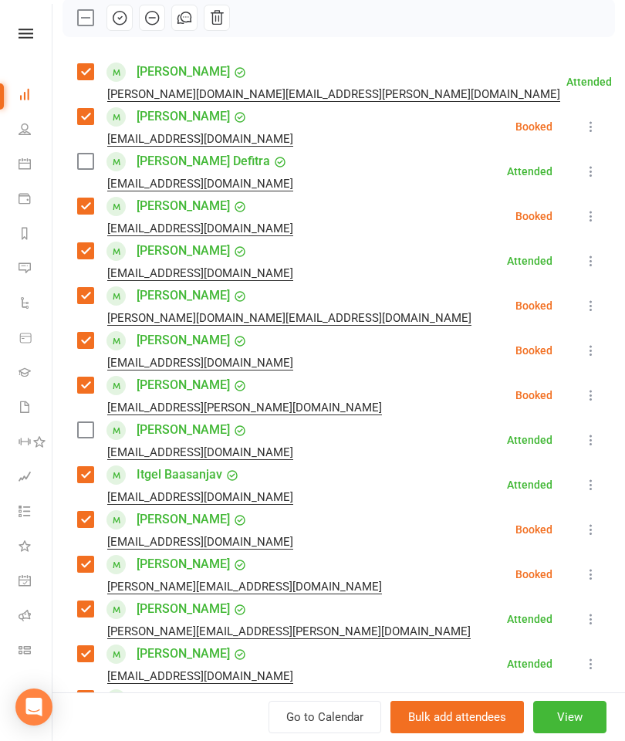
click at [81, 434] on label at bounding box center [84, 429] width 15 height 15
click at [82, 162] on label at bounding box center [84, 161] width 15 height 15
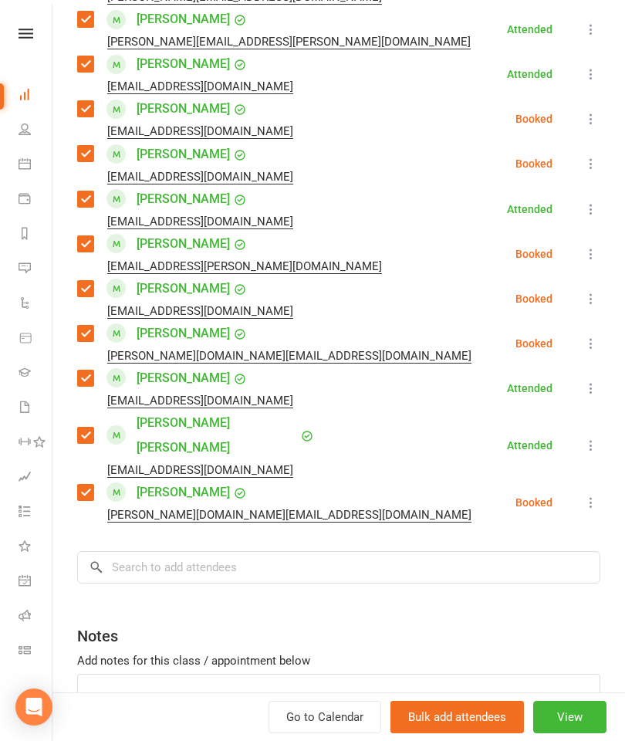
scroll to position [838, 0]
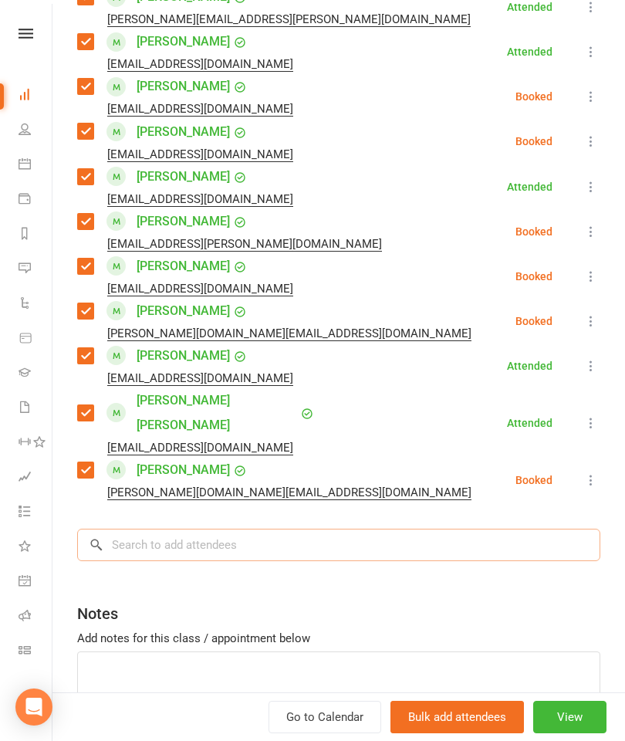
click at [336, 529] on input "search" at bounding box center [338, 545] width 523 height 32
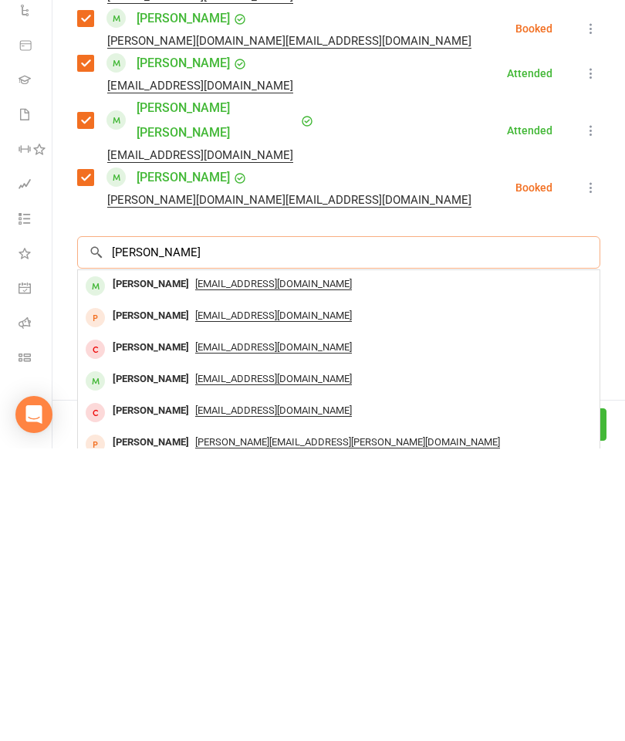
type input "Ryan chow"
click at [150, 566] on div "Ryan Chow" at bounding box center [151, 577] width 89 height 22
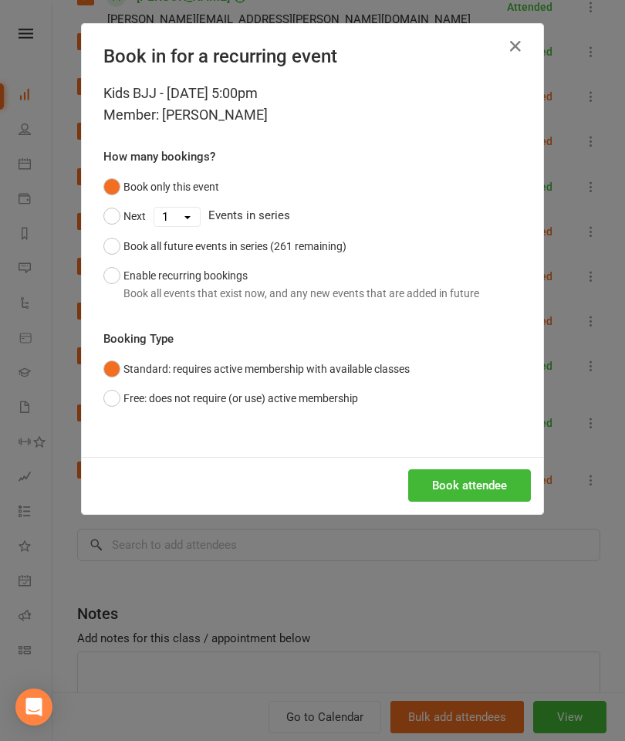
click at [449, 494] on button "Book attendee" at bounding box center [469, 485] width 123 height 32
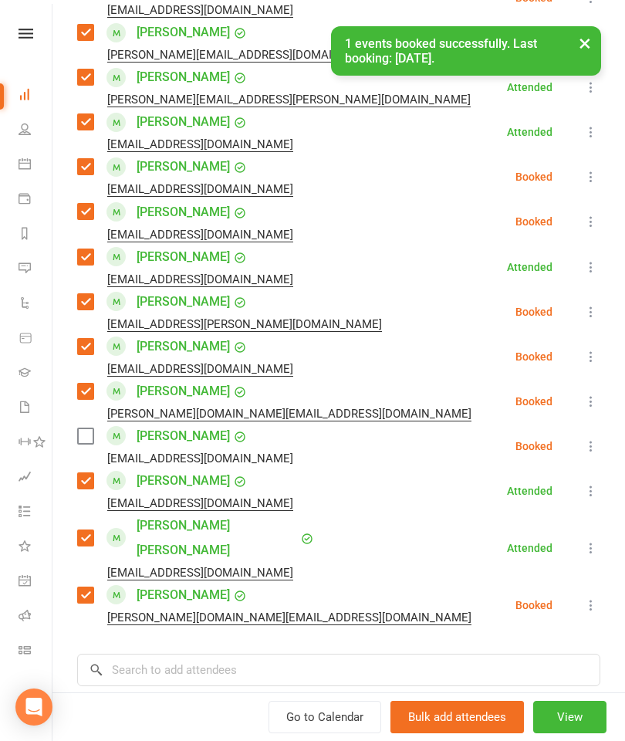
click at [74, 442] on div "Class kiosk mode Roll call 5:00 PM - 6:00 PM, Tuesday, October, 14, 2025 with A…" at bounding box center [338, 105] width 573 height 1599
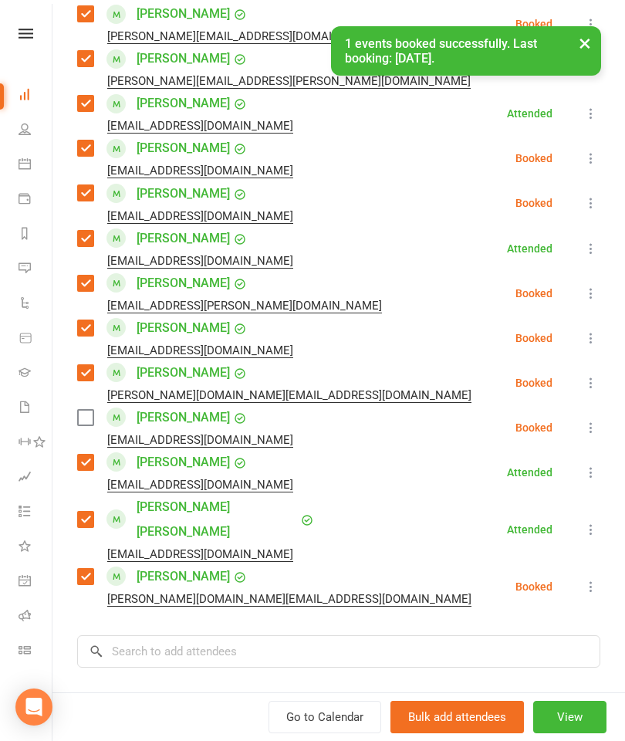
scroll to position [812, 0]
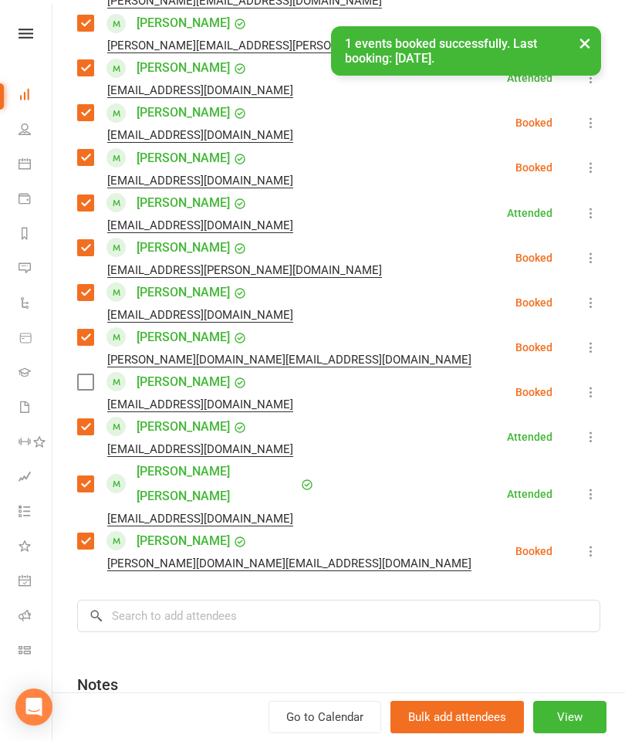
click at [93, 384] on label at bounding box center [84, 381] width 15 height 15
click at [190, 600] on input "search" at bounding box center [338, 616] width 523 height 32
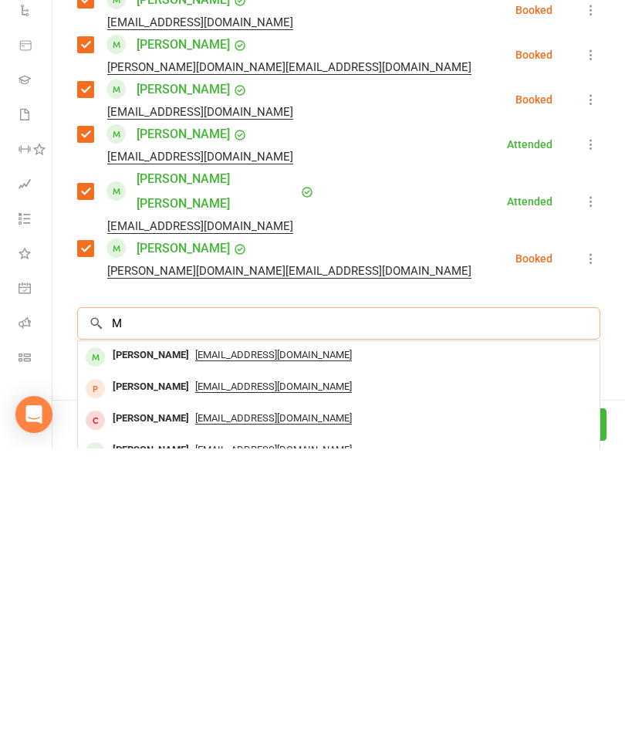
scroll to position [1614, 0]
type input "Manolo"
click at [151, 669] on div "Manolo Garcia" at bounding box center [151, 680] width 89 height 22
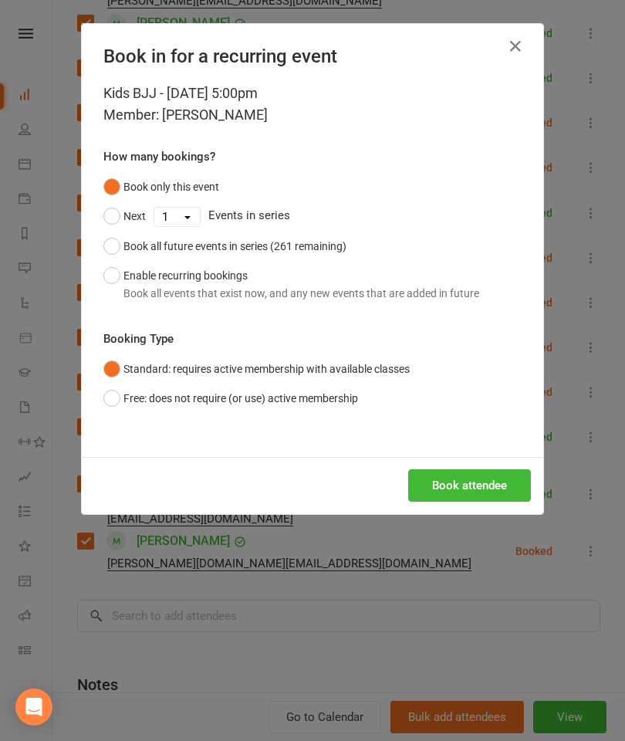
click at [484, 493] on button "Book attendee" at bounding box center [469, 485] width 123 height 32
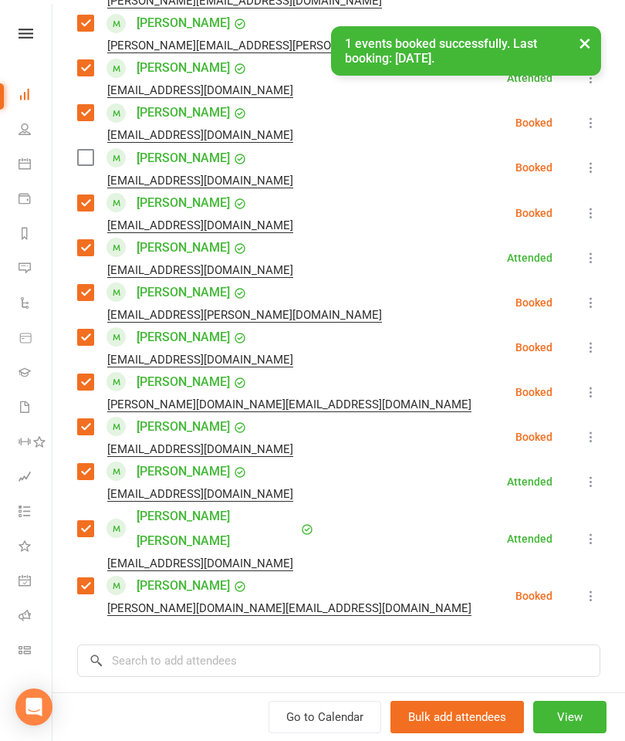
click at [84, 164] on label at bounding box center [84, 157] width 15 height 15
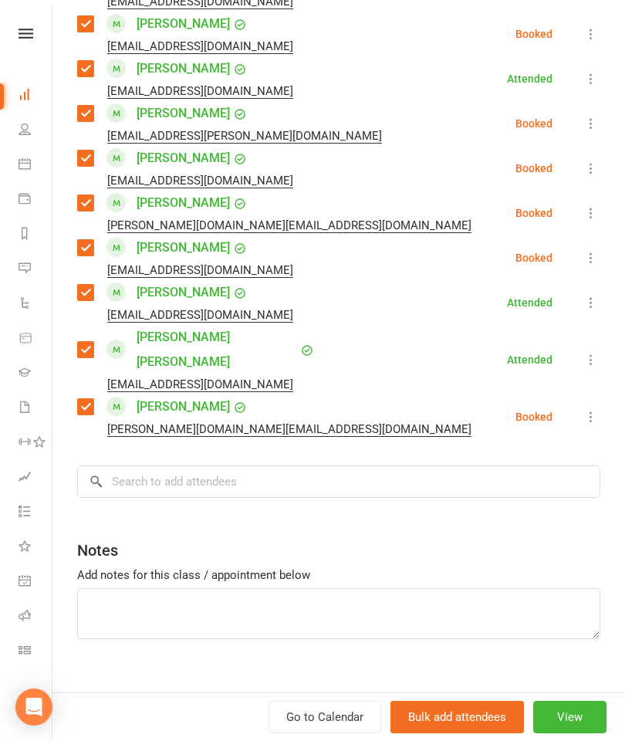
scroll to position [990, 0]
click at [442, 469] on input "search" at bounding box center [338, 482] width 523 height 32
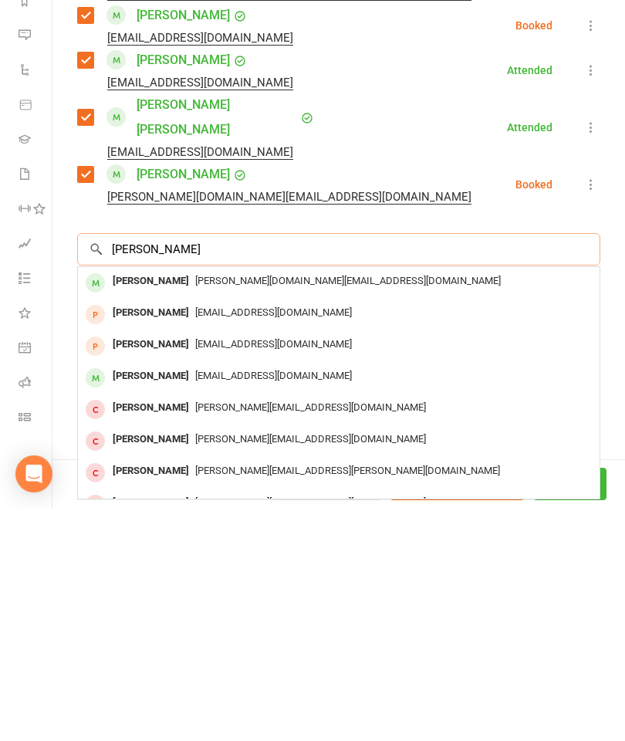
type input "Joshua lo"
click at [142, 503] on div "Joshua Lo" at bounding box center [151, 514] width 89 height 22
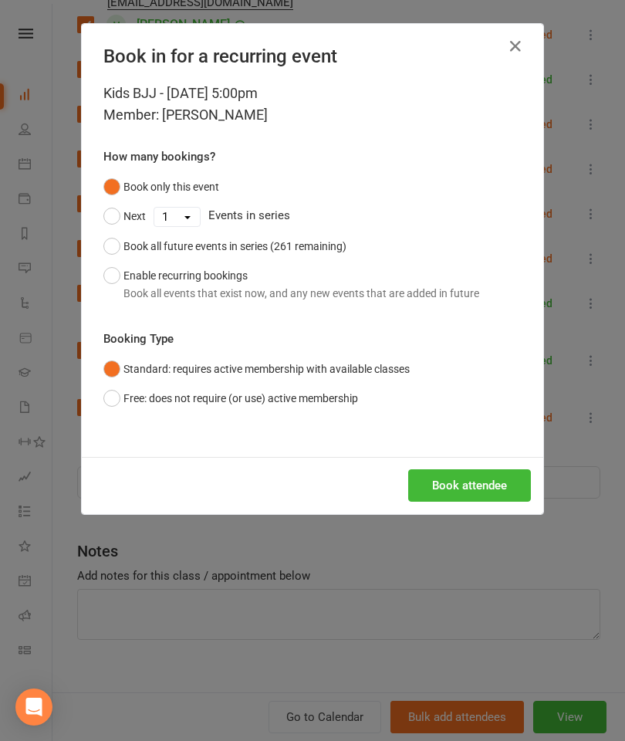
click at [486, 493] on button "Book attendee" at bounding box center [469, 485] width 123 height 32
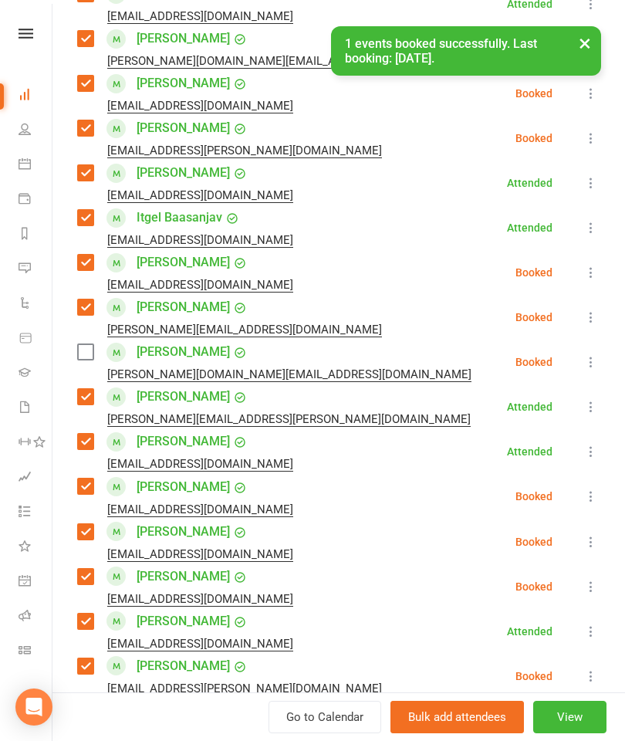
click at [92, 350] on label at bounding box center [84, 351] width 15 height 15
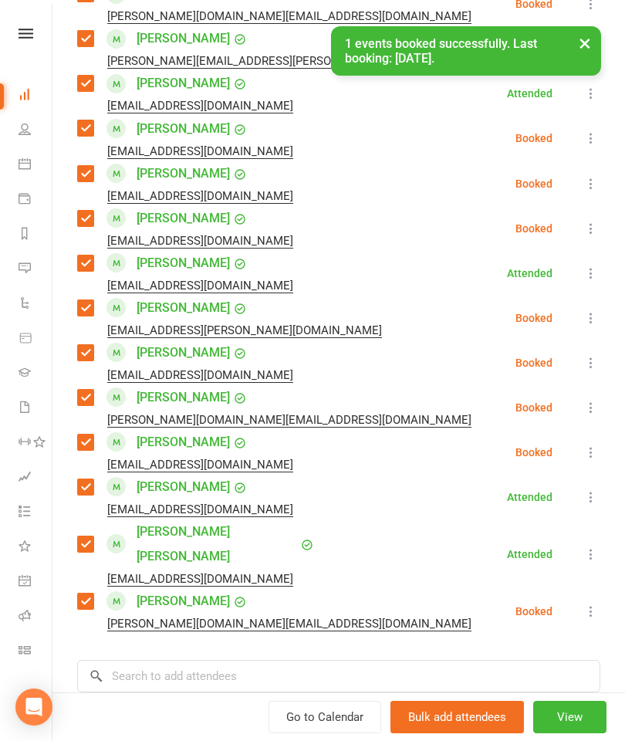
scroll to position [881, 0]
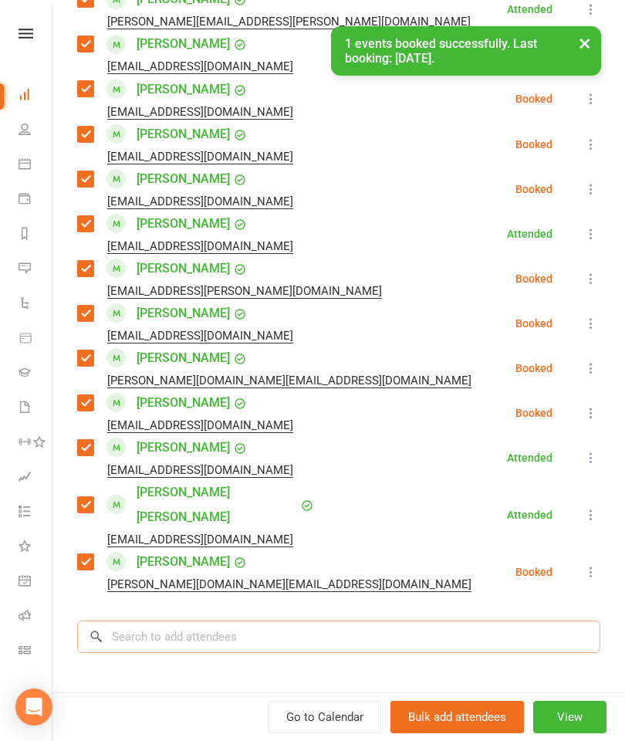
click at [219, 621] on input "search" at bounding box center [338, 637] width 523 height 32
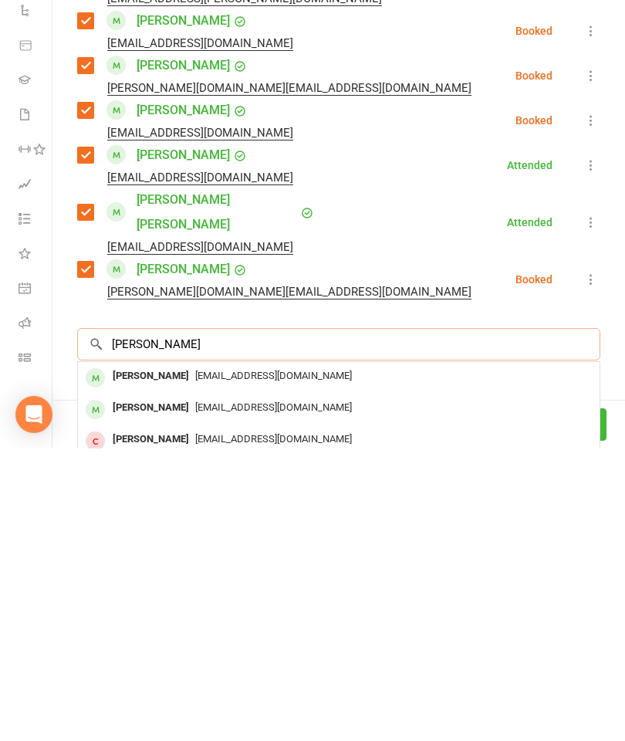
type input "Zayd nassar"
click at [157, 658] on div "Zayd Nassar" at bounding box center [151, 669] width 89 height 22
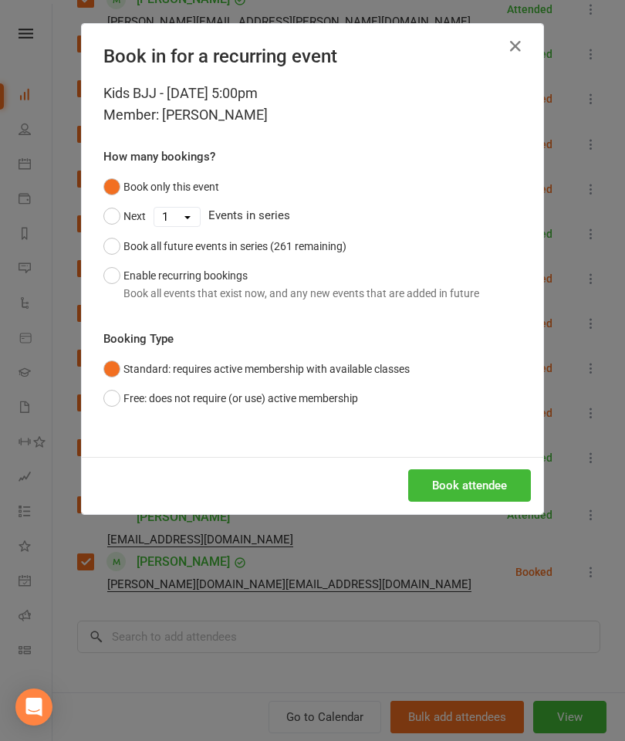
click at [498, 493] on button "Book attendee" at bounding box center [469, 485] width 123 height 32
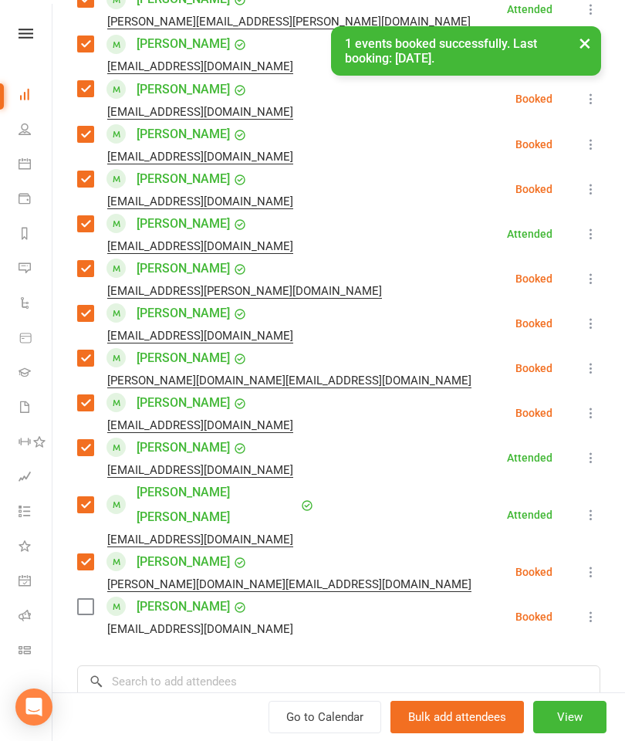
click at [81, 599] on label at bounding box center [84, 606] width 15 height 15
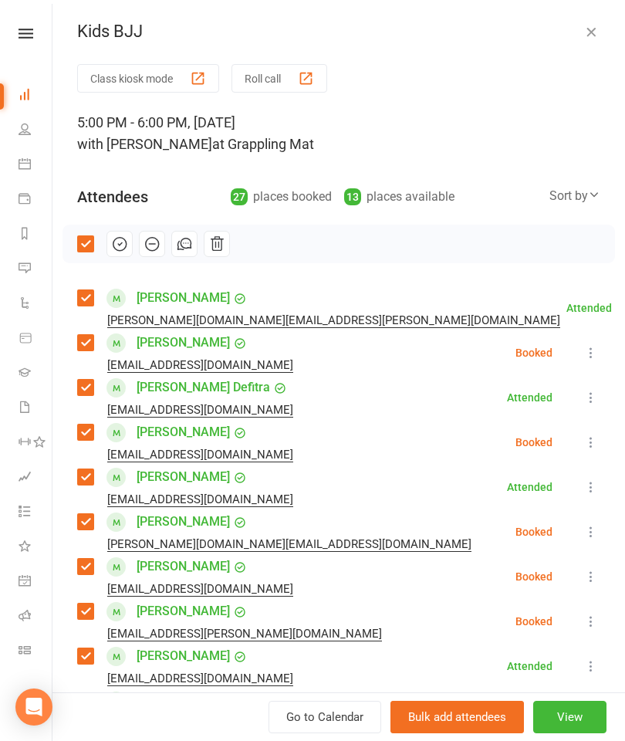
scroll to position [0, 0]
click at [129, 247] on button "button" at bounding box center [120, 244] width 26 height 26
click at [594, 26] on icon "button" at bounding box center [591, 31] width 15 height 15
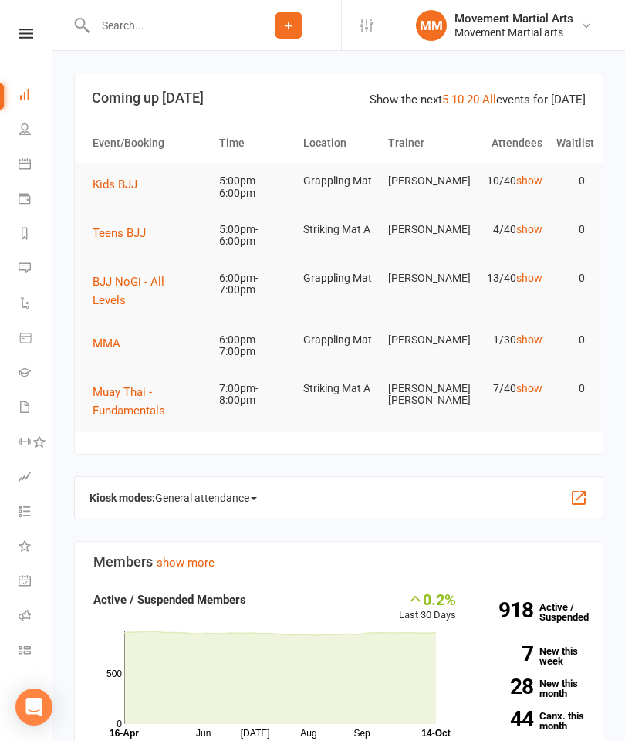
click at [124, 239] on button "Teens BJJ" at bounding box center [125, 233] width 64 height 19
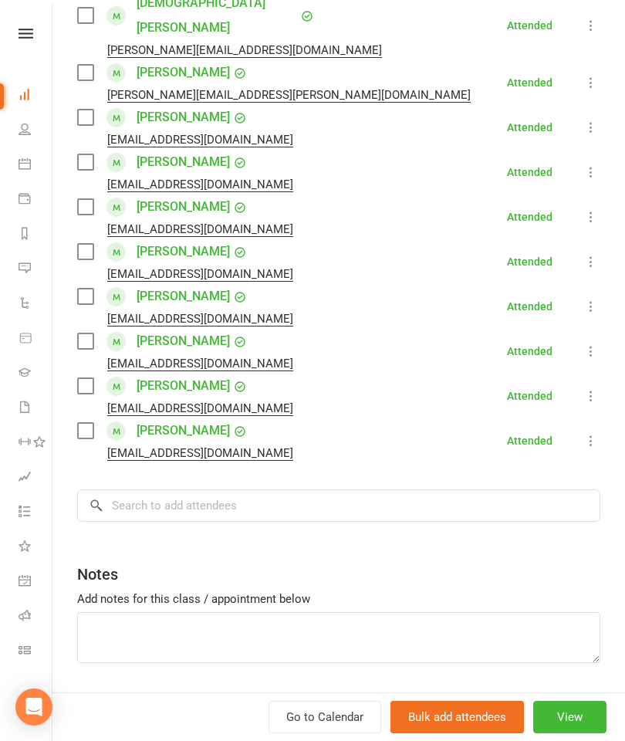
scroll to position [497, 0]
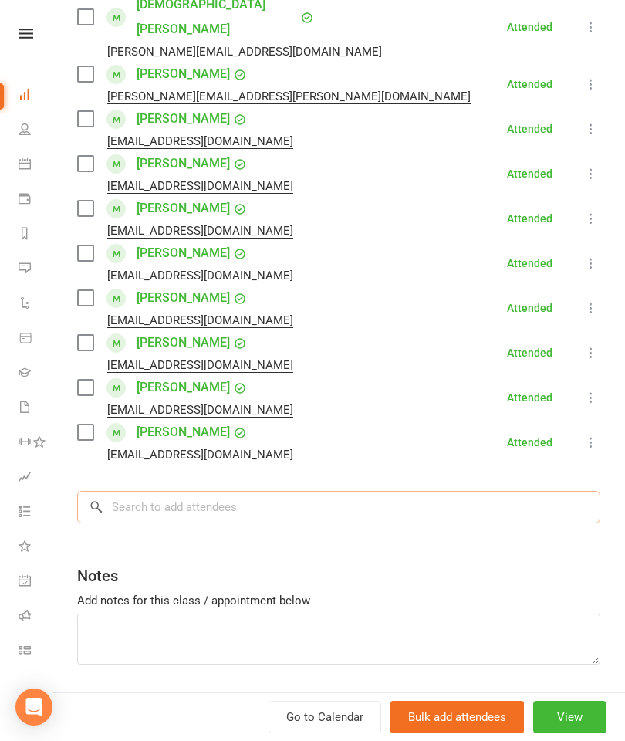
click at [442, 491] on input "search" at bounding box center [338, 507] width 523 height 32
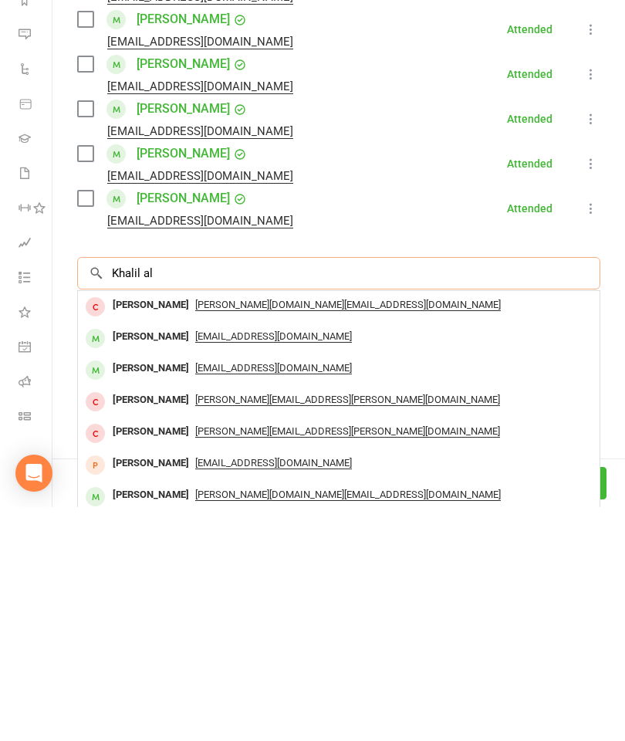
type input "Khalil al"
click at [153, 560] on div "Khalil Al Haridi" at bounding box center [151, 571] width 89 height 22
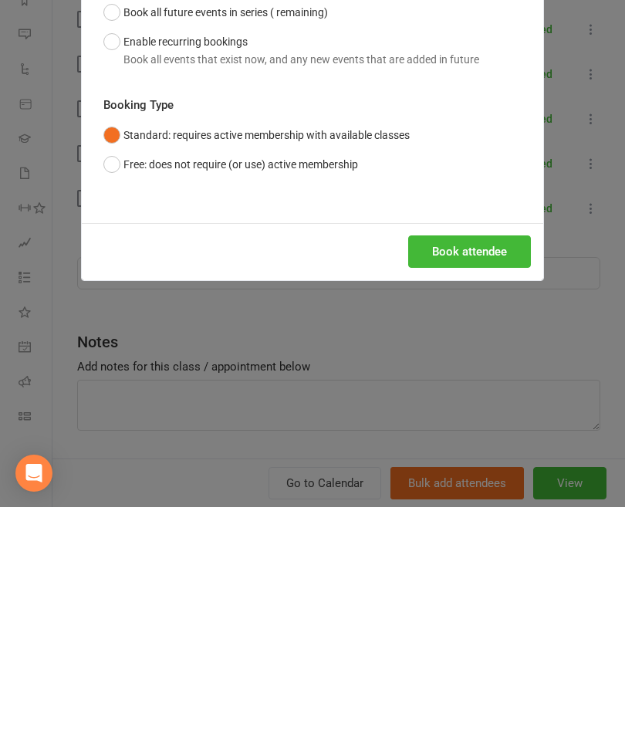
scroll to position [234, 0]
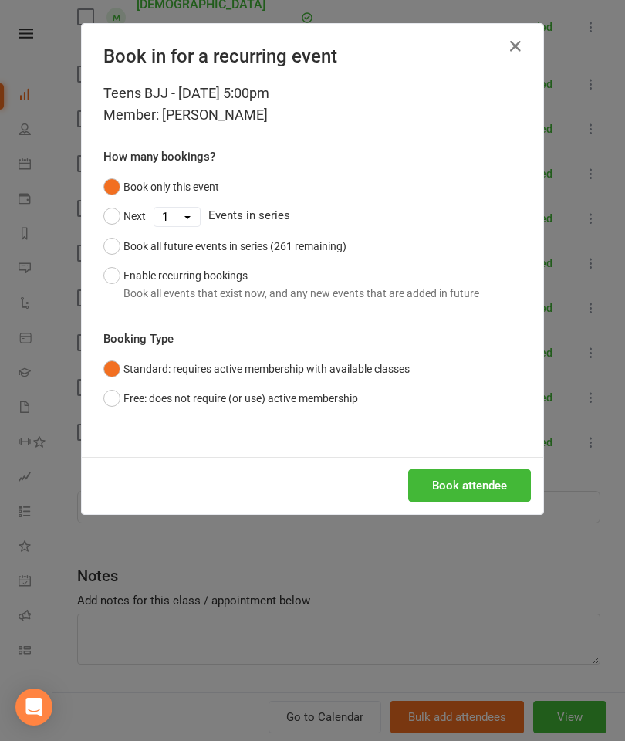
click at [504, 493] on button "Book attendee" at bounding box center [469, 485] width 123 height 32
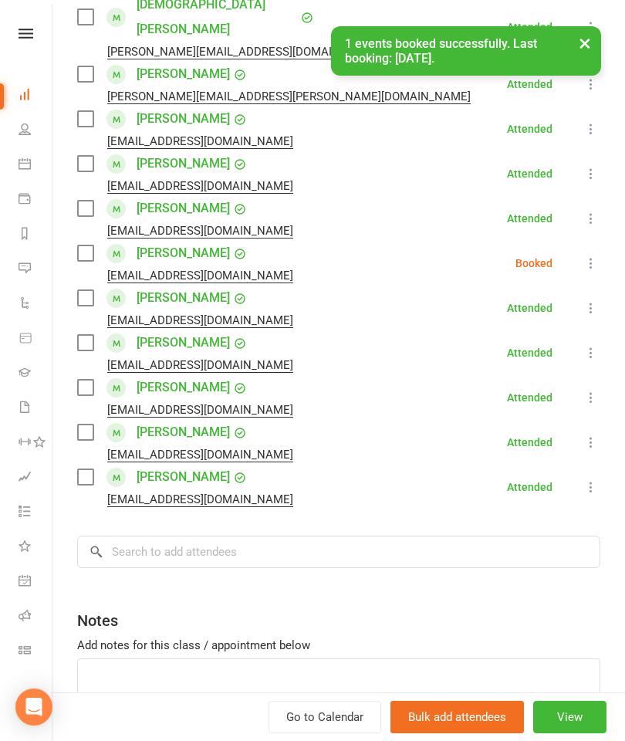
click at [577, 241] on li "Khalil Al Haridi Eman_herzalla@hotmail.com Booked More info Remove Check in Mar…" at bounding box center [338, 263] width 523 height 45
click at [597, 256] on icon at bounding box center [591, 263] width 15 height 15
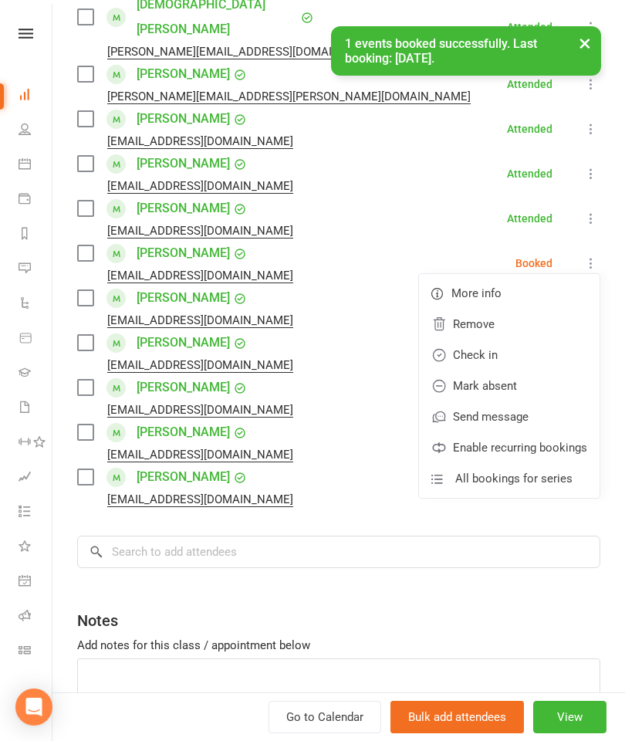
click at [520, 340] on link "Check in" at bounding box center [509, 355] width 181 height 31
